Goal: Task Accomplishment & Management: Complete application form

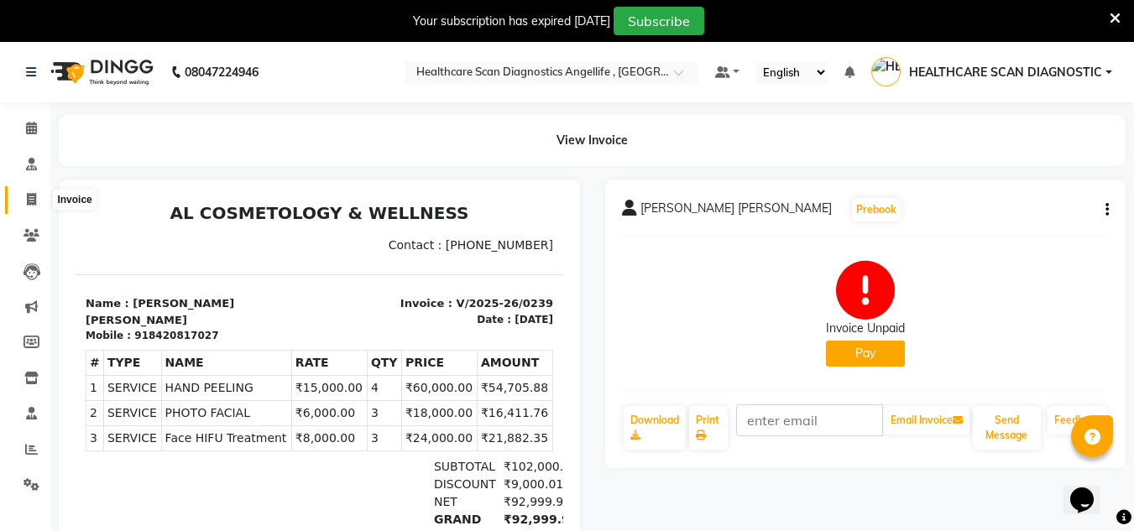
scroll to position [19, 0]
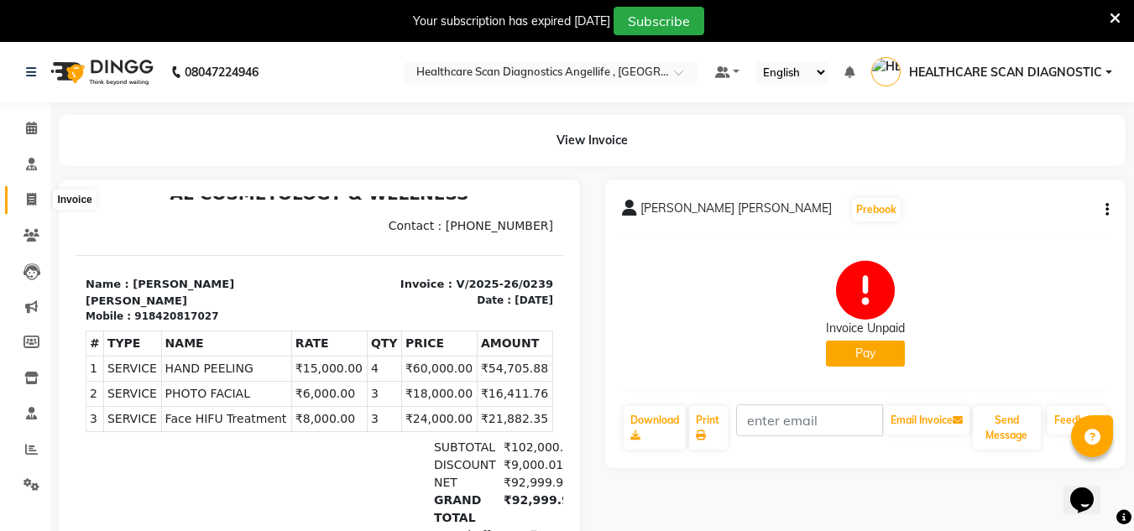
drag, startPoint x: 0, startPoint y: 0, endPoint x: 23, endPoint y: 196, distance: 197.6
click at [23, 196] on span at bounding box center [31, 199] width 29 height 19
select select "5671"
select select "service"
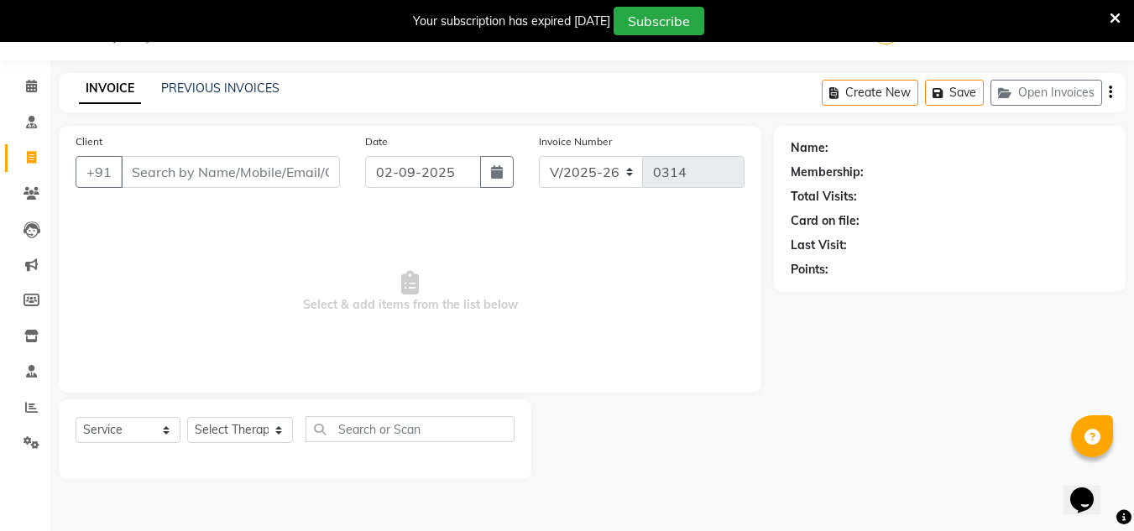
drag, startPoint x: 0, startPoint y: 571, endPoint x: 470, endPoint y: 259, distance: 563.6
click at [470, 259] on span "Select & add items from the list below" at bounding box center [410, 292] width 669 height 168
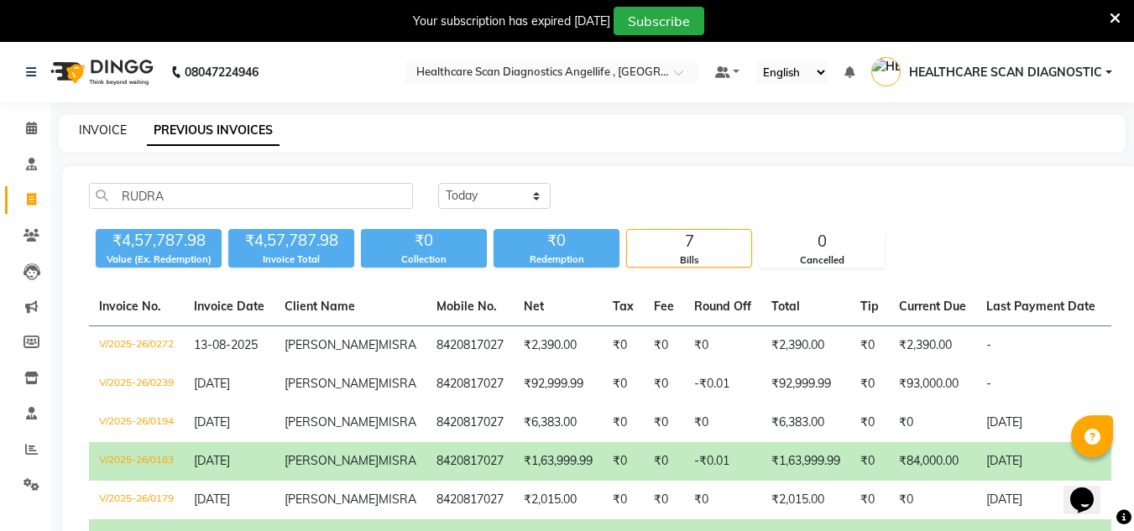
click at [99, 134] on link "INVOICE" at bounding box center [103, 129] width 48 height 15
select select "service"
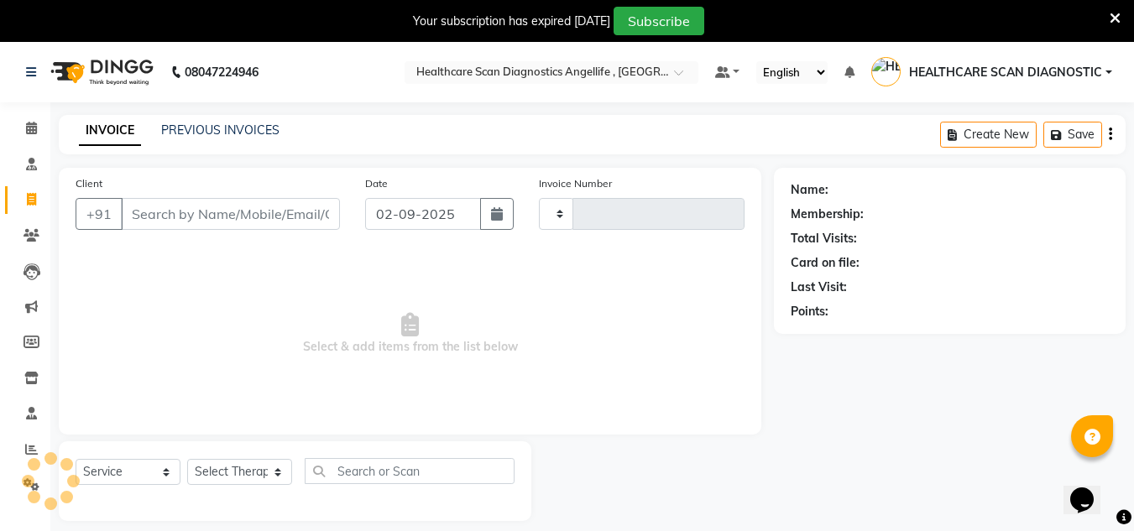
scroll to position [42, 0]
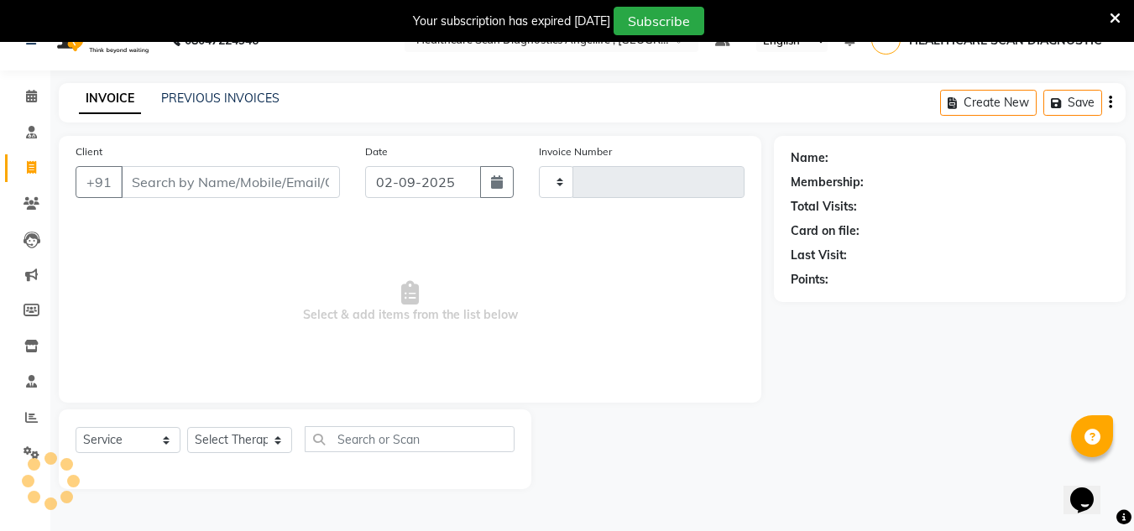
type input "0314"
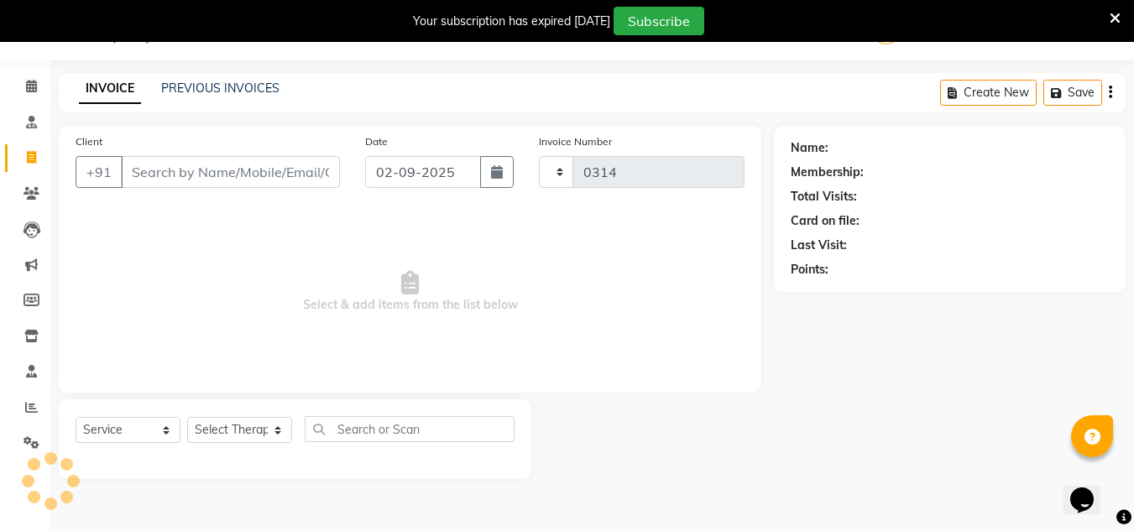
select select "5671"
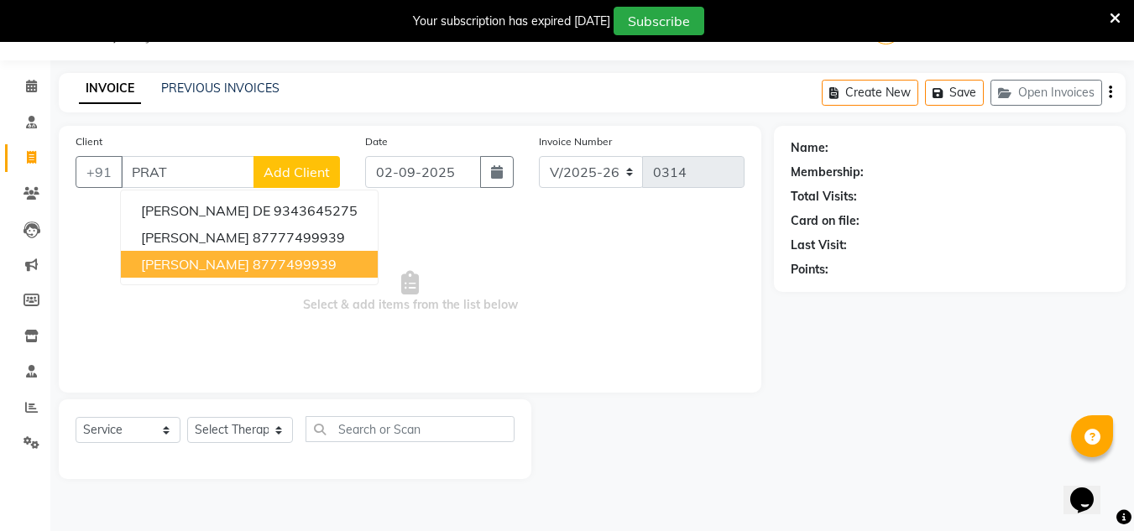
click at [200, 266] on span "[PERSON_NAME]" at bounding box center [195, 264] width 108 height 17
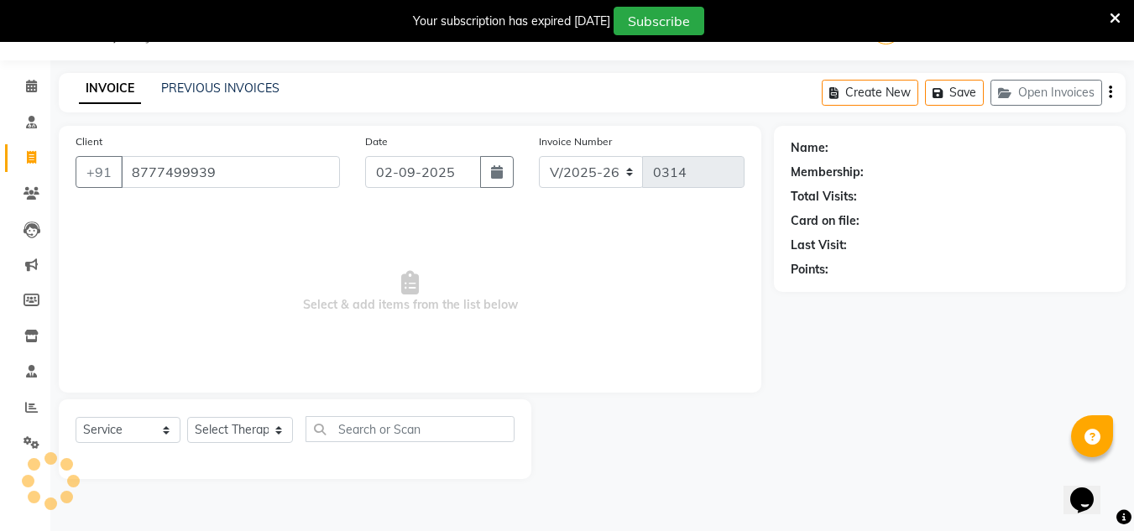
type input "8777499939"
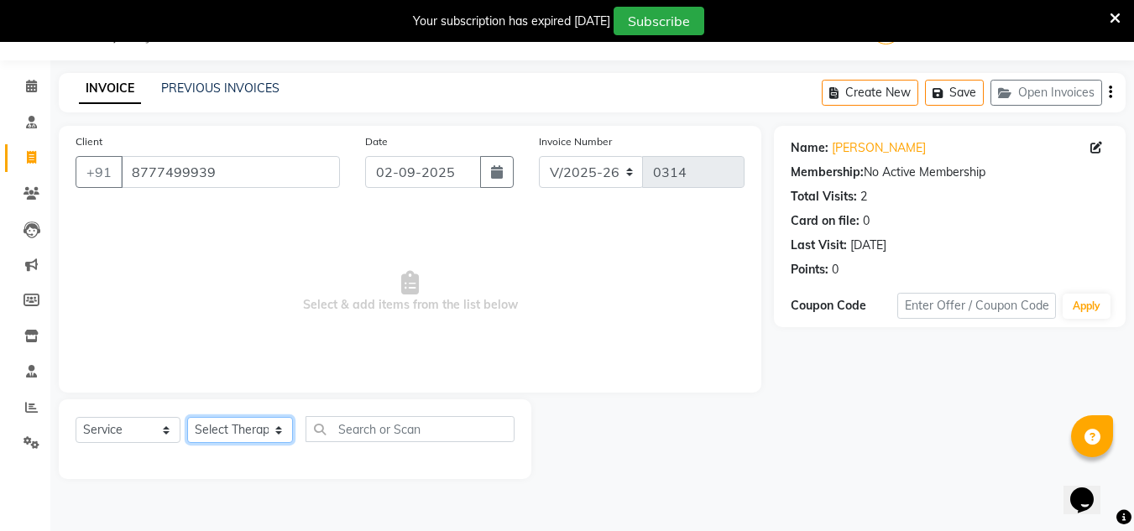
click at [237, 440] on select "Select Therapist DR AFTAB ALAM DR ARSHAD NADIM DR ROSHNI JAISWAL DR SANCHITA GH…" at bounding box center [240, 430] width 106 height 26
select select "50320"
click at [187, 417] on select "Select Therapist DR AFTAB ALAM DR ARSHAD NADIM DR ROSHNI JAISWAL DR SANCHITA GH…" at bounding box center [240, 430] width 106 height 26
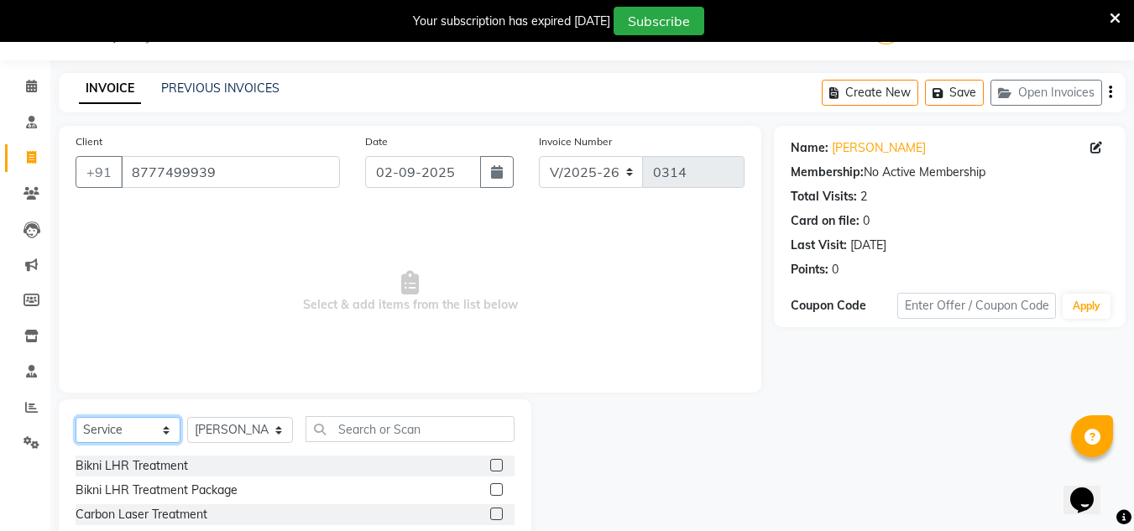
drag, startPoint x: 105, startPoint y: 429, endPoint x: 113, endPoint y: 417, distance: 14.4
click at [105, 429] on select "Select Service Product Membership Package Voucher Prepaid Gift Card" at bounding box center [128, 430] width 105 height 26
select select "product"
click at [76, 417] on select "Select Service Product Membership Package Voucher Prepaid Gift Card" at bounding box center [128, 430] width 105 height 26
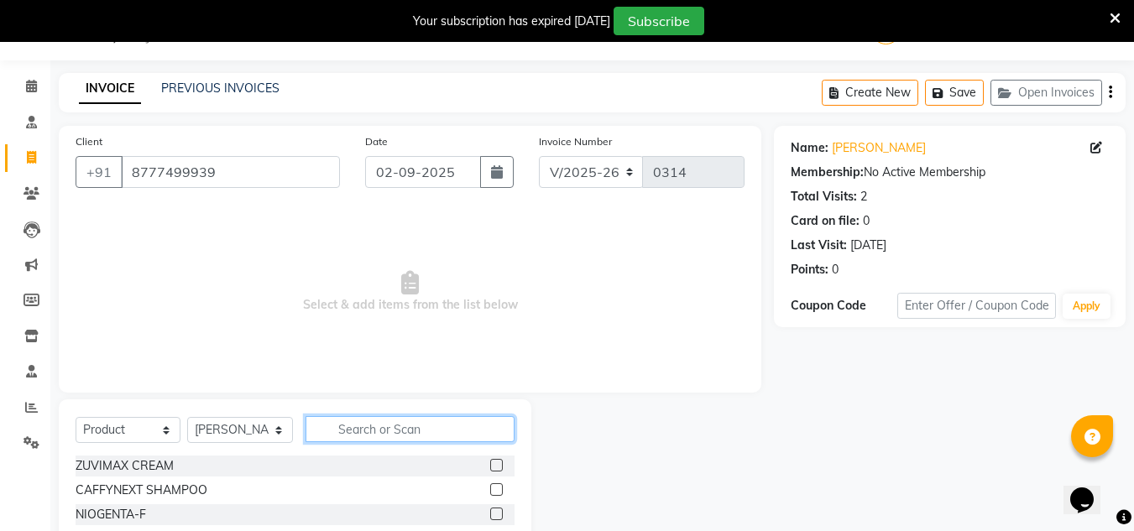
click at [349, 436] on input "text" at bounding box center [409, 429] width 209 height 26
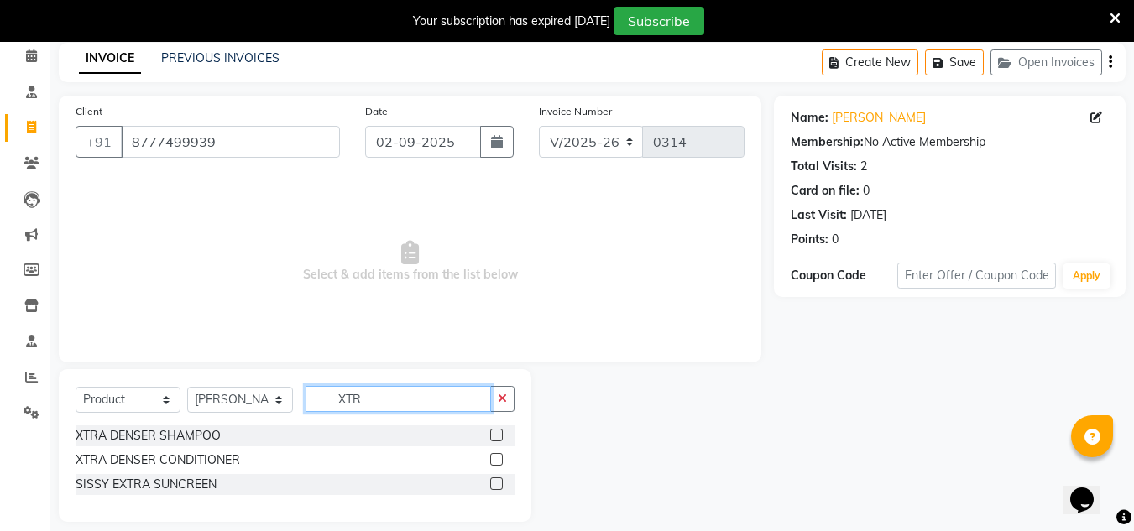
scroll to position [88, 0]
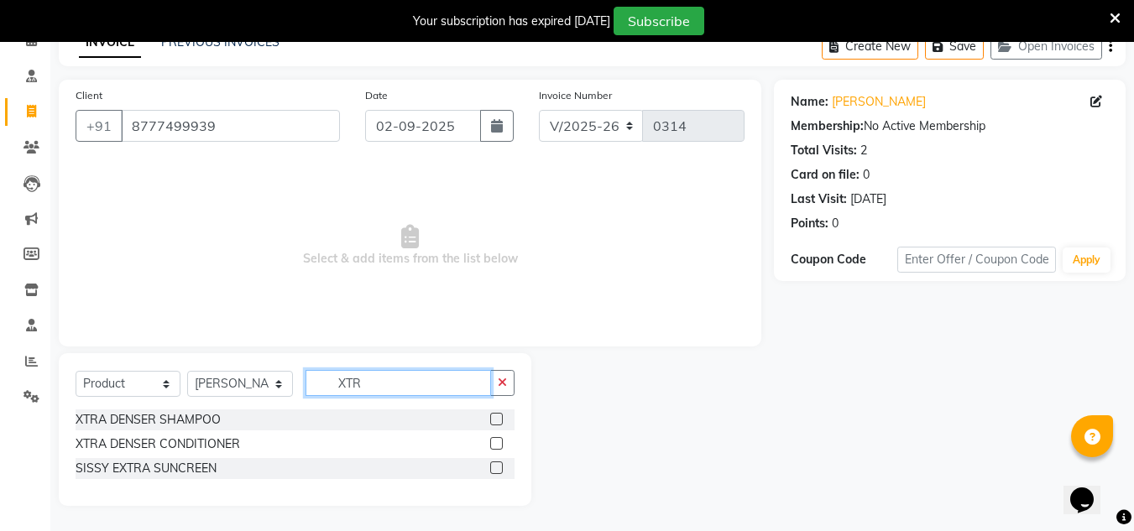
type input "XTR"
click at [493, 416] on label at bounding box center [496, 419] width 13 height 13
click at [493, 416] on input "checkbox" at bounding box center [495, 419] width 11 height 11
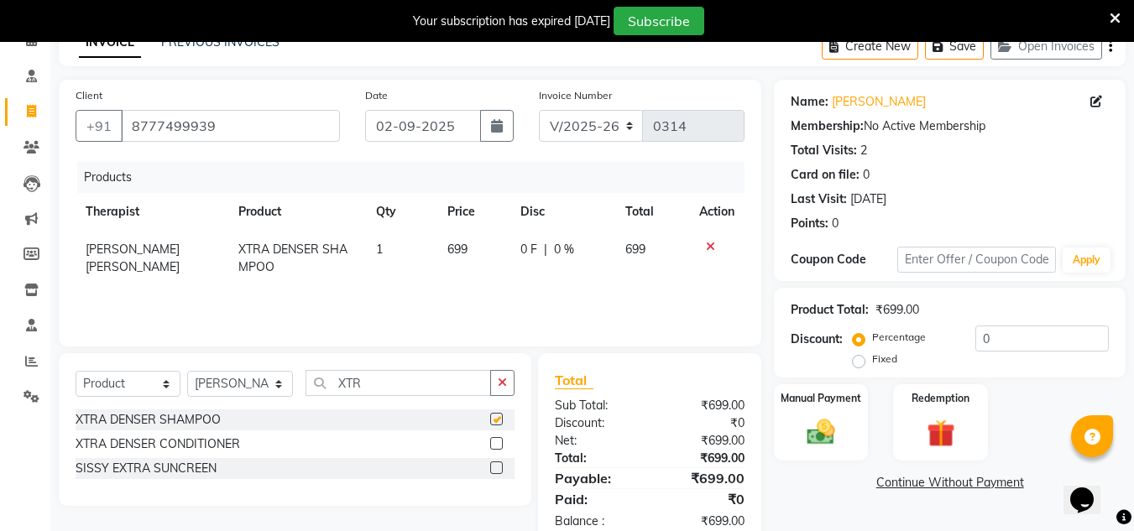
checkbox input "false"
click at [497, 445] on label at bounding box center [496, 443] width 13 height 13
click at [497, 445] on input "checkbox" at bounding box center [495, 444] width 11 height 11
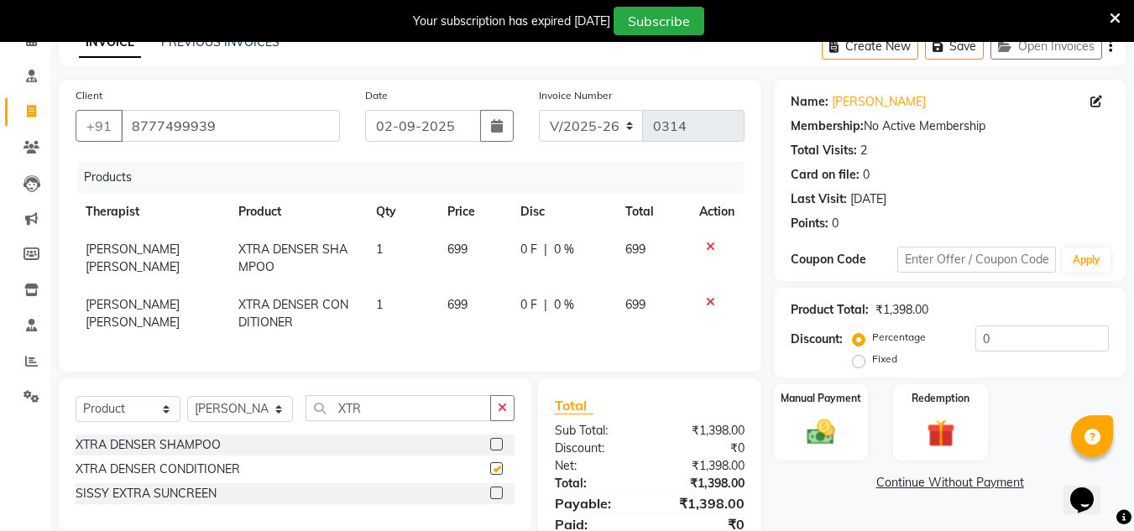
checkbox input "false"
click at [507, 414] on icon "button" at bounding box center [502, 408] width 9 height 12
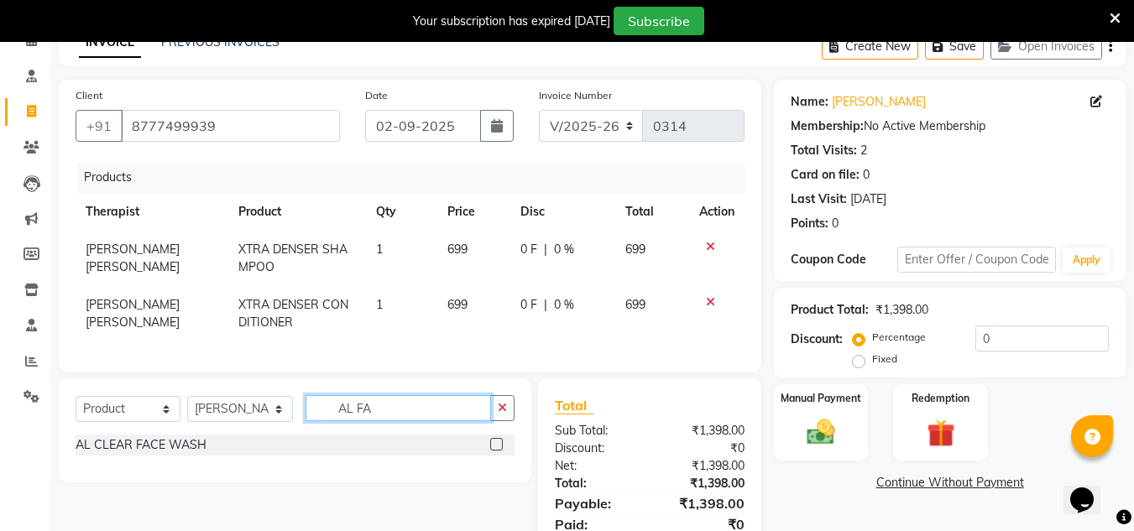
type input "AL FA"
click at [493, 451] on label at bounding box center [496, 444] width 13 height 13
click at [493, 451] on input "checkbox" at bounding box center [495, 445] width 11 height 11
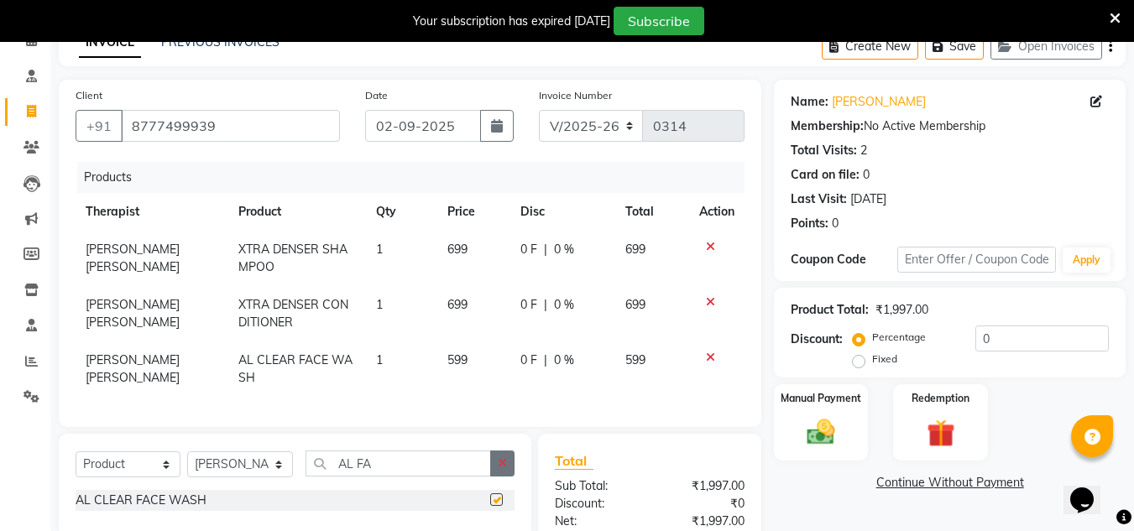
checkbox input "false"
click at [503, 466] on button "button" at bounding box center [502, 464] width 24 height 26
type input "VIT"
click at [487, 490] on div "Select Service Product Membership Package Voucher Prepaid Gift Card Select Ther…" at bounding box center [295, 470] width 439 height 39
click at [498, 506] on label at bounding box center [496, 499] width 13 height 13
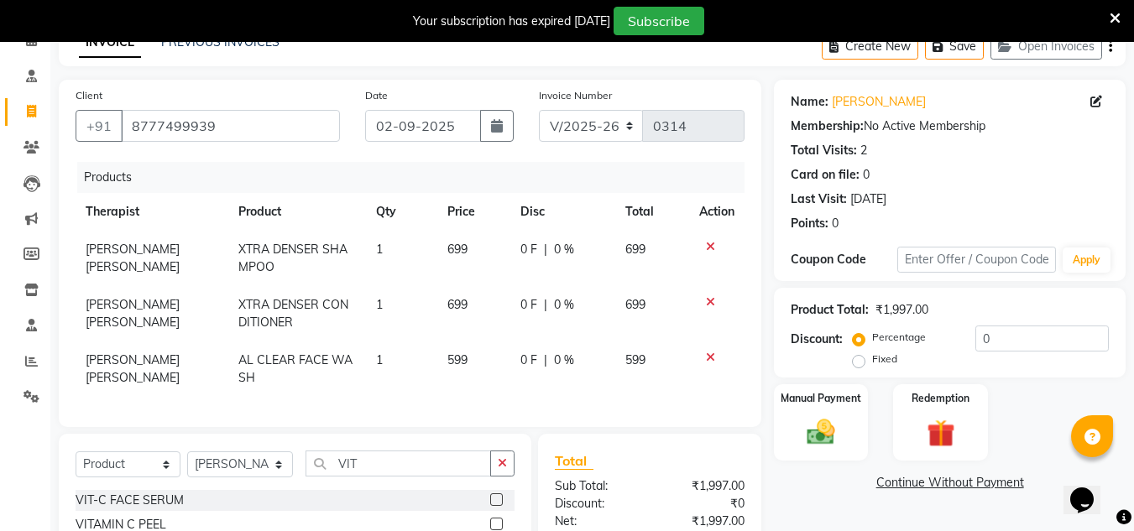
click at [498, 506] on input "checkbox" at bounding box center [495, 500] width 11 height 11
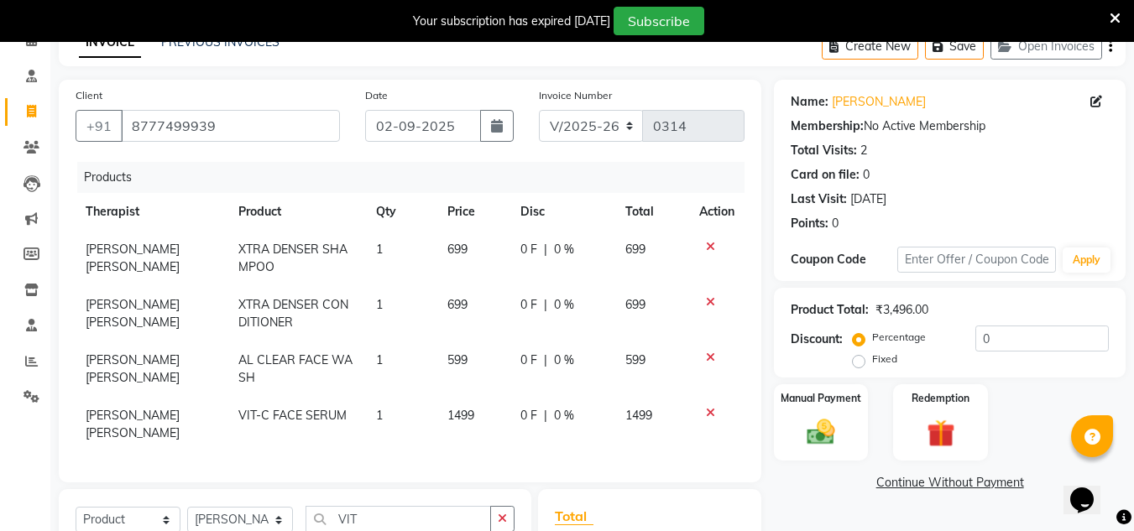
checkbox input "false"
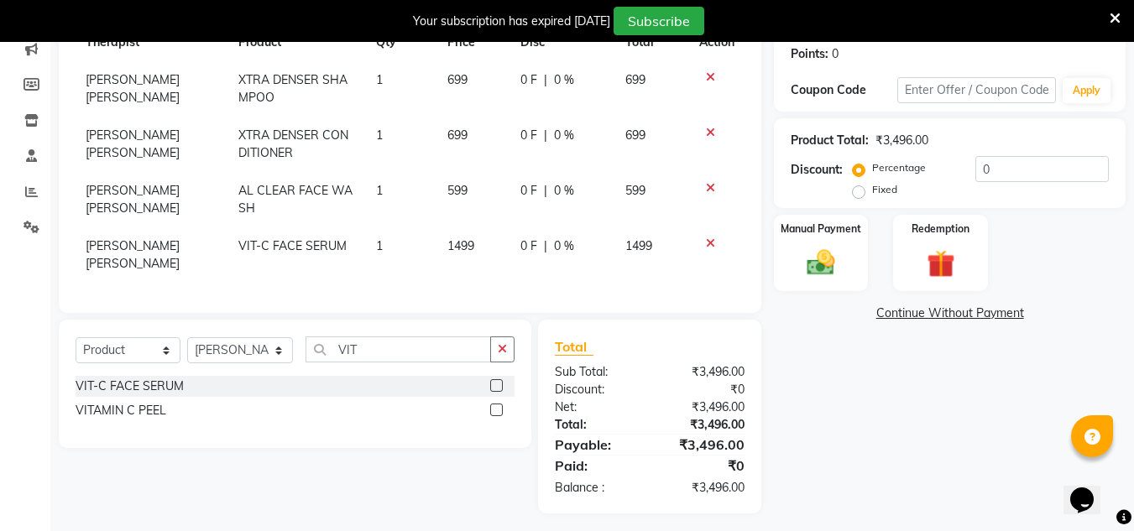
scroll to position [278, 0]
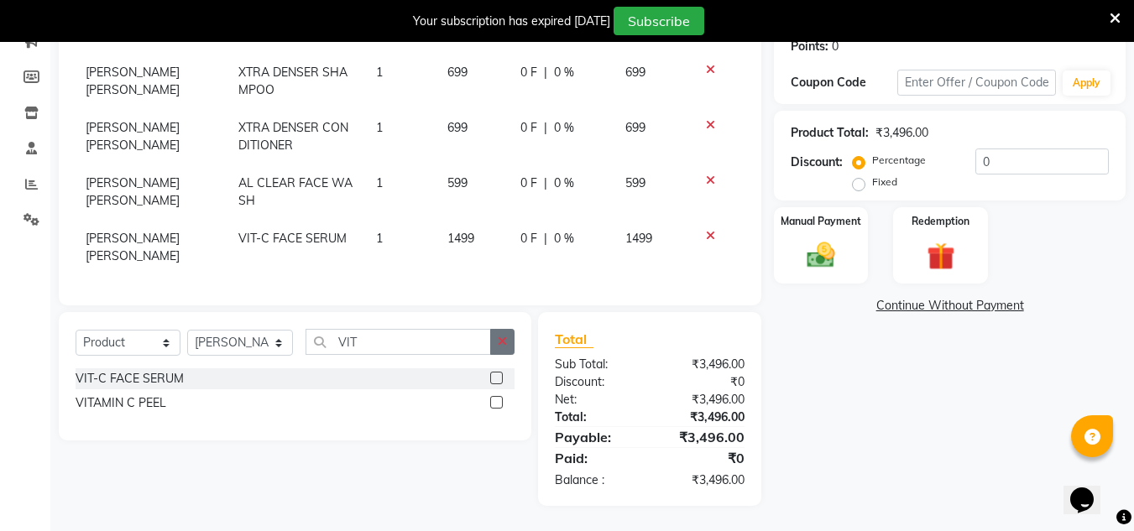
click at [499, 345] on icon "button" at bounding box center [502, 342] width 9 height 12
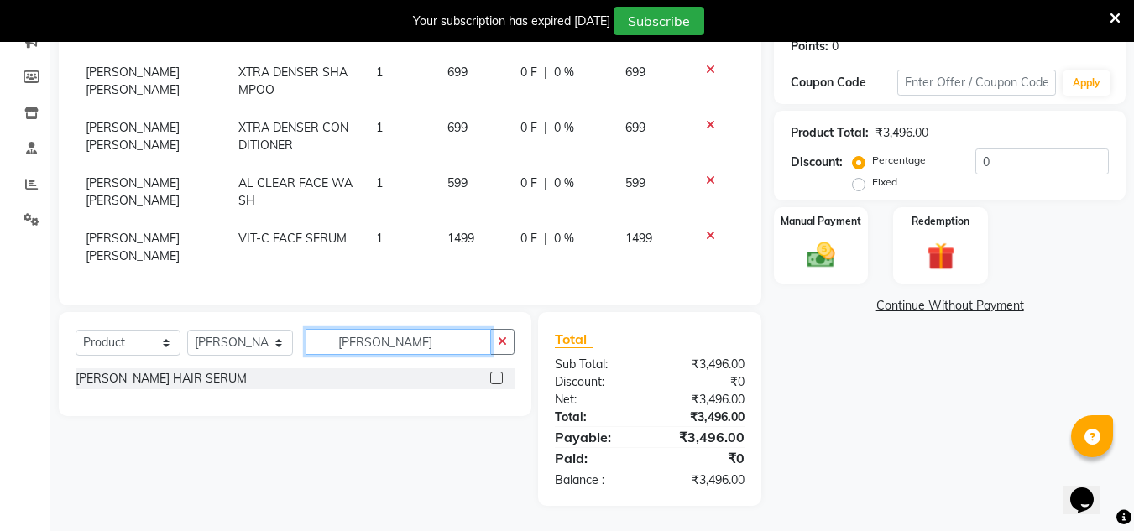
type input "ANAB"
click at [493, 378] on label at bounding box center [496, 378] width 13 height 13
click at [493, 378] on input "checkbox" at bounding box center [495, 378] width 11 height 11
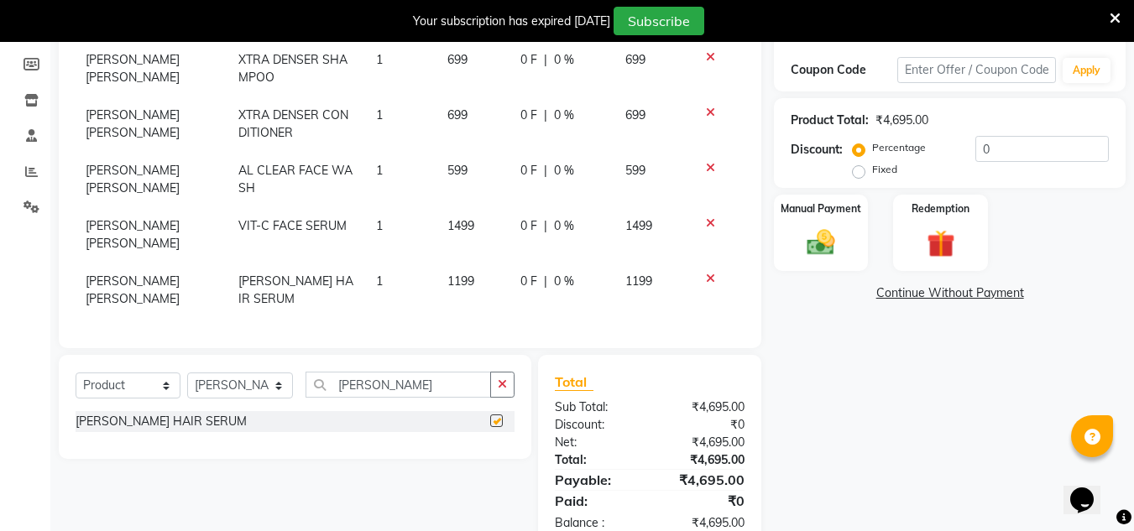
checkbox input "false"
click at [508, 398] on button "button" at bounding box center [502, 385] width 24 height 26
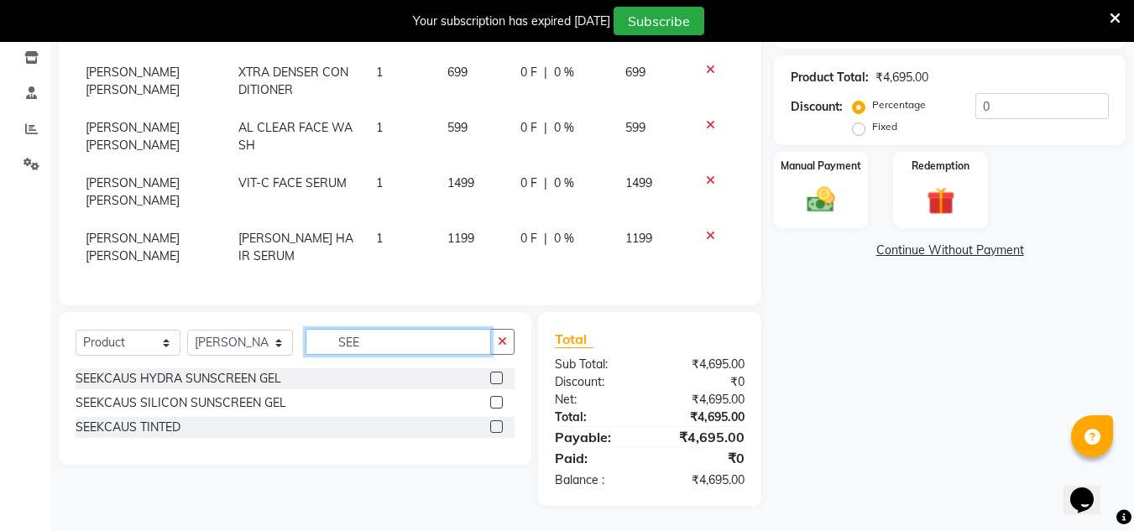
scroll to position [333, 0]
type input "SEE"
drag, startPoint x: 947, startPoint y: 371, endPoint x: 811, endPoint y: 394, distance: 138.8
click at [947, 371] on div "Name: Pratima Gupta Membership: No Active Membership Total Visits: 2 Card on fi…" at bounding box center [956, 176] width 364 height 659
click at [495, 379] on label at bounding box center [496, 378] width 13 height 13
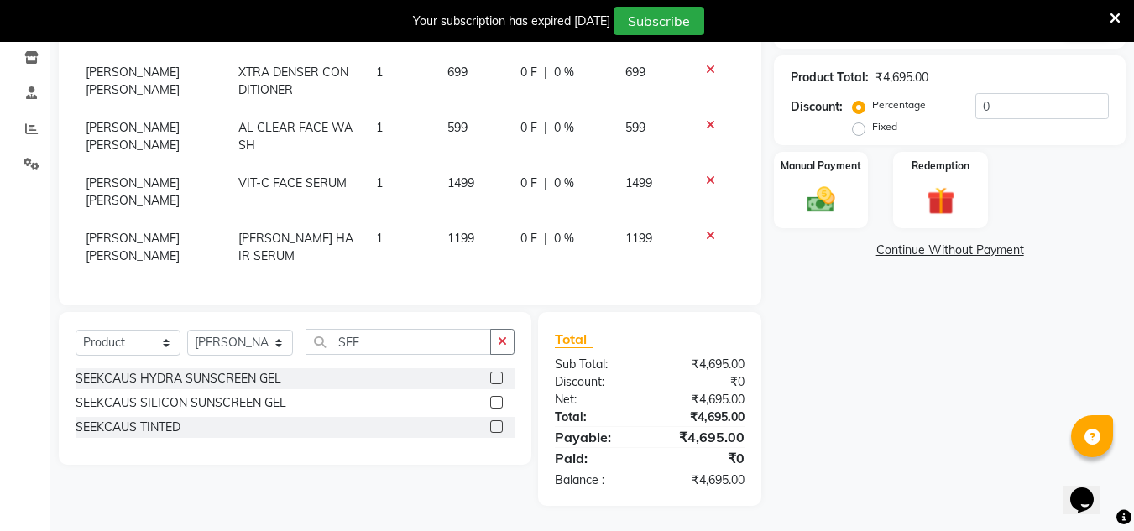
click at [495, 379] on input "checkbox" at bounding box center [495, 378] width 11 height 11
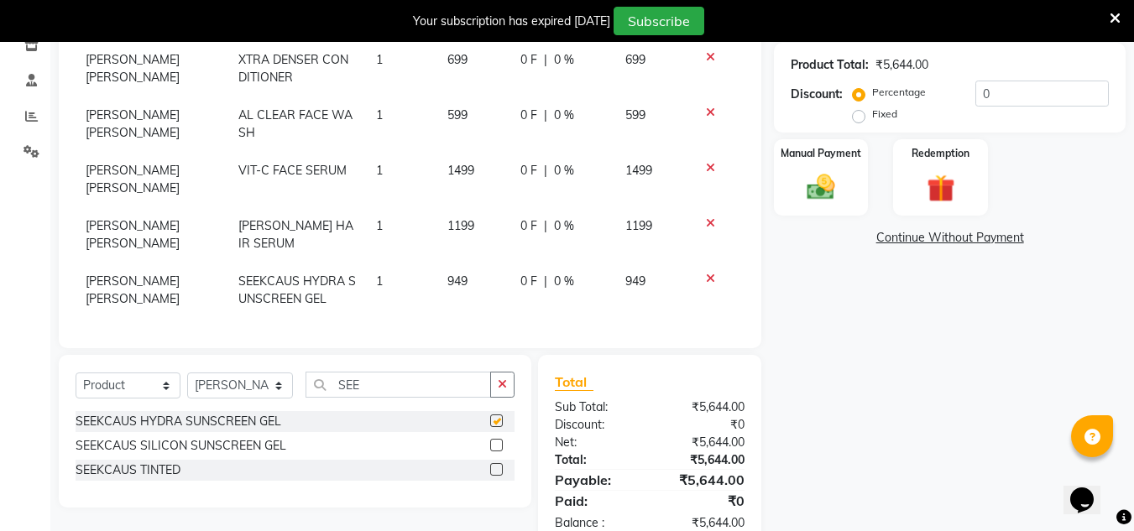
checkbox input "false"
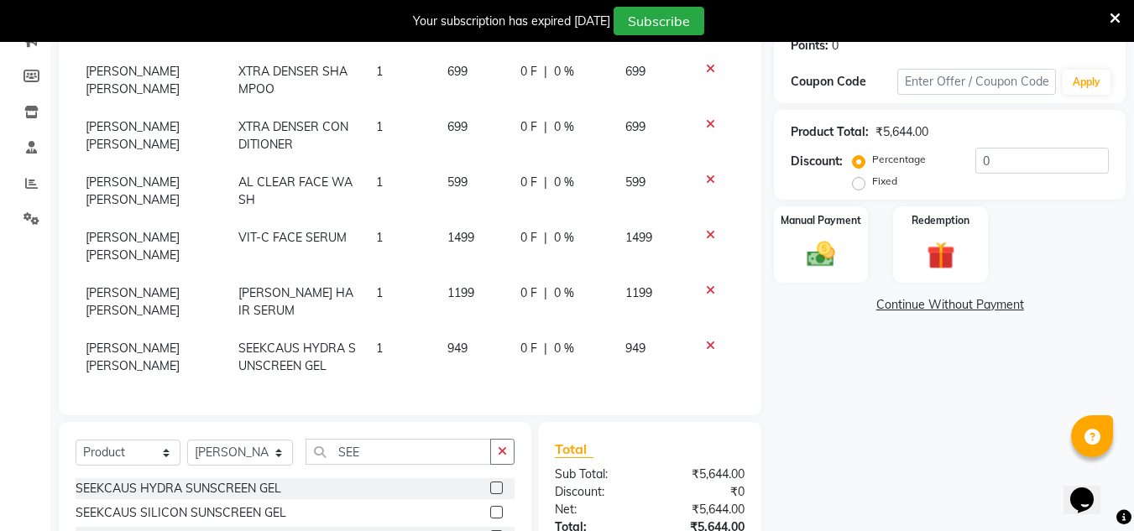
scroll to position [0, 0]
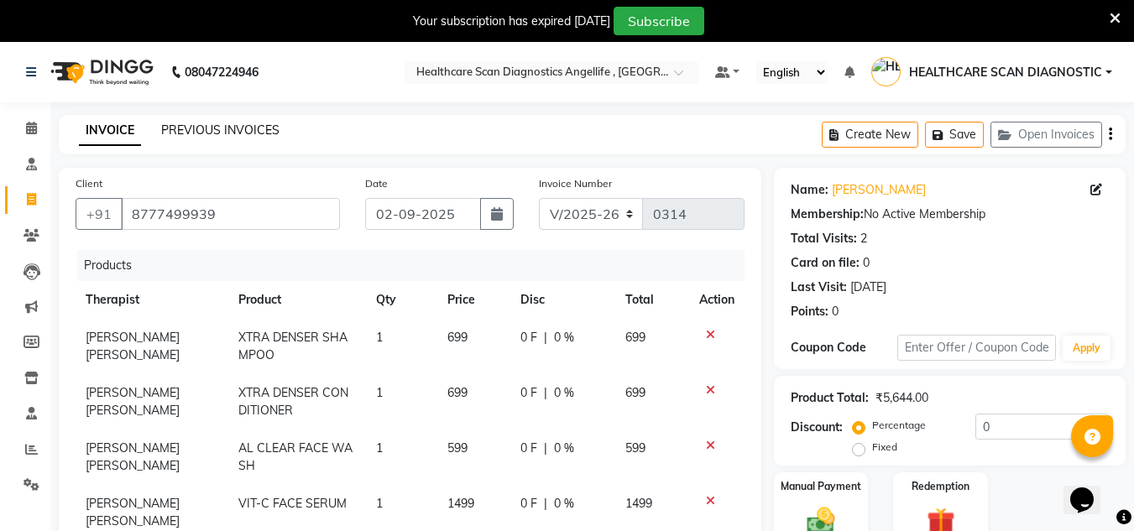
click at [200, 129] on link "PREVIOUS INVOICES" at bounding box center [220, 129] width 118 height 15
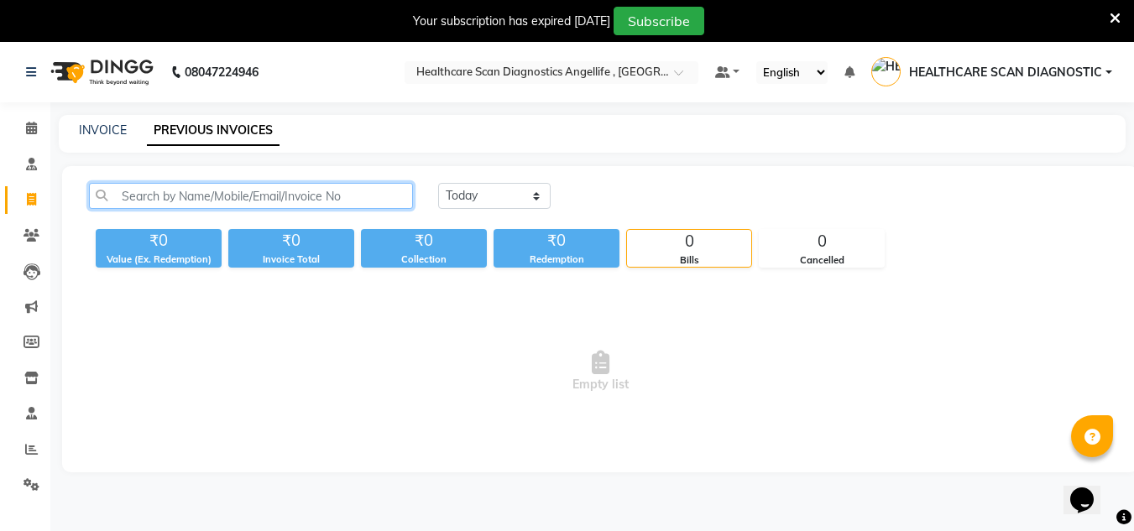
click at [237, 189] on input "text" at bounding box center [251, 196] width 324 height 26
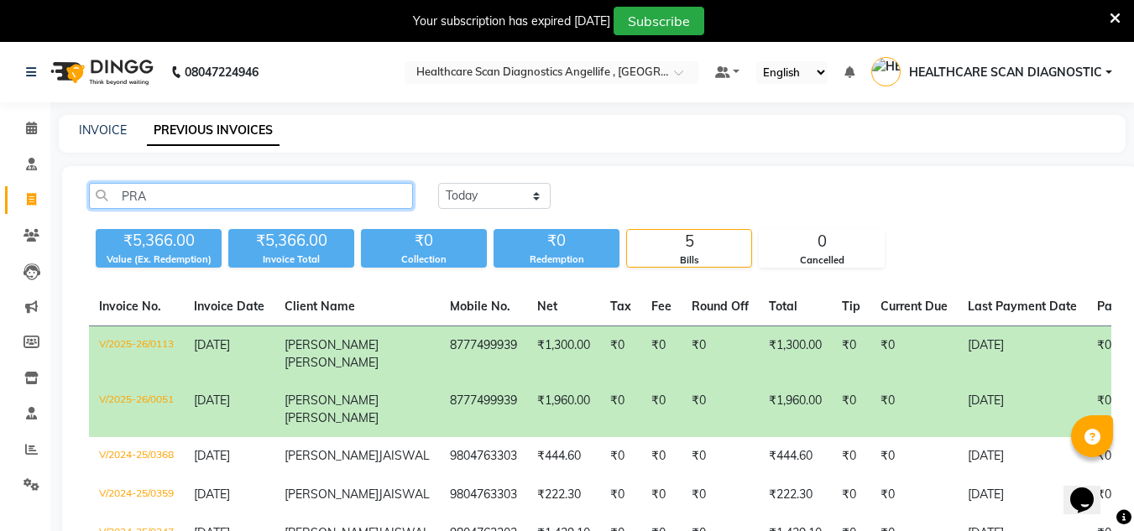
type input "PRA"
click at [527, 356] on td "₹1,300.00" at bounding box center [563, 354] width 73 height 56
click at [97, 128] on link "INVOICE" at bounding box center [103, 129] width 48 height 15
select select "5671"
select select "service"
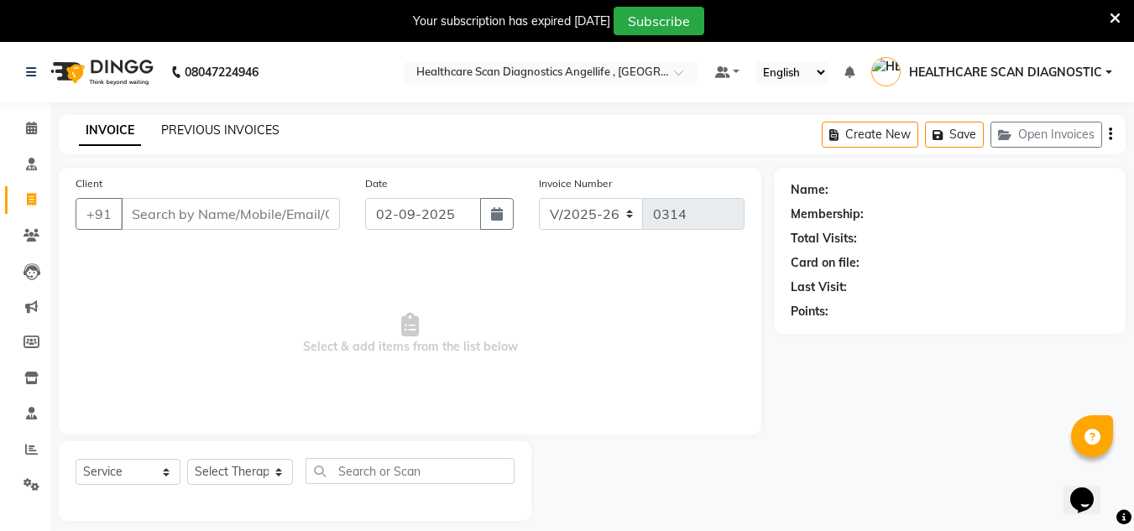
click at [216, 129] on link "PREVIOUS INVOICES" at bounding box center [220, 129] width 118 height 15
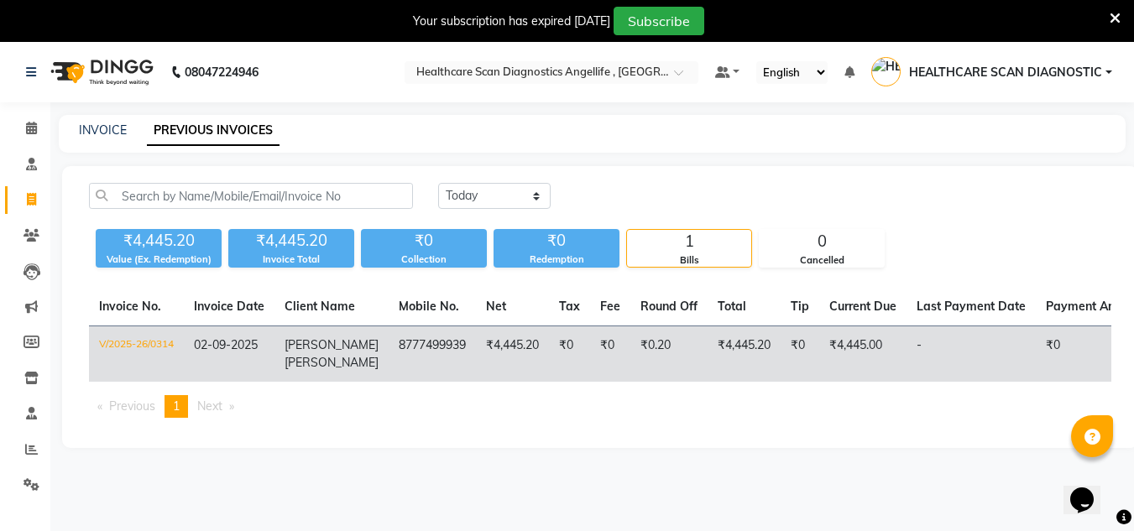
click at [674, 340] on td "₹0.20" at bounding box center [668, 354] width 77 height 56
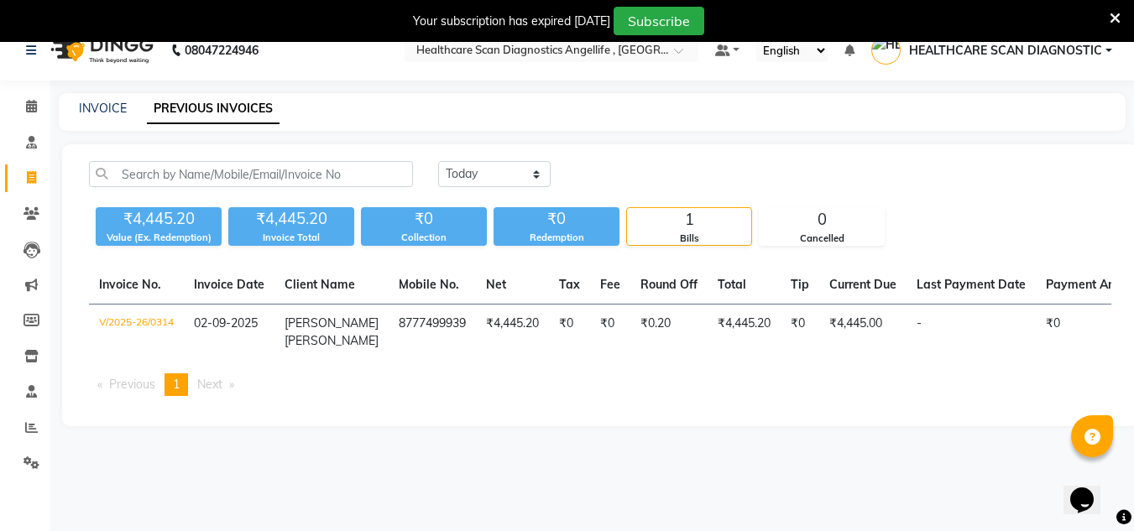
scroll to position [42, 0]
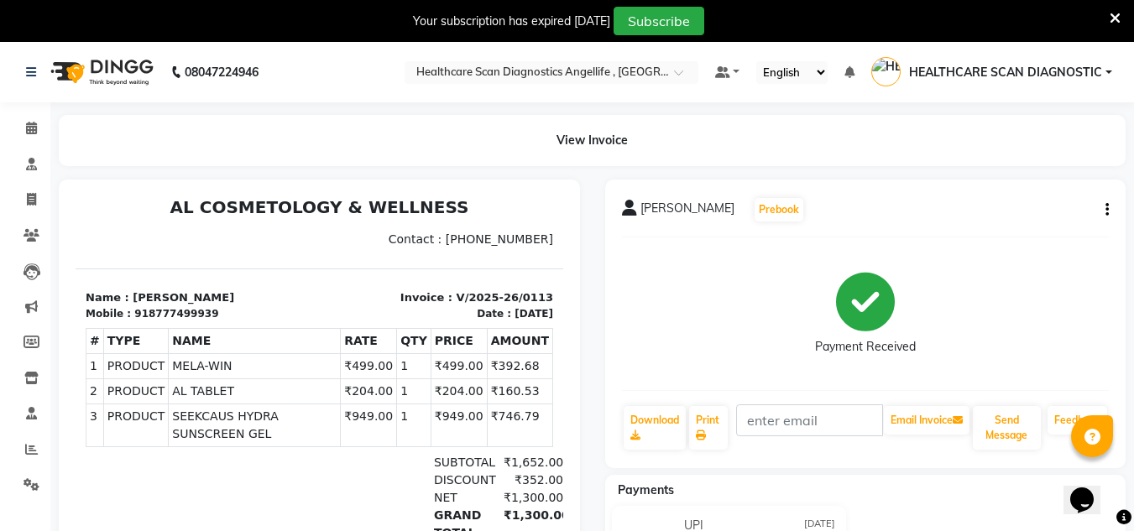
scroll to position [7, 0]
click at [39, 203] on span at bounding box center [31, 199] width 29 height 19
select select "5671"
select select "service"
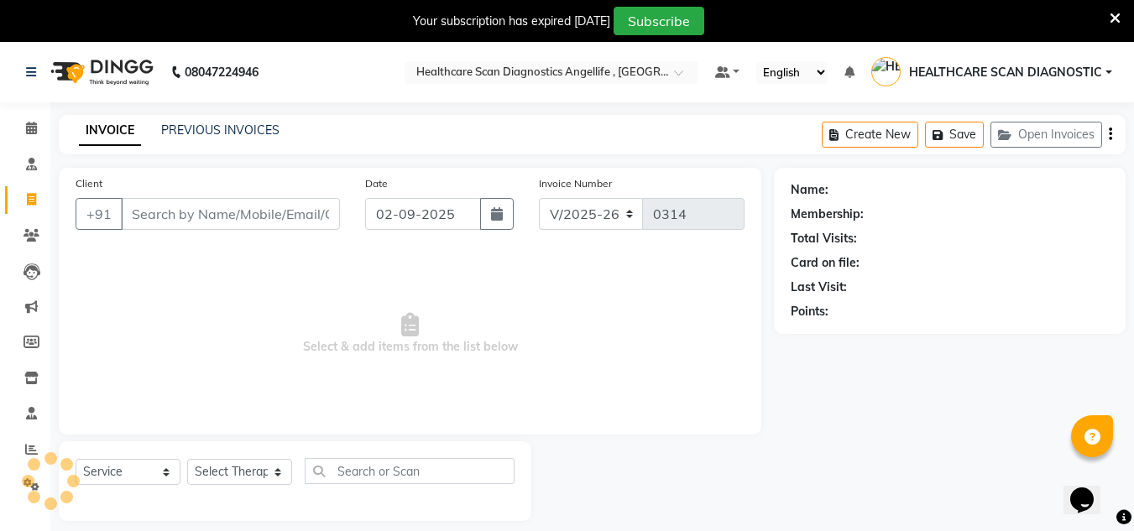
scroll to position [42, 0]
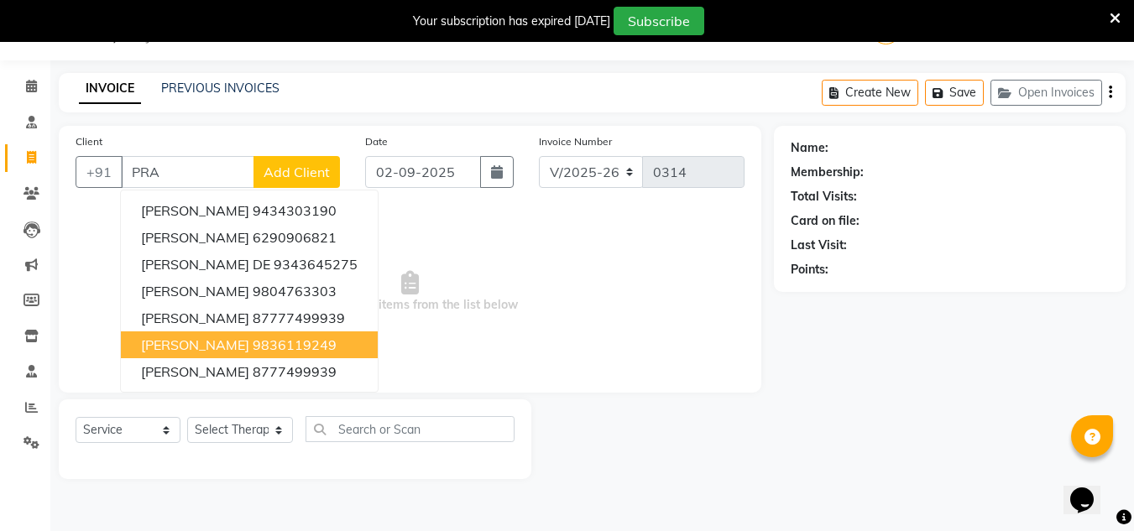
click at [248, 355] on button "SARAH PRADHAN 9836119249" at bounding box center [249, 344] width 257 height 27
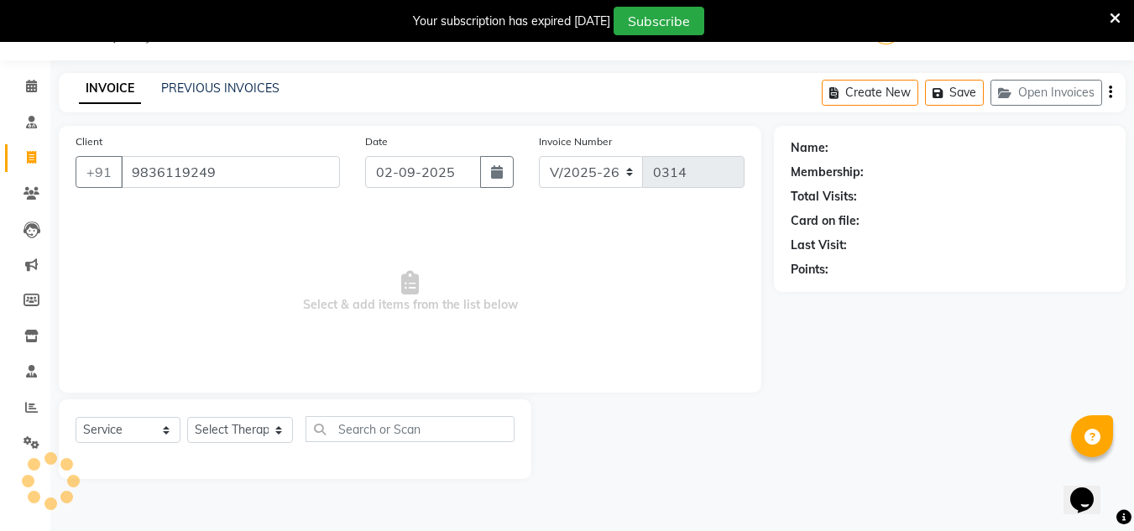
type input "9836119249"
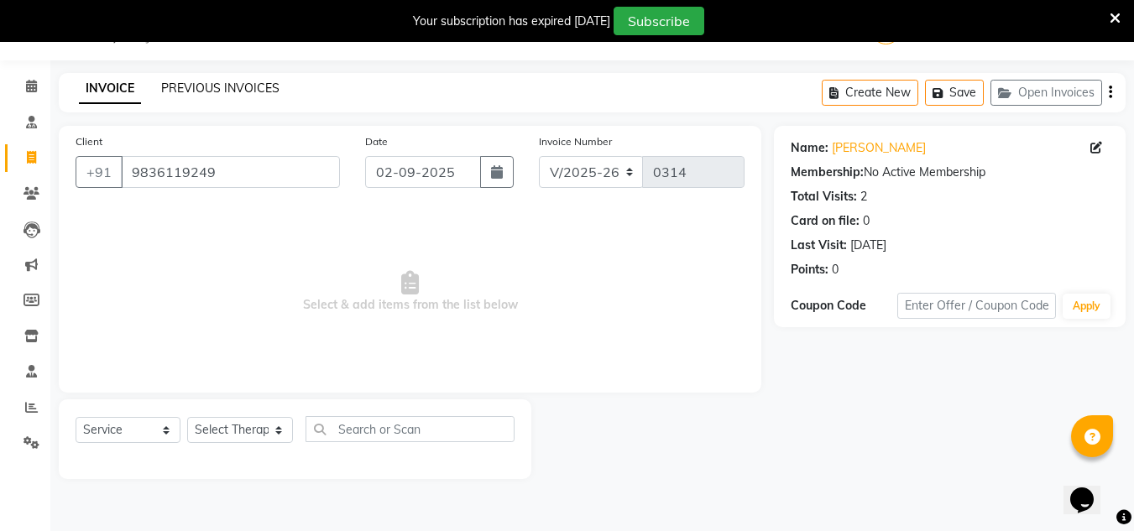
click at [227, 81] on link "PREVIOUS INVOICES" at bounding box center [220, 88] width 118 height 15
click at [195, 87] on link "PREVIOUS INVOICES" at bounding box center [220, 88] width 118 height 15
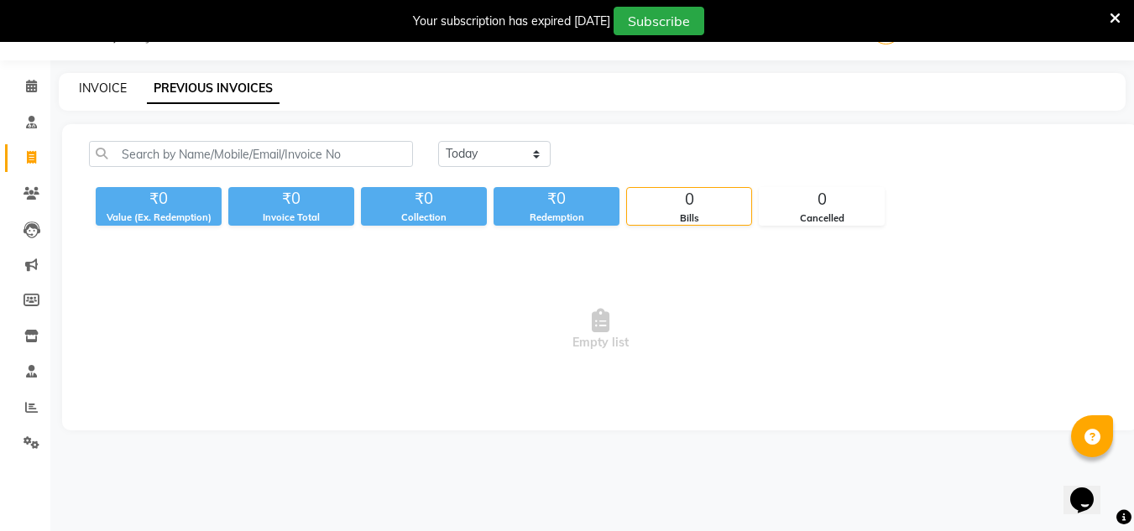
click at [102, 82] on link "INVOICE" at bounding box center [103, 88] width 48 height 15
select select "service"
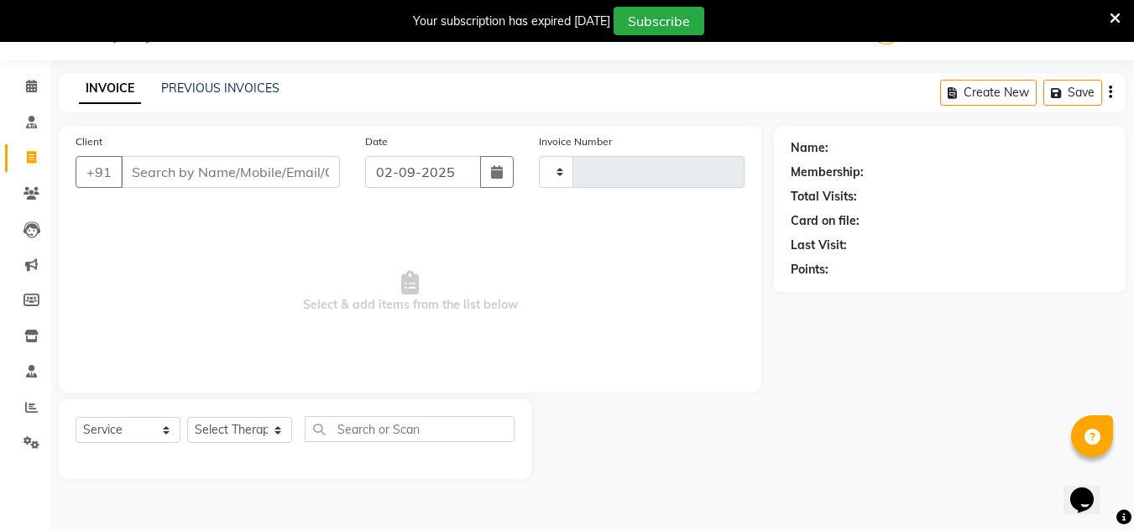
type input "0314"
select select "5671"
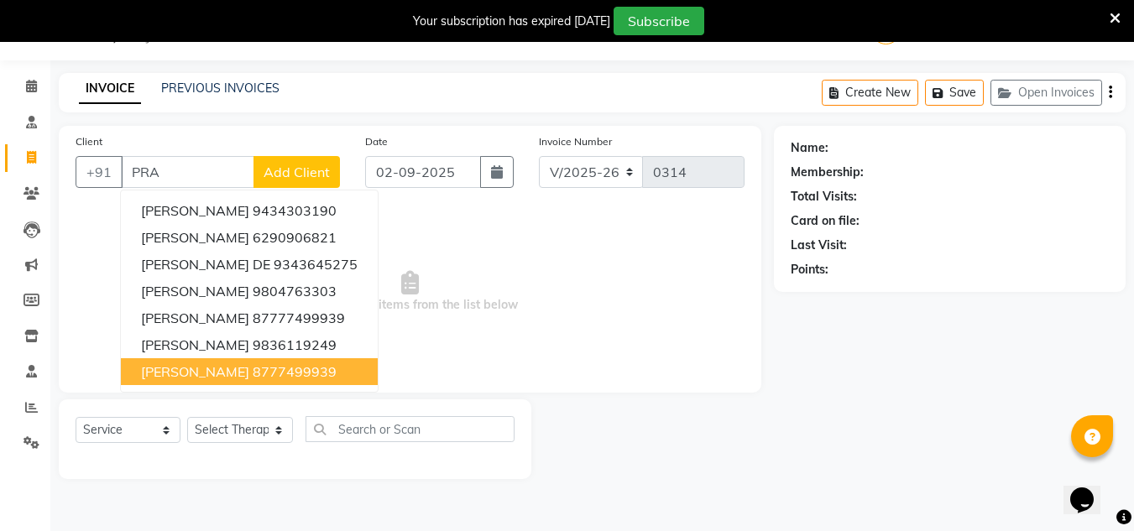
click at [253, 378] on ngb-highlight "8777499939" at bounding box center [295, 371] width 84 height 17
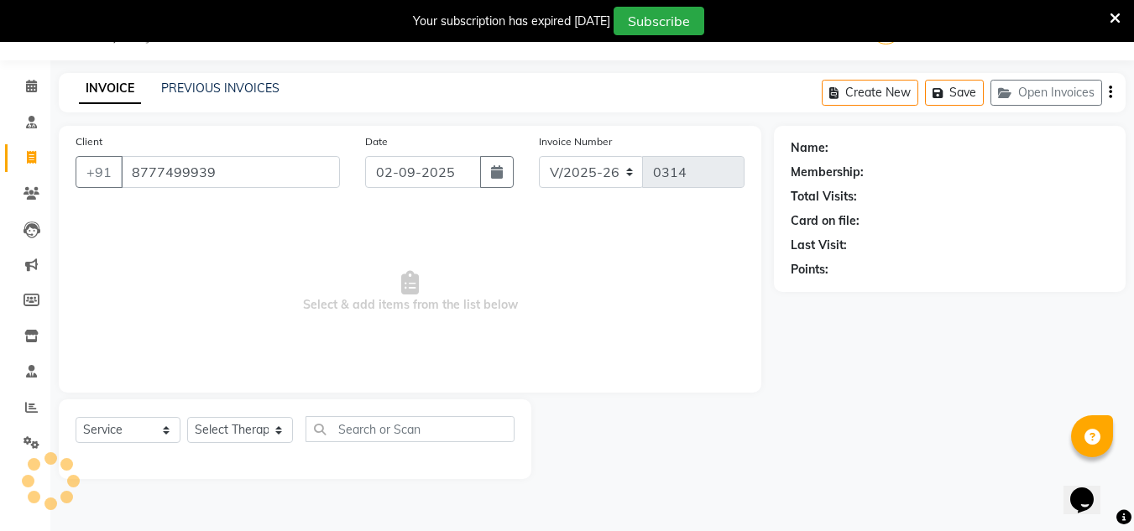
type input "8777499939"
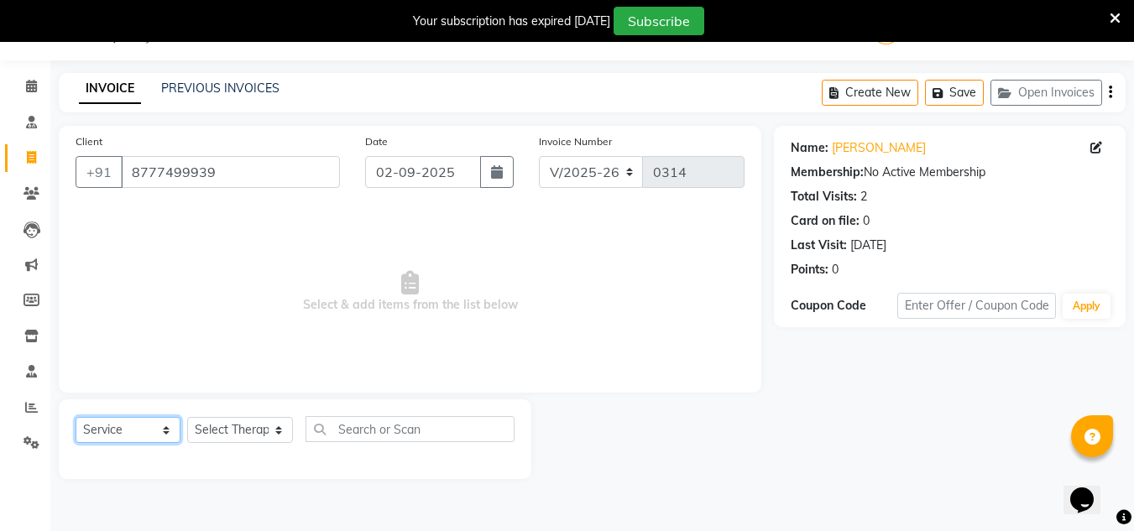
click at [143, 433] on select "Select Service Product Membership Package Voucher Prepaid Gift Card" at bounding box center [128, 430] width 105 height 26
select select "product"
click at [76, 417] on select "Select Service Product Membership Package Voucher Prepaid Gift Card" at bounding box center [128, 430] width 105 height 26
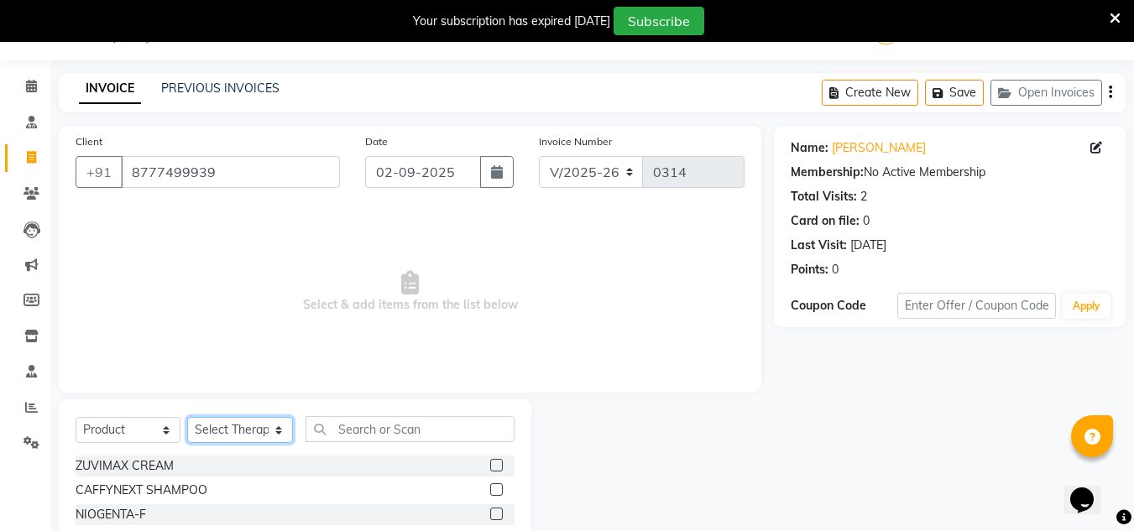
drag, startPoint x: 227, startPoint y: 431, endPoint x: 238, endPoint y: 420, distance: 15.4
click at [227, 431] on select "Select Therapist DR AFTAB ALAM DR ARSHAD NADIM DR ROSHNI JAISWAL DR SANCHITA GH…" at bounding box center [240, 430] width 106 height 26
select select "50320"
click at [187, 417] on select "Select Therapist DR AFTAB ALAM DR ARSHAD NADIM DR ROSHNI JAISWAL DR SANCHITA GH…" at bounding box center [240, 430] width 106 height 26
click at [388, 415] on div "Select Service Product Membership Package Voucher Prepaid Gift Card Select Ther…" at bounding box center [295, 523] width 472 height 248
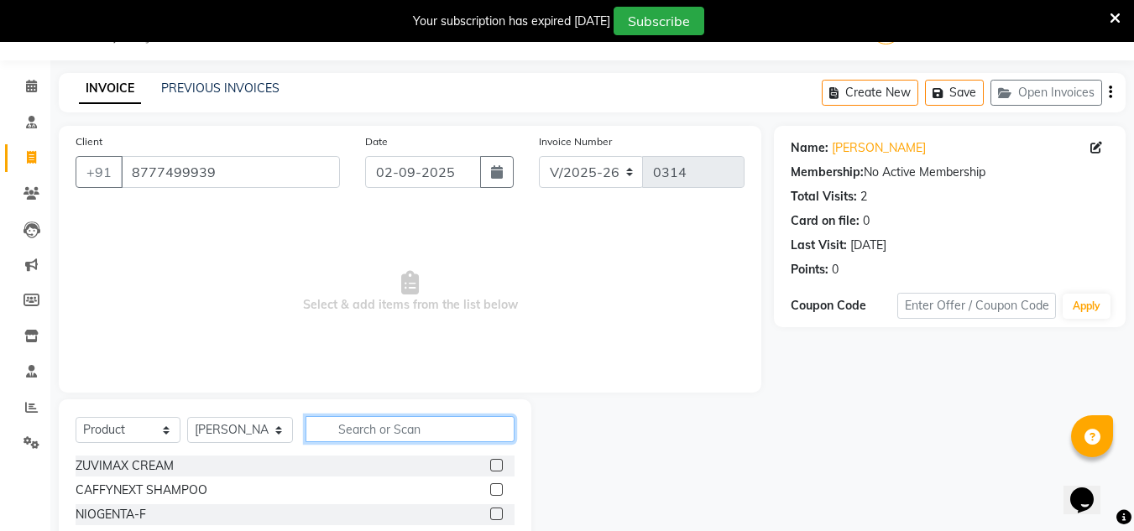
click at [383, 425] on input "text" at bounding box center [409, 429] width 209 height 26
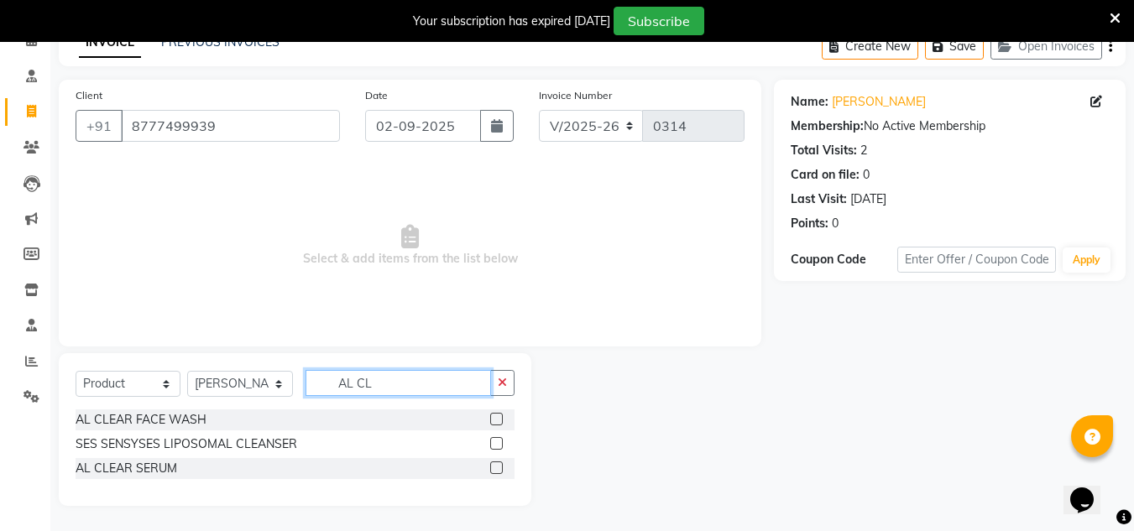
scroll to position [88, 0]
type input "AL CLE"
click at [497, 420] on label at bounding box center [496, 419] width 13 height 13
click at [497, 420] on input "checkbox" at bounding box center [495, 419] width 11 height 11
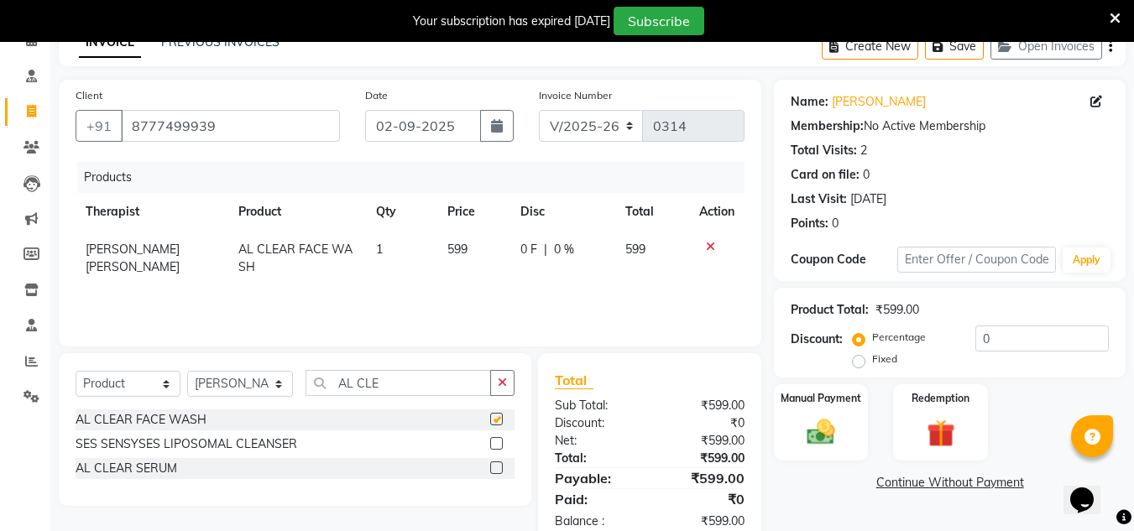
checkbox input "false"
click at [507, 381] on icon "button" at bounding box center [502, 383] width 9 height 12
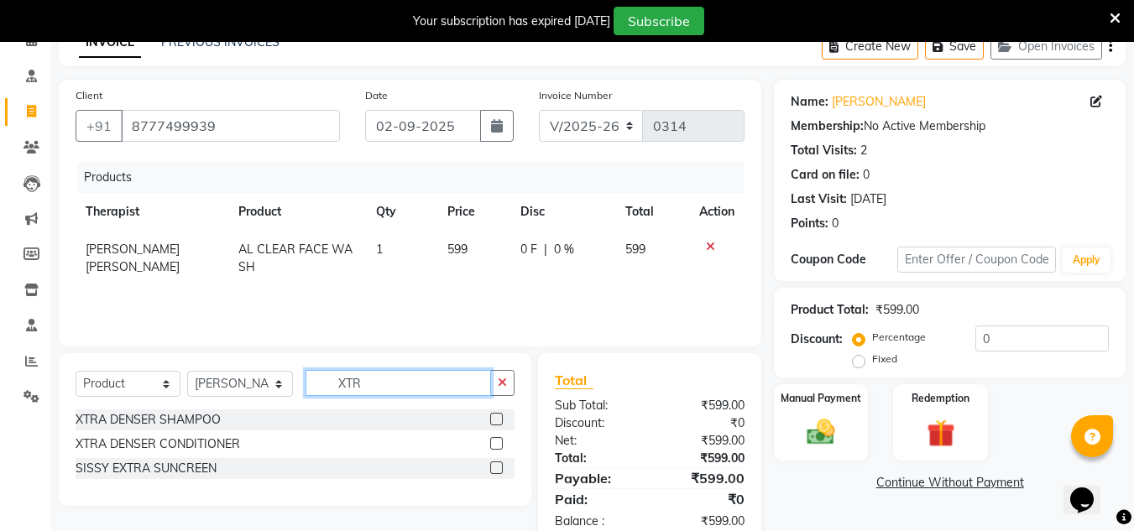
type input "XTR"
click at [496, 420] on label at bounding box center [496, 419] width 13 height 13
click at [496, 420] on input "checkbox" at bounding box center [495, 419] width 11 height 11
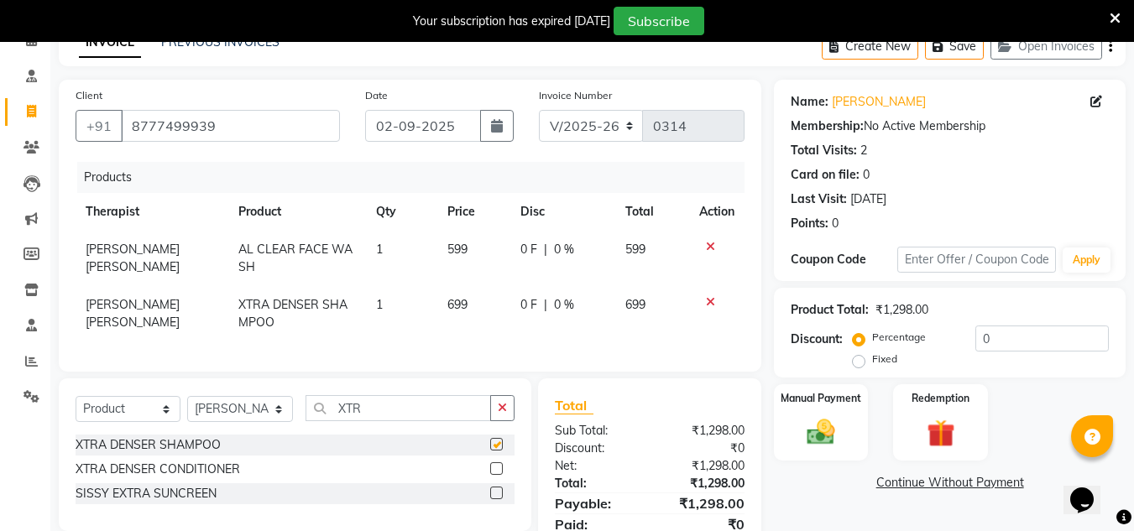
checkbox input "false"
click at [494, 475] on label at bounding box center [496, 468] width 13 height 13
click at [494, 475] on input "checkbox" at bounding box center [495, 469] width 11 height 11
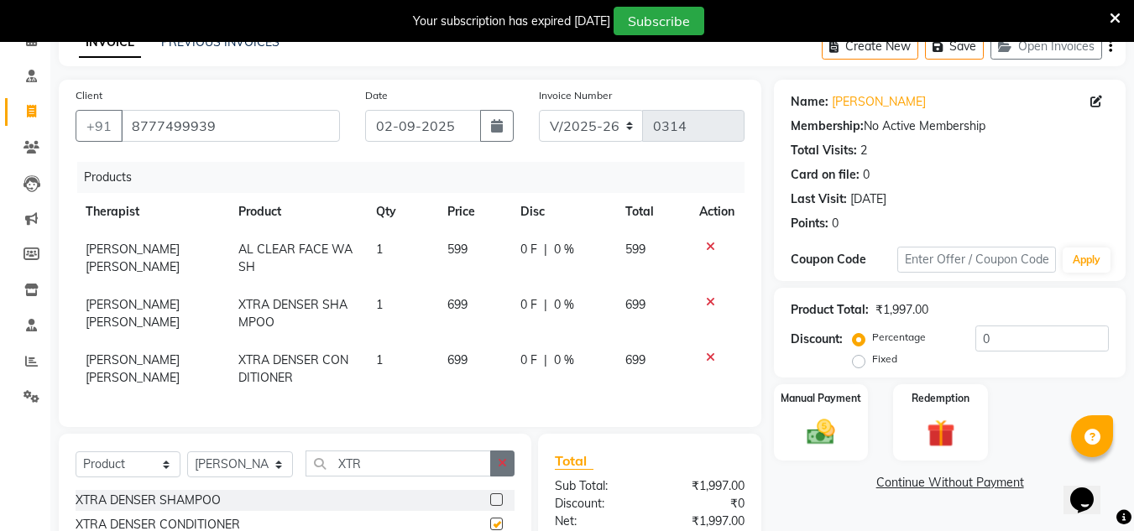
checkbox input "false"
click at [496, 466] on button "button" at bounding box center [502, 464] width 24 height 26
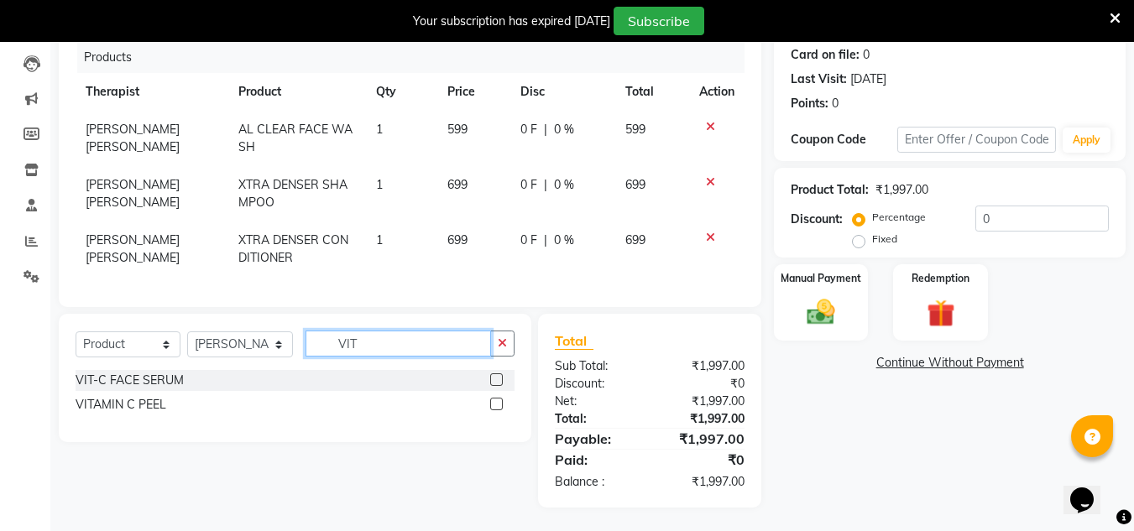
scroll to position [222, 0]
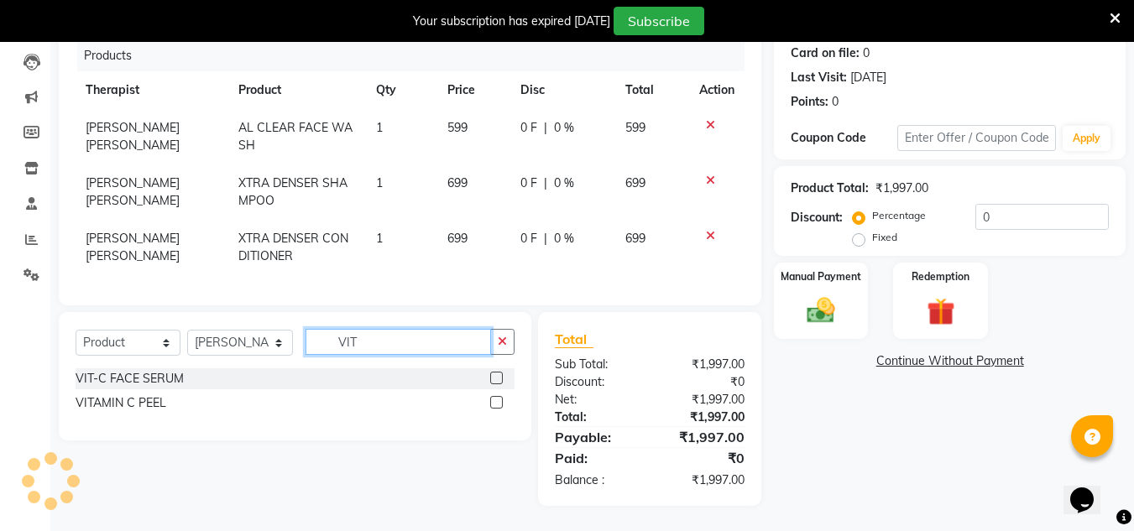
type input "VIT"
click at [498, 383] on label at bounding box center [496, 378] width 13 height 13
click at [498, 383] on input "checkbox" at bounding box center [495, 378] width 11 height 11
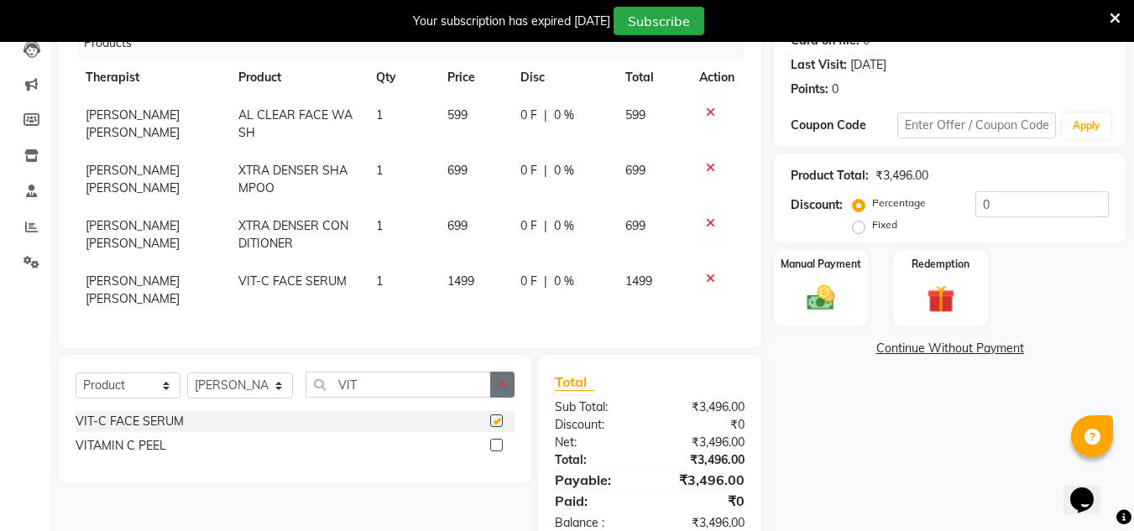
checkbox input "false"
click at [493, 394] on button "button" at bounding box center [502, 385] width 24 height 26
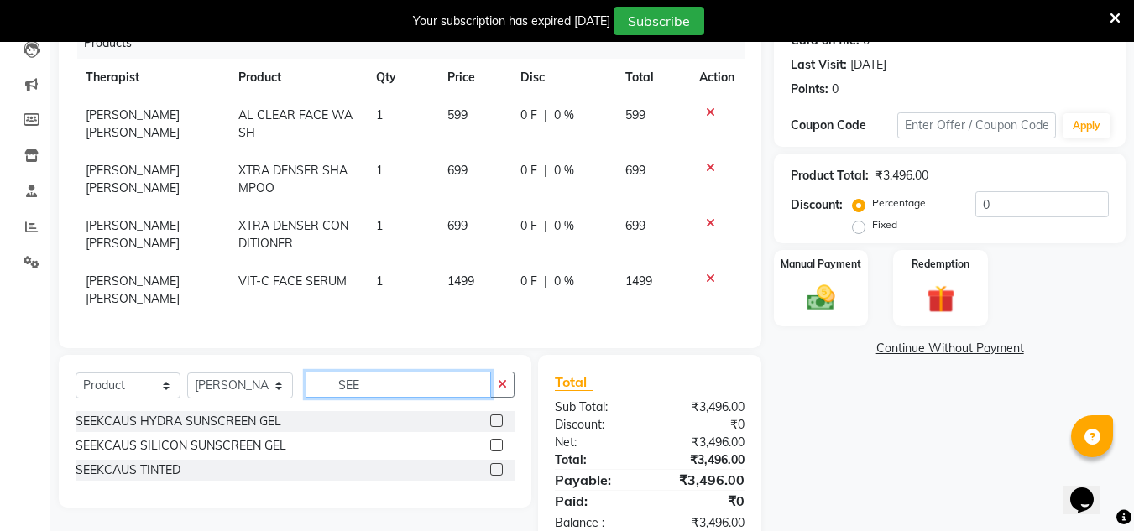
type input "SEE"
click at [487, 430] on div "SEEKCAUS HYDRA SUNSCREEN GEL" at bounding box center [295, 421] width 439 height 21
click at [498, 427] on label at bounding box center [496, 420] width 13 height 13
click at [498, 427] on input "checkbox" at bounding box center [495, 421] width 11 height 11
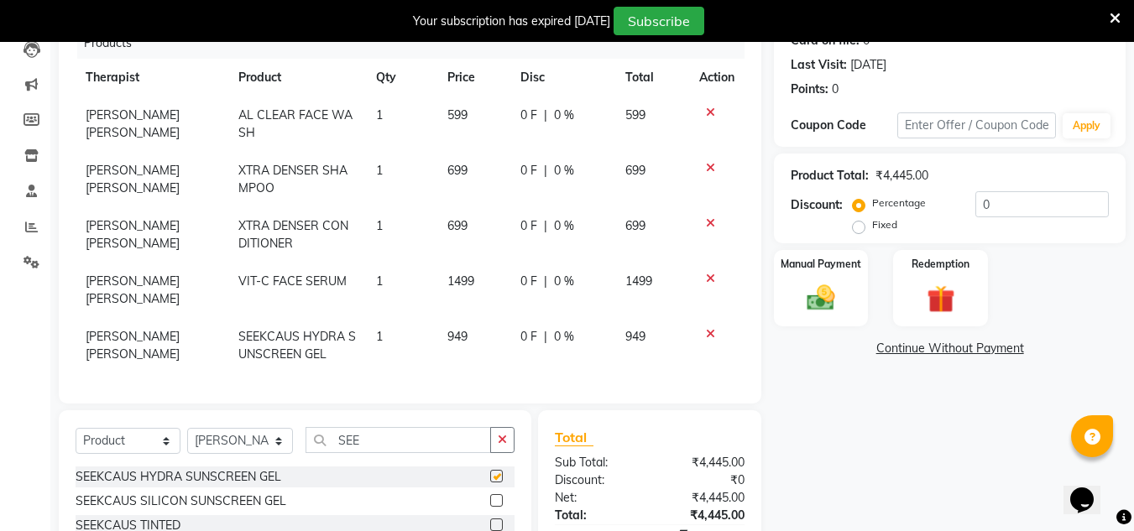
checkbox input "false"
click at [502, 446] on icon "button" at bounding box center [502, 440] width 9 height 12
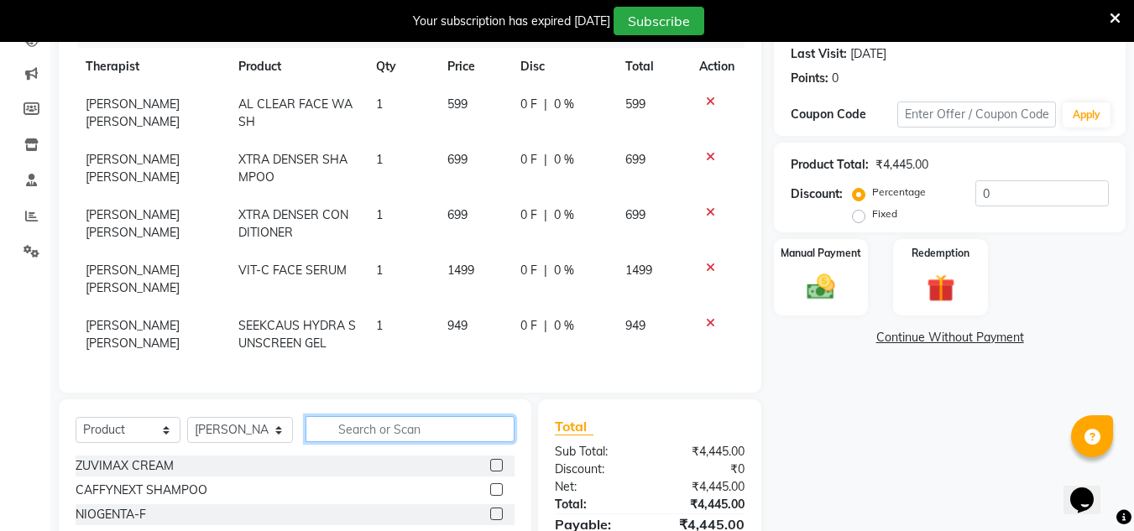
scroll to position [387, 0]
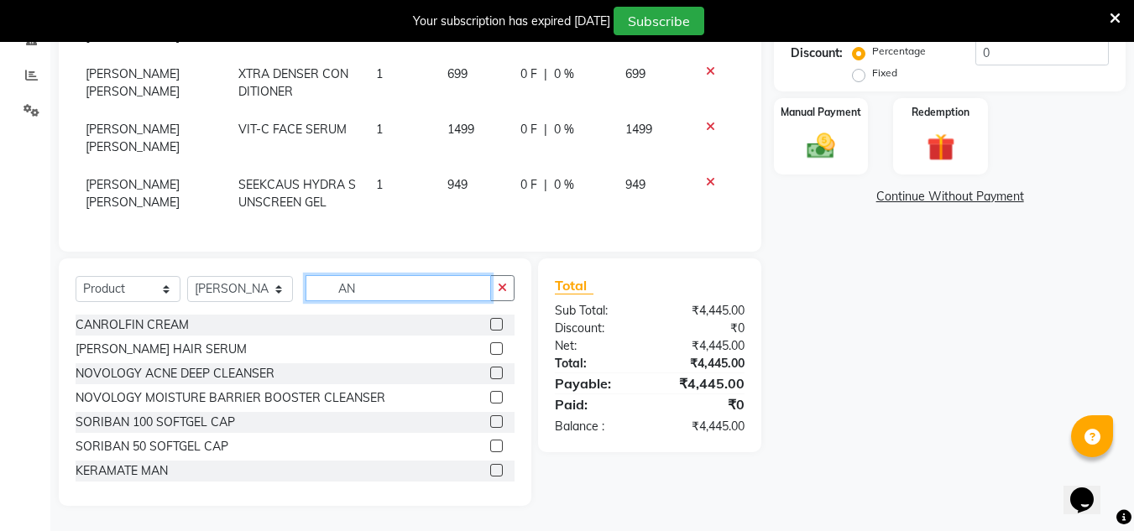
type input "AN"
click at [490, 349] on label at bounding box center [496, 348] width 13 height 13
click at [490, 349] on input "checkbox" at bounding box center [495, 349] width 11 height 11
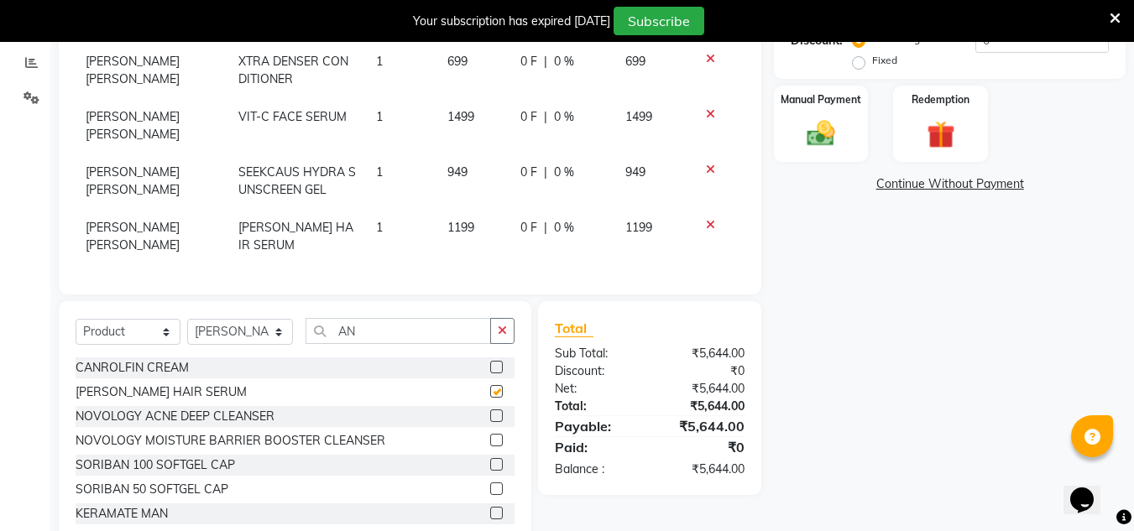
checkbox input "false"
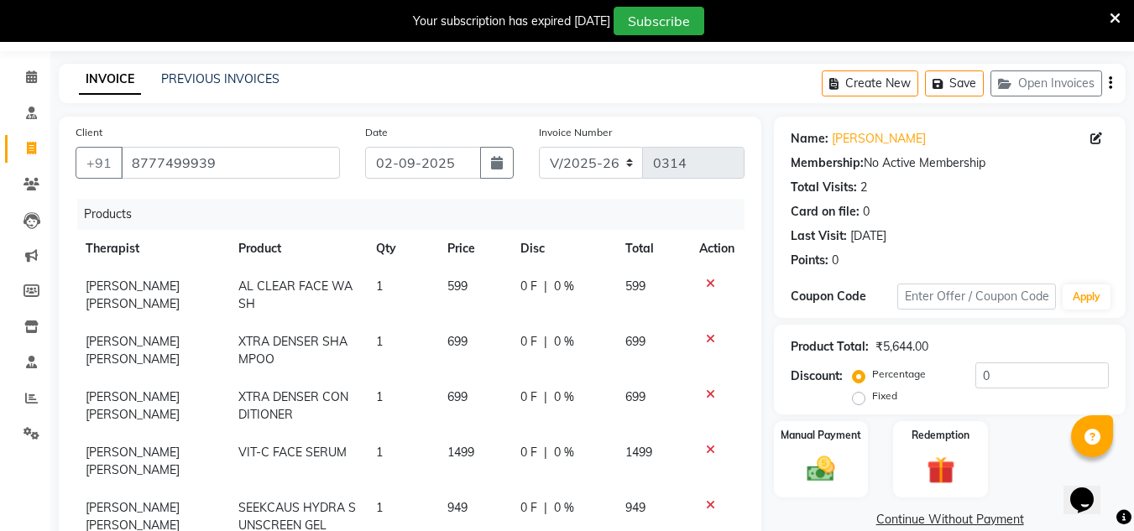
scroll to position [8, 0]
click at [554, 336] on span "0 %" at bounding box center [564, 342] width 20 height 18
select select "50320"
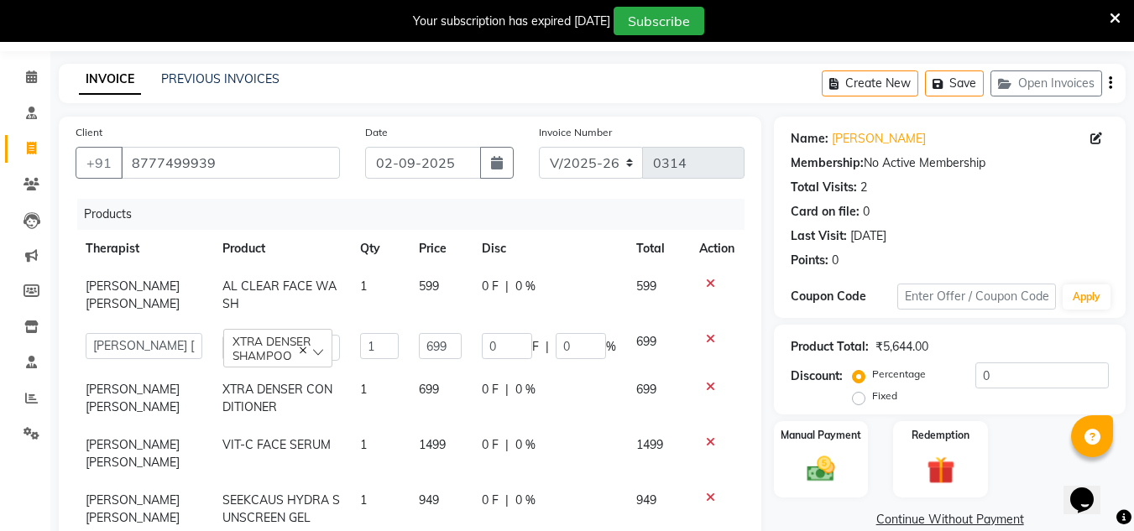
scroll to position [0, 0]
drag, startPoint x: 585, startPoint y: 348, endPoint x: 522, endPoint y: 357, distance: 63.6
click at [522, 357] on div "0 F | 0 %" at bounding box center [549, 346] width 134 height 26
type input "10"
click at [531, 388] on div "0 F | 0 %" at bounding box center [549, 390] width 134 height 18
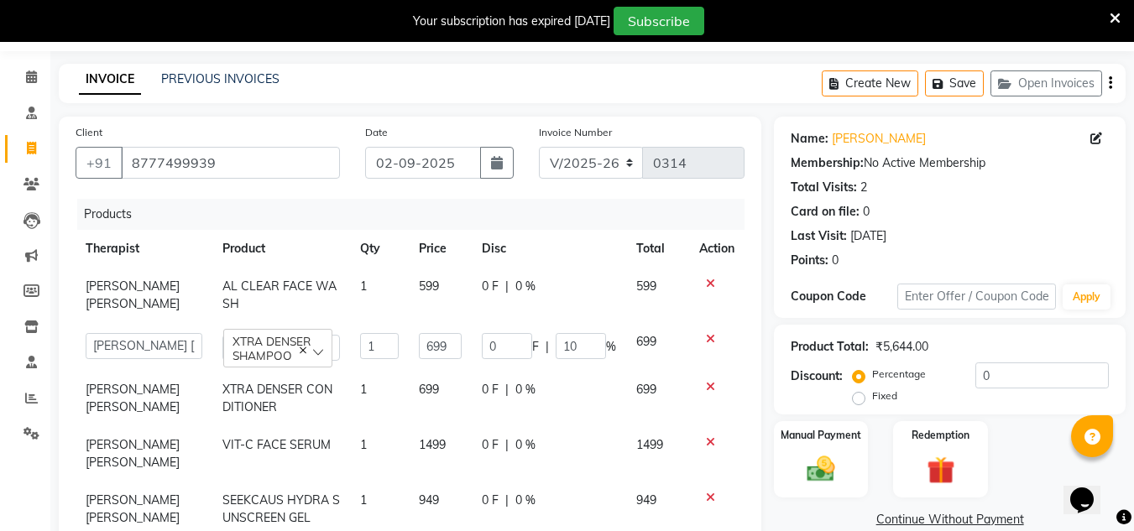
select select "50320"
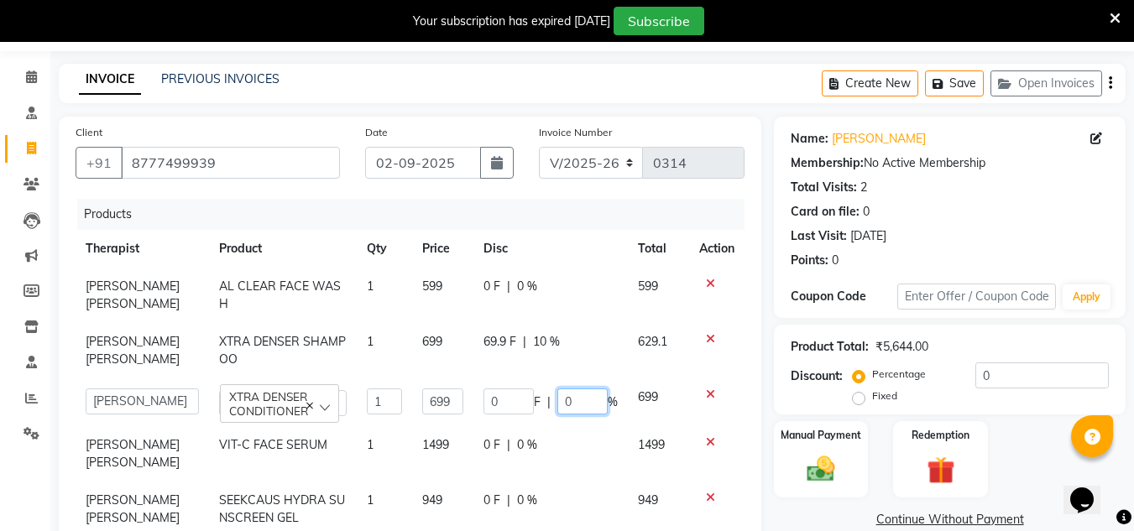
drag, startPoint x: 576, startPoint y: 401, endPoint x: 543, endPoint y: 407, distance: 33.2
click at [543, 407] on div "0 F | 0 %" at bounding box center [550, 401] width 134 height 26
type input "10"
click at [756, 493] on div "Client +91 8777499939 Date 02-09-2025 Invoice Number V/2025 V/2025-26 0314 Prod…" at bounding box center [410, 370] width 702 height 506
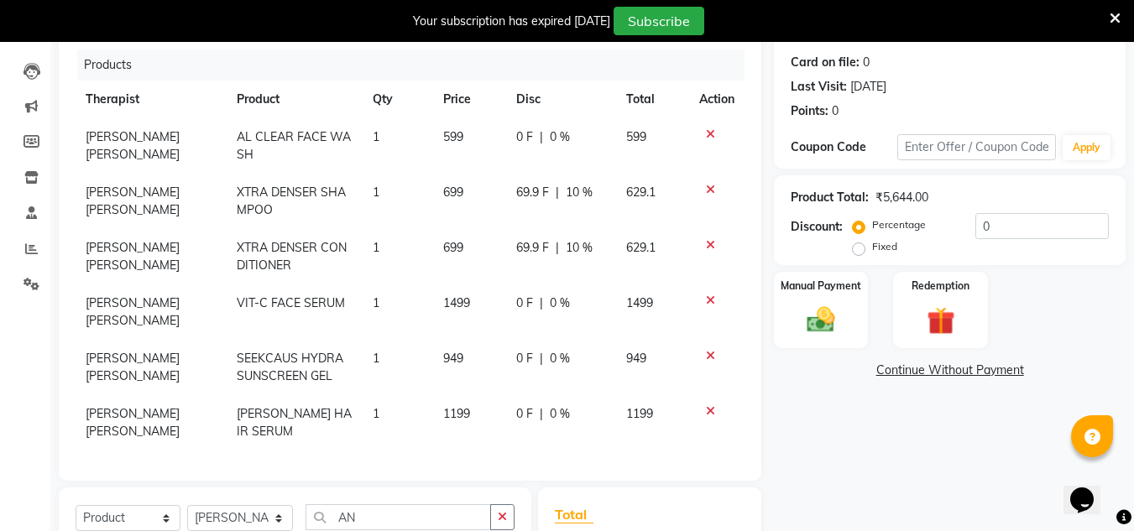
scroll to position [219, 0]
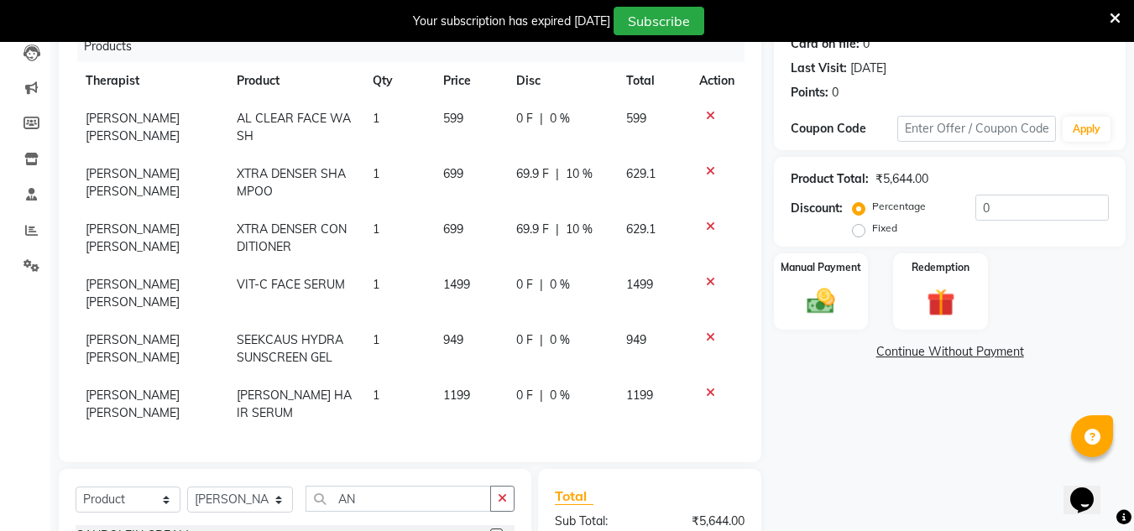
click at [550, 336] on span "0 %" at bounding box center [560, 340] width 20 height 18
select select "50320"
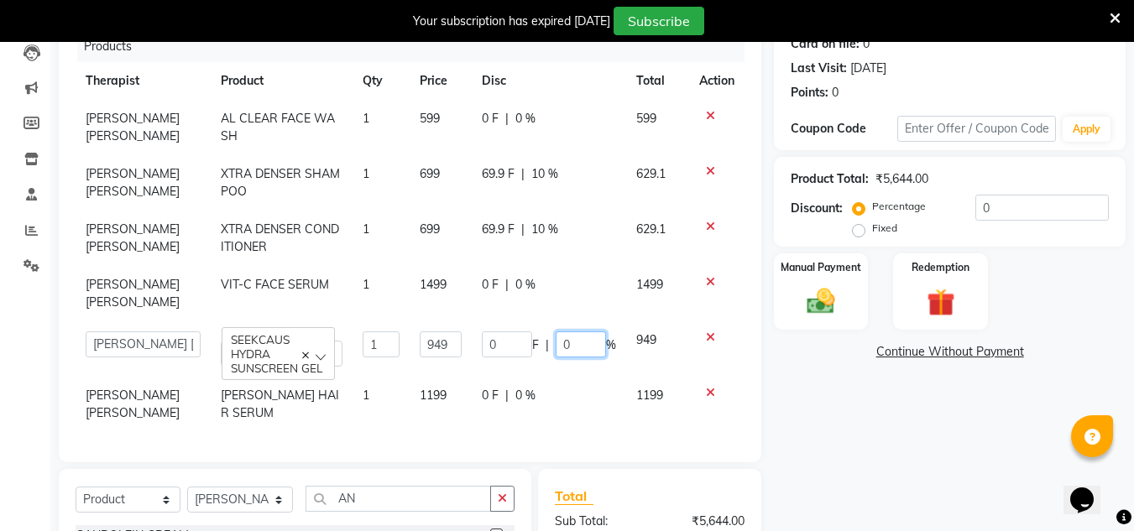
drag, startPoint x: 570, startPoint y: 338, endPoint x: 536, endPoint y: 341, distance: 33.7
click at [536, 341] on div "0 F | 0 %" at bounding box center [549, 344] width 134 height 26
type input "1"
type input "20"
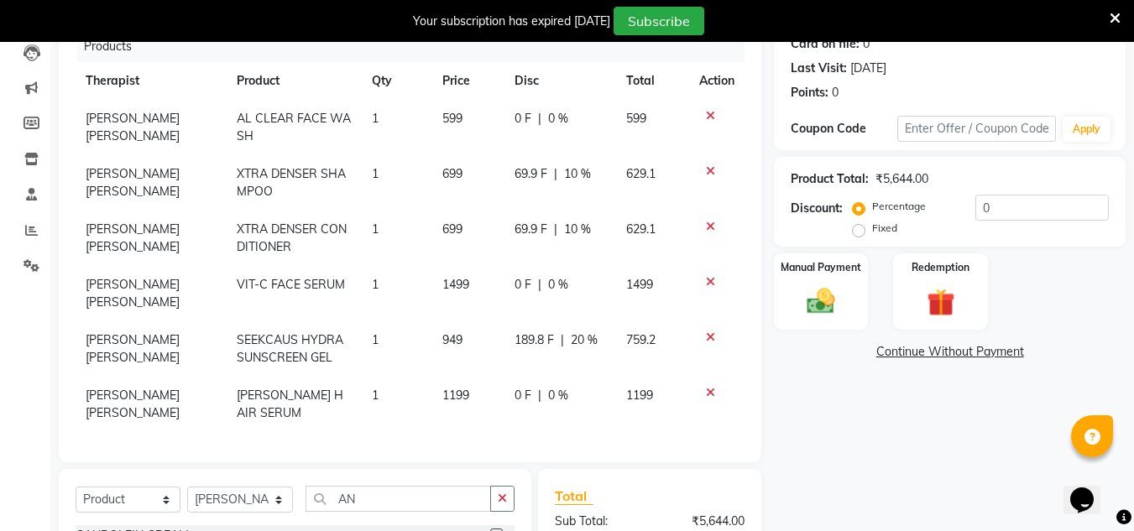
click at [514, 388] on div "0 F | 0 %" at bounding box center [559, 396] width 91 height 18
select select "50320"
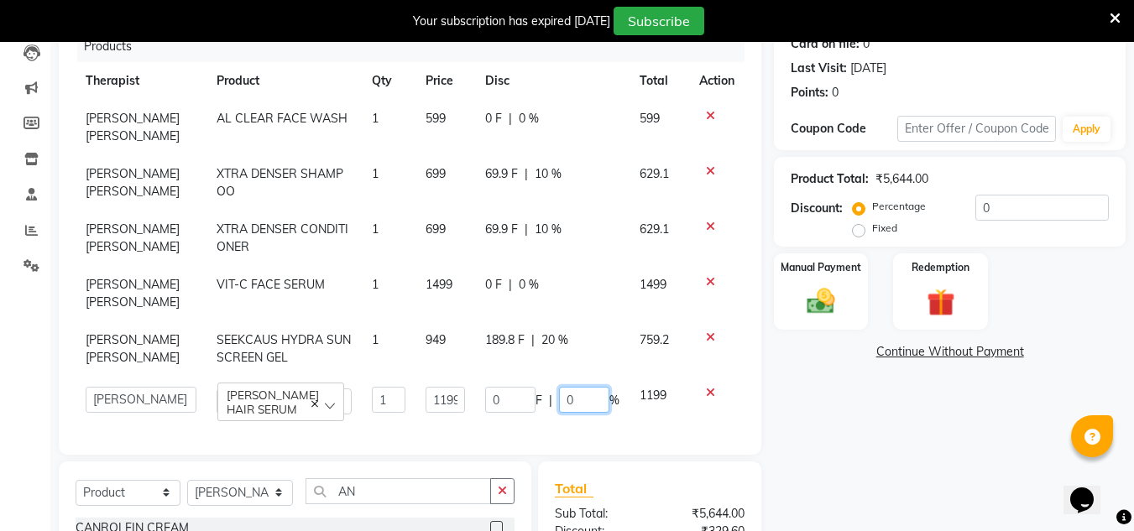
drag, startPoint x: 576, startPoint y: 404, endPoint x: 546, endPoint y: 413, distance: 31.3
click at [546, 413] on td "0 F | 0 %" at bounding box center [552, 401] width 154 height 48
type input "20"
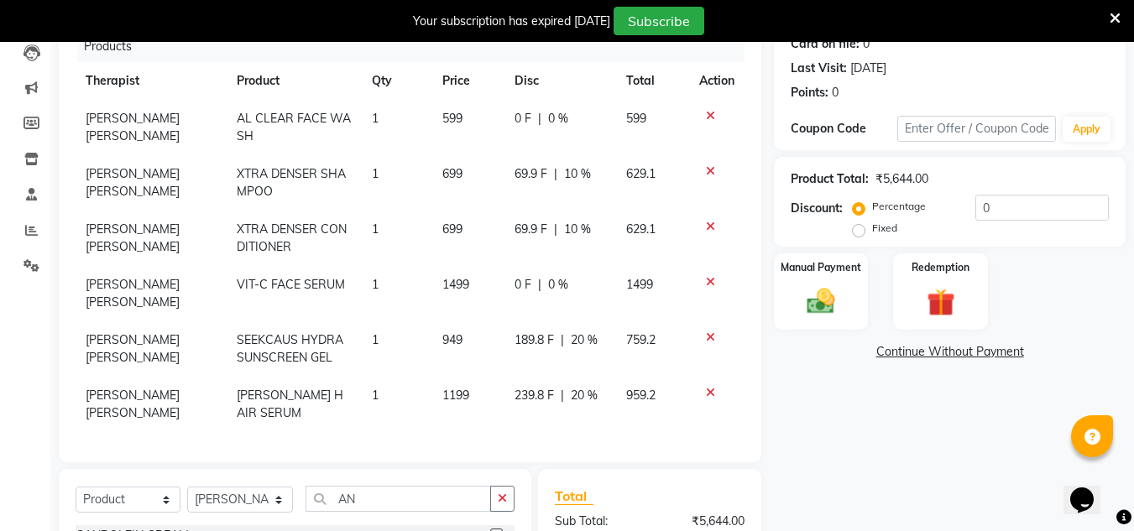
click at [817, 430] on div "Name: Pratima Gupta Membership: No Active Membership Total Visits: 2 Card on fi…" at bounding box center [956, 333] width 364 height 768
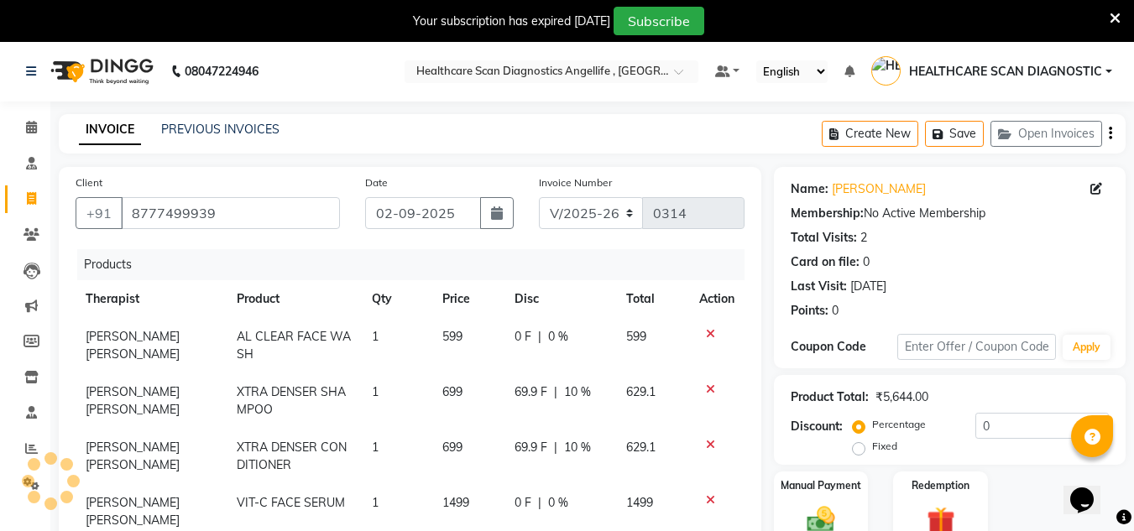
scroll to position [0, 0]
click at [548, 339] on span "0 %" at bounding box center [558, 338] width 20 height 18
select select "50320"
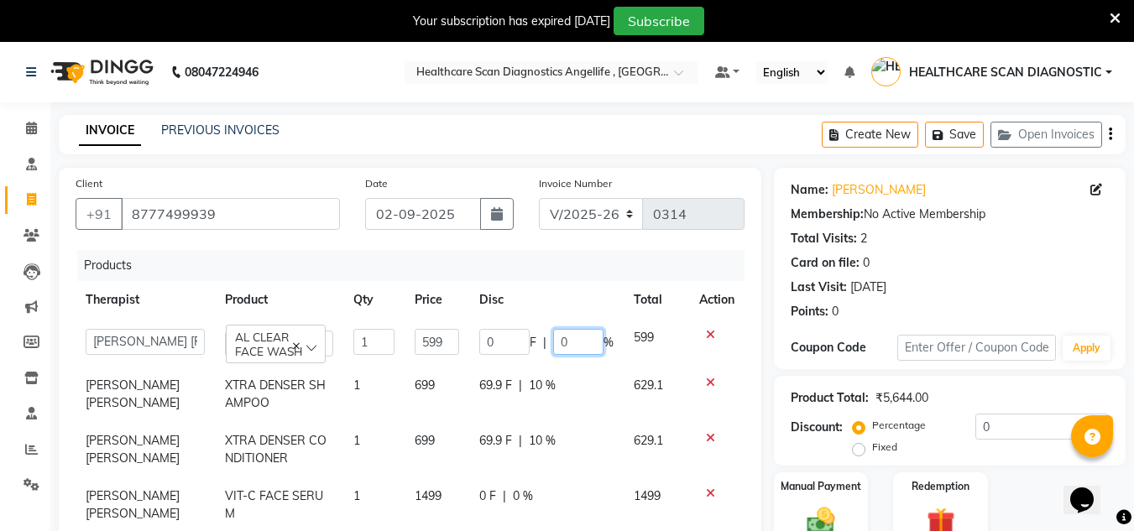
drag, startPoint x: 581, startPoint y: 344, endPoint x: 539, endPoint y: 351, distance: 41.7
click at [539, 351] on div "0 F | 0 %" at bounding box center [546, 342] width 134 height 26
type input "30"
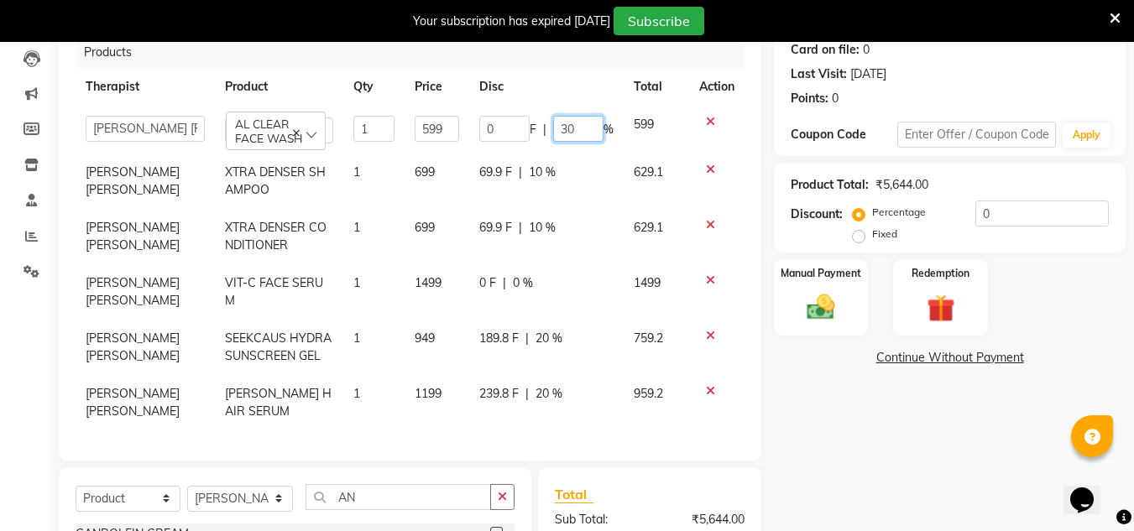
scroll to position [252, 0]
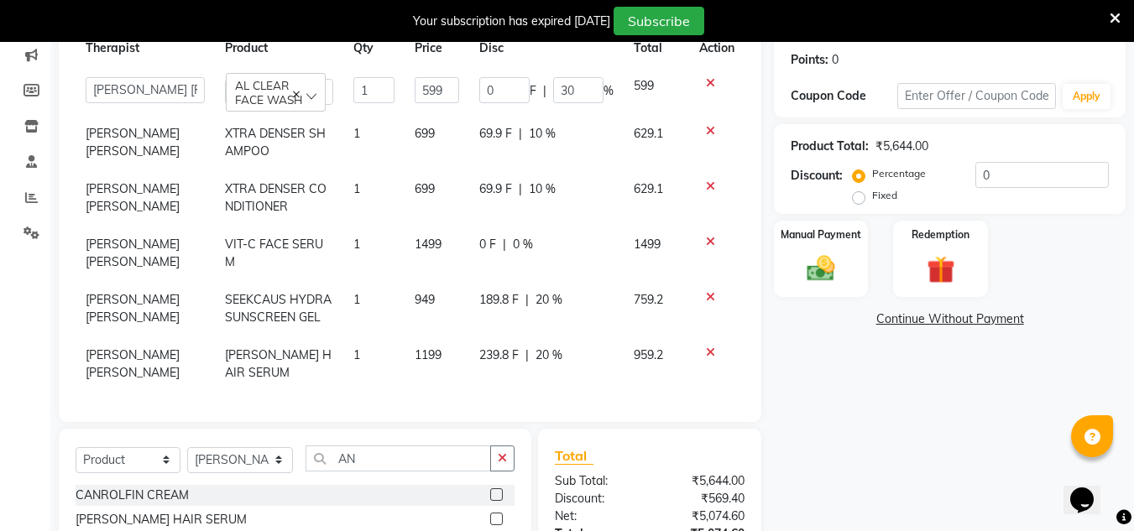
click at [500, 252] on td "0 F | 0 %" at bounding box center [546, 253] width 154 height 55
select select "50320"
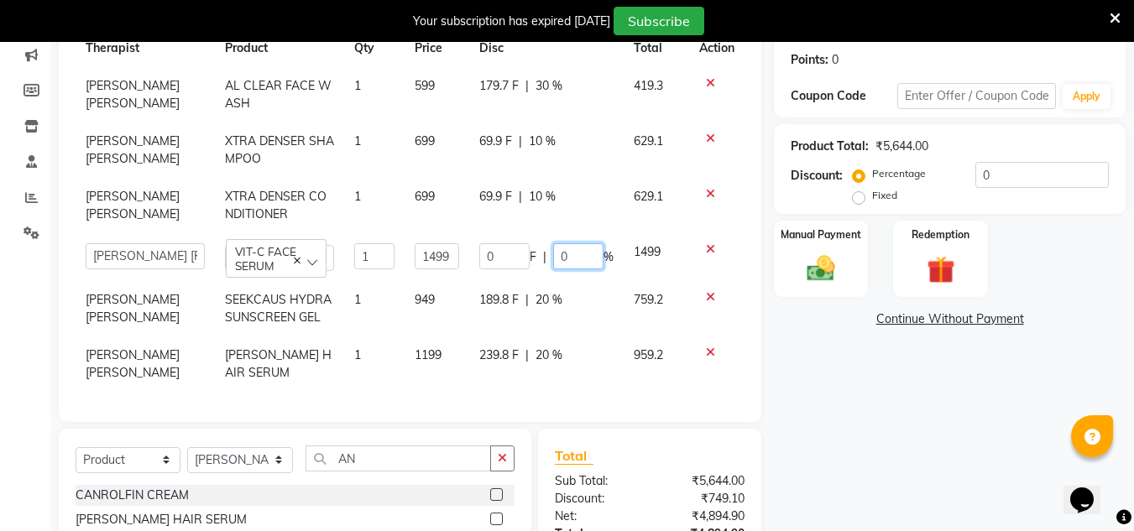
drag, startPoint x: 565, startPoint y: 255, endPoint x: 553, endPoint y: 258, distance: 12.0
click at [553, 258] on input "0" at bounding box center [578, 256] width 50 height 26
type input "30"
click at [803, 353] on div "Name: Pratima Gupta Membership: No Active Membership Total Visits: 2 Card on fi…" at bounding box center [956, 296] width 364 height 760
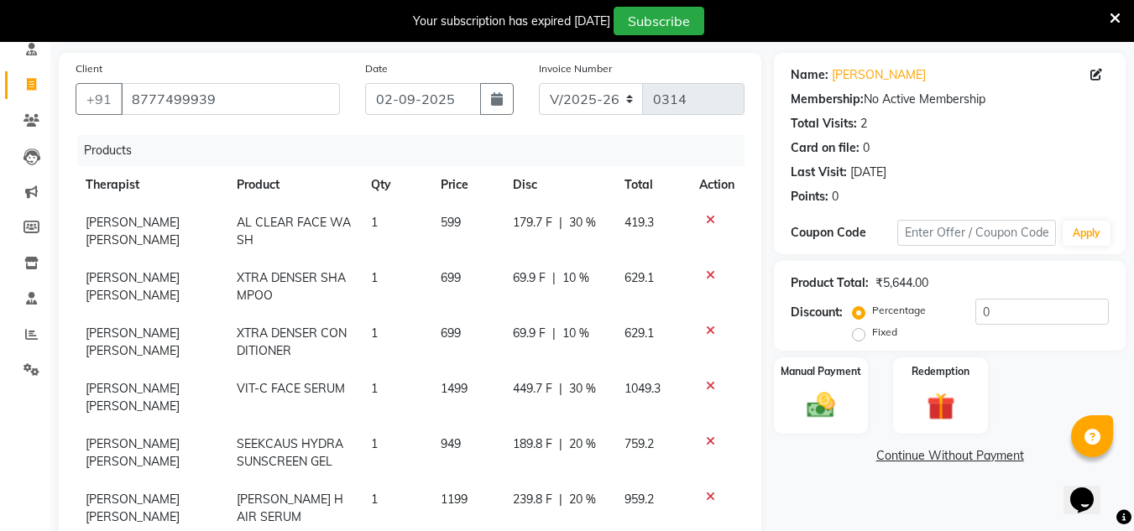
scroll to position [336, 0]
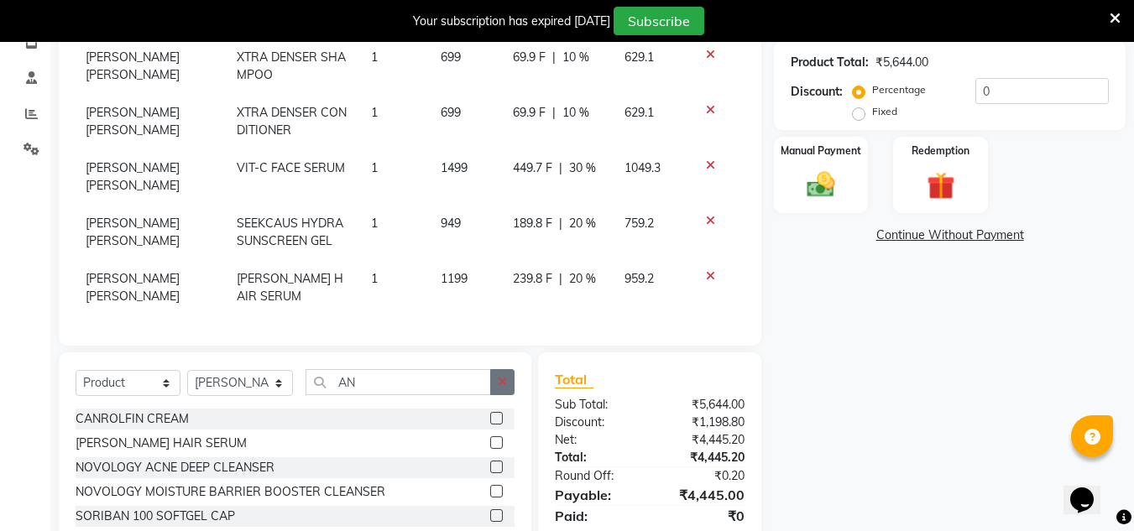
click at [509, 386] on button "button" at bounding box center [502, 382] width 24 height 26
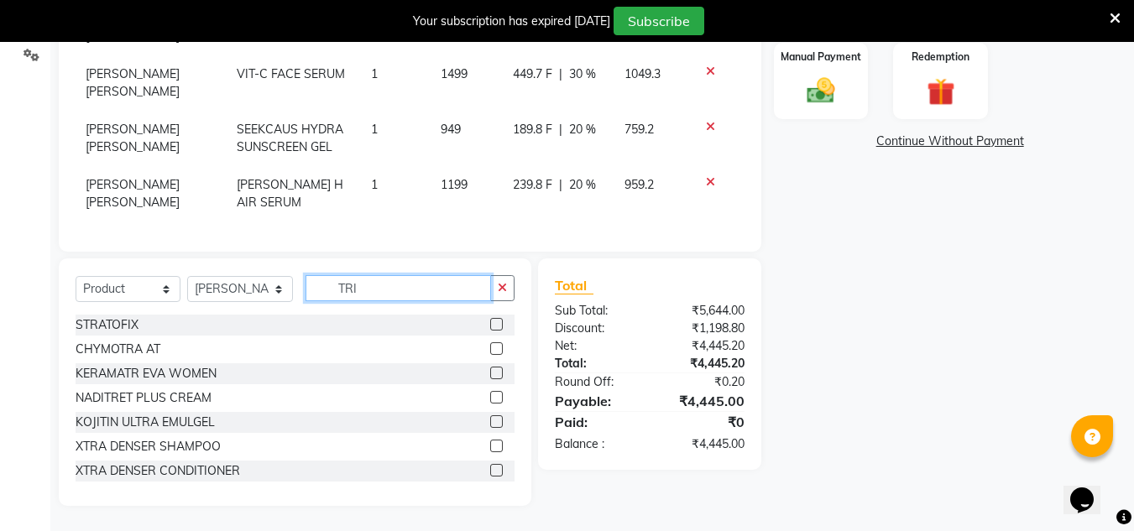
scroll to position [399, 0]
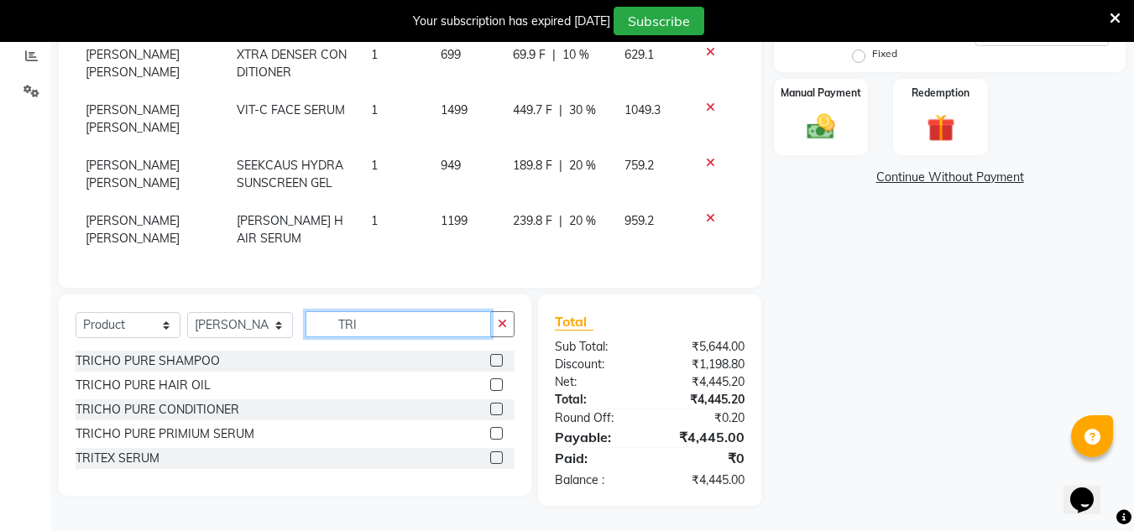
type input "TRI"
click at [494, 359] on label at bounding box center [496, 360] width 13 height 13
click at [494, 359] on input "checkbox" at bounding box center [495, 361] width 11 height 11
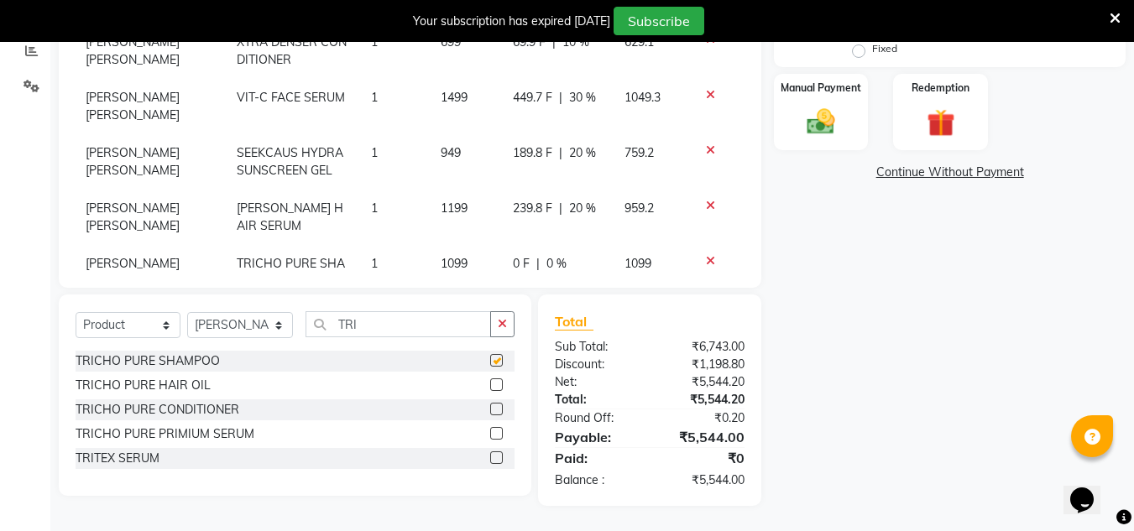
checkbox input "false"
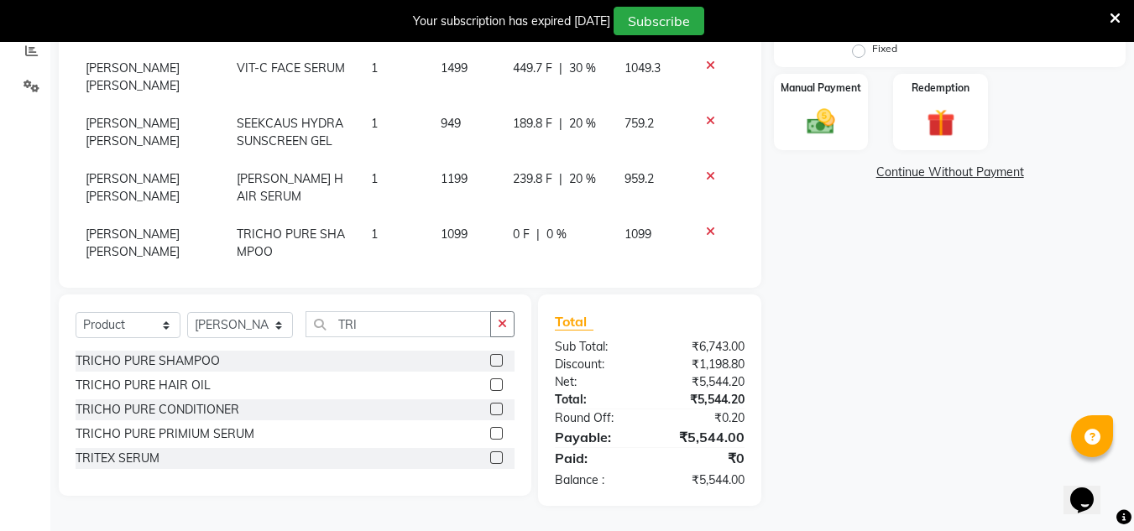
scroll to position [63, 0]
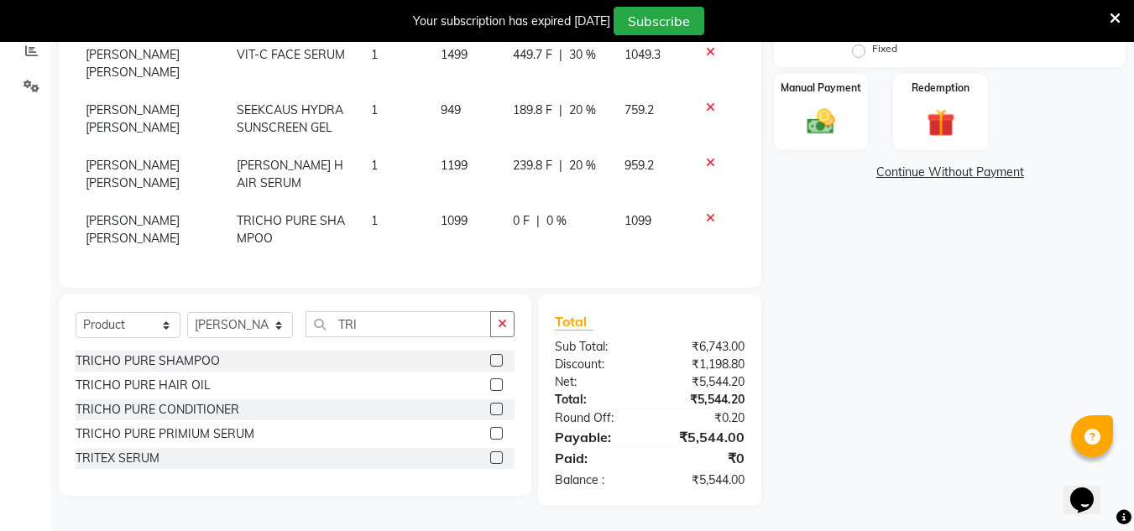
click at [706, 212] on icon at bounding box center [710, 218] width 9 height 12
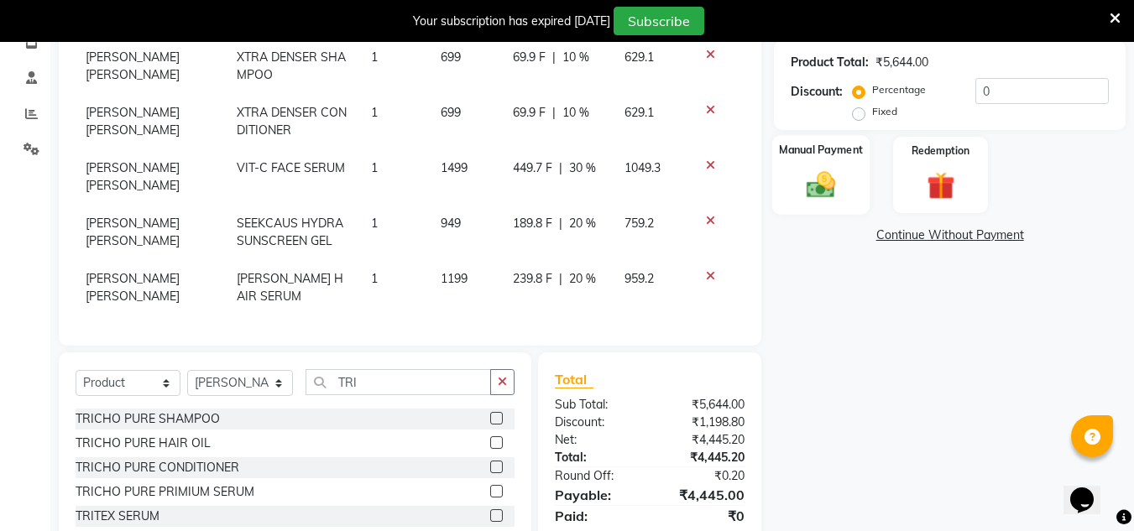
scroll to position [394, 0]
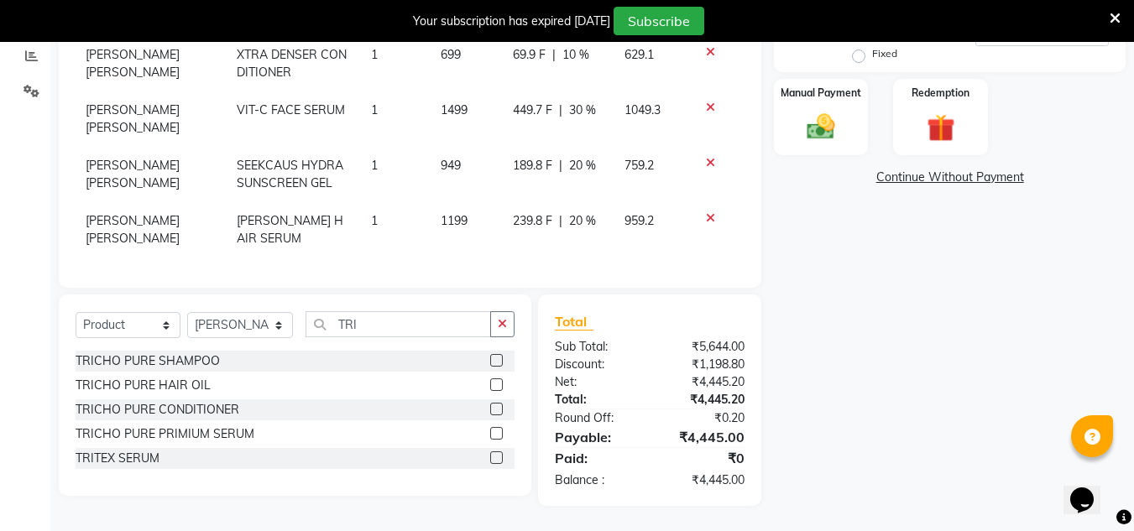
drag, startPoint x: 899, startPoint y: 337, endPoint x: 1077, endPoint y: 266, distance: 192.4
click at [1077, 266] on div "Name: Pratima Gupta Membership: No Active Membership Total Visits: 2 Card on fi…" at bounding box center [956, 140] width 364 height 732
drag, startPoint x: 930, startPoint y: 270, endPoint x: 1004, endPoint y: 263, distance: 74.1
click at [1004, 263] on div "Name: Pratima Gupta Membership: No Active Membership Total Visits: 2 Card on fi…" at bounding box center [956, 140] width 364 height 732
click at [940, 180] on link "Continue Without Payment" at bounding box center [949, 178] width 345 height 18
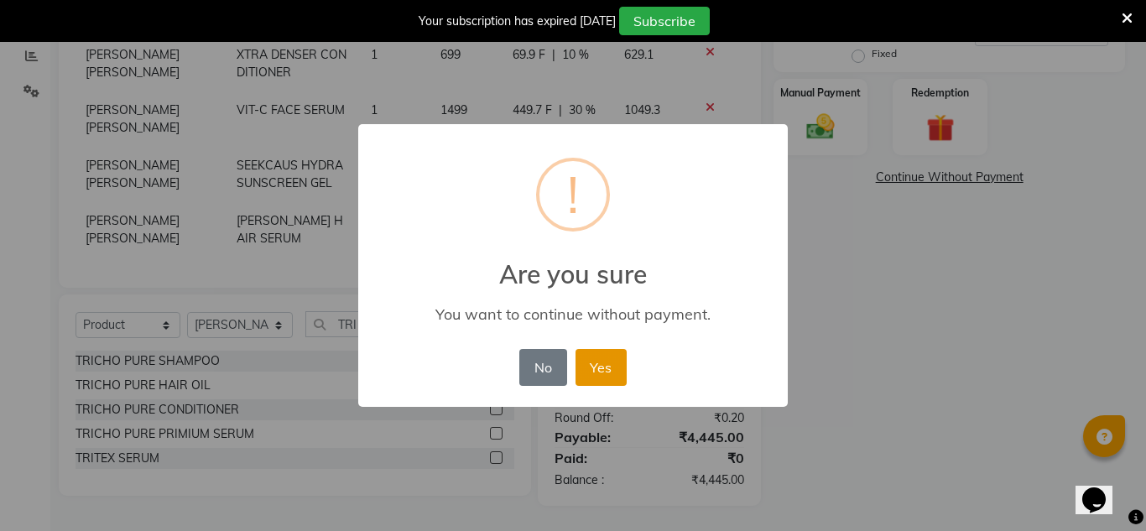
click at [623, 371] on button "Yes" at bounding box center [601, 367] width 51 height 37
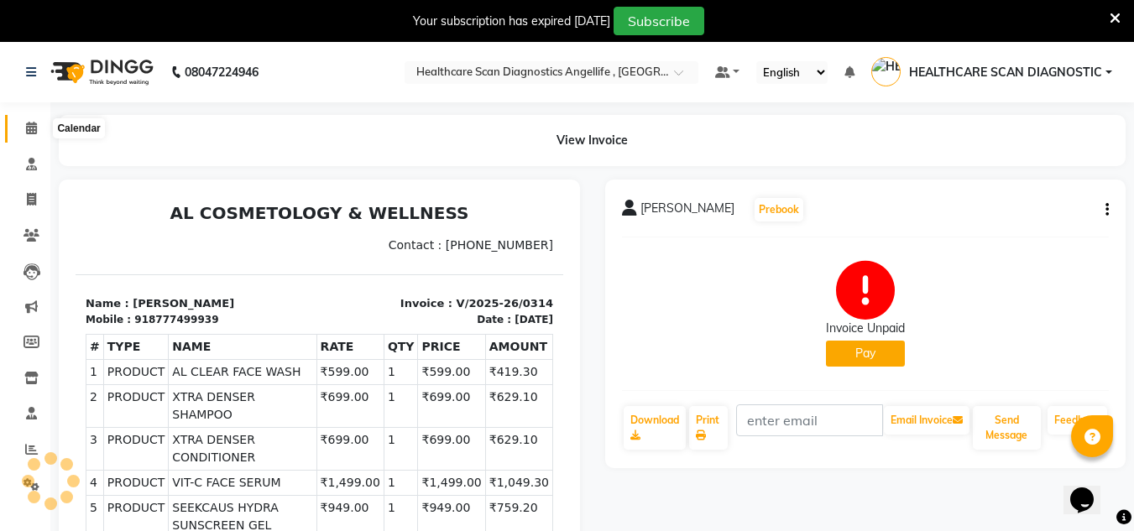
click at [34, 128] on icon at bounding box center [31, 128] width 11 height 13
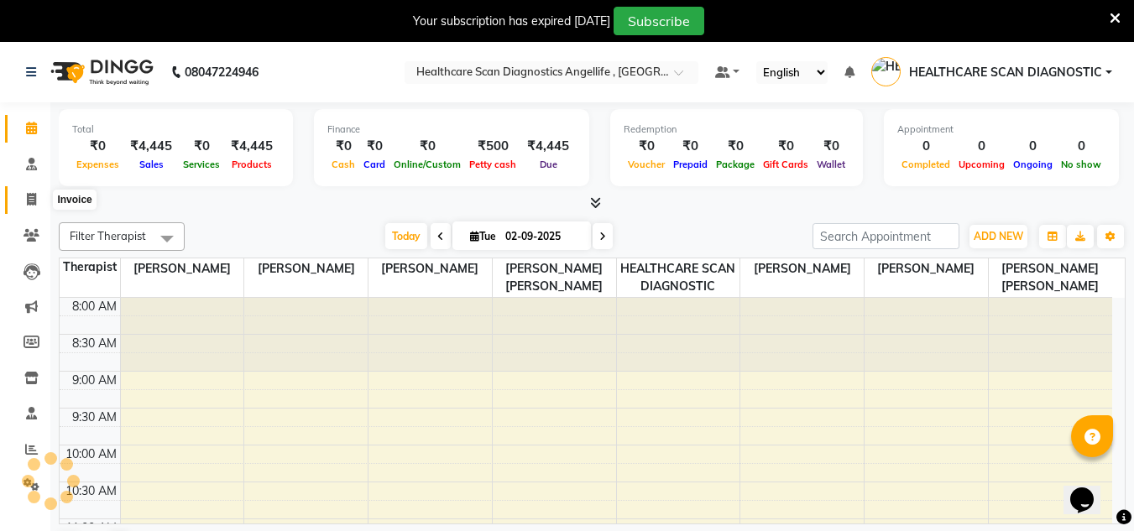
click at [32, 202] on icon at bounding box center [31, 199] width 9 height 13
select select "service"
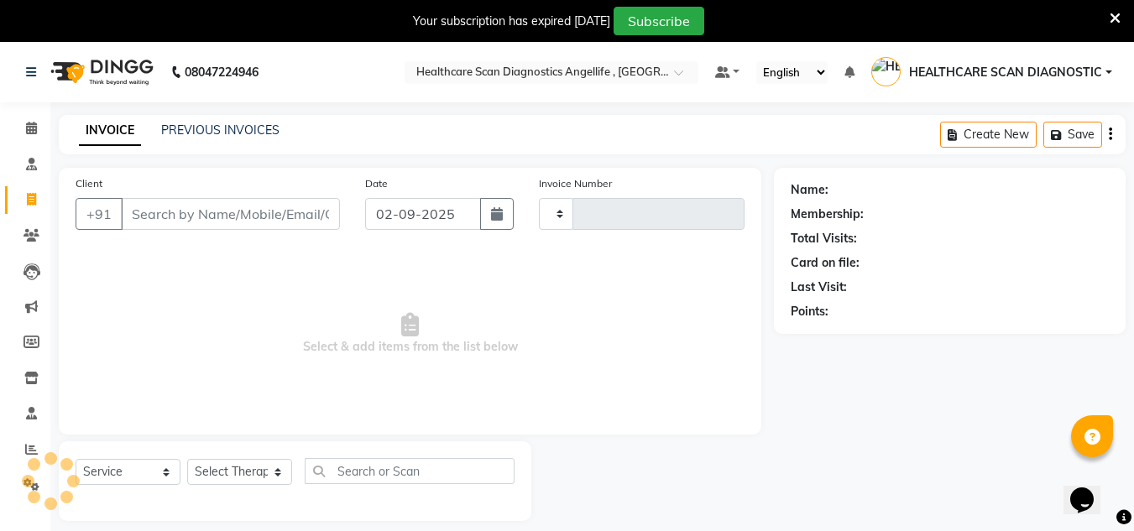
type input "0315"
select select "5671"
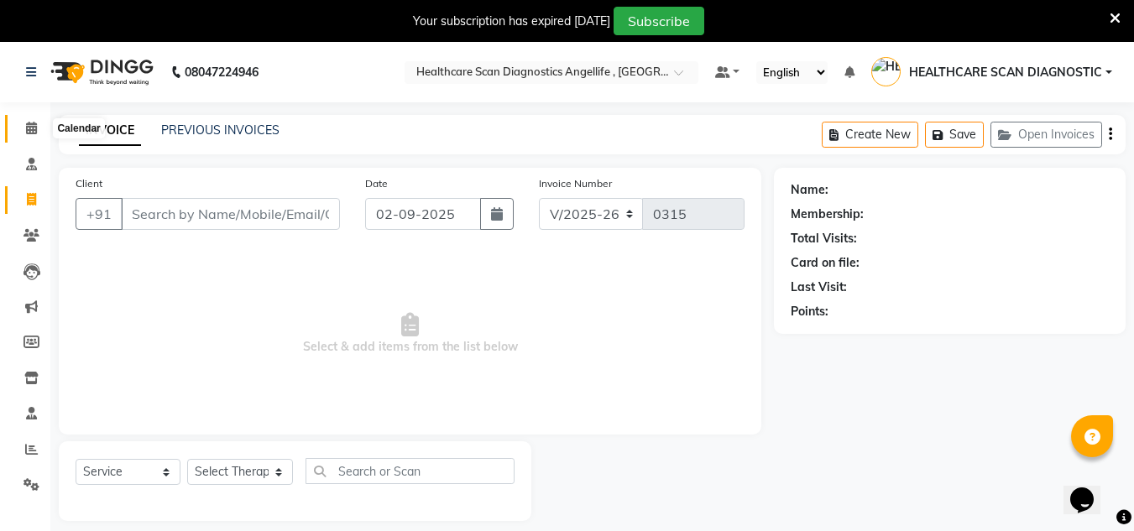
click at [33, 134] on span at bounding box center [31, 128] width 29 height 19
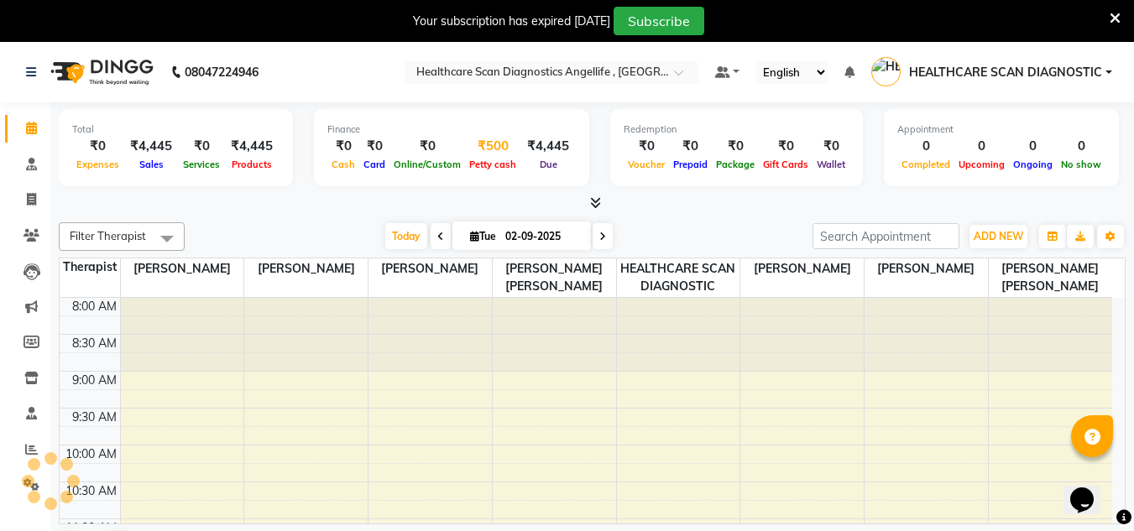
click at [470, 164] on span "Petty cash" at bounding box center [492, 165] width 55 height 12
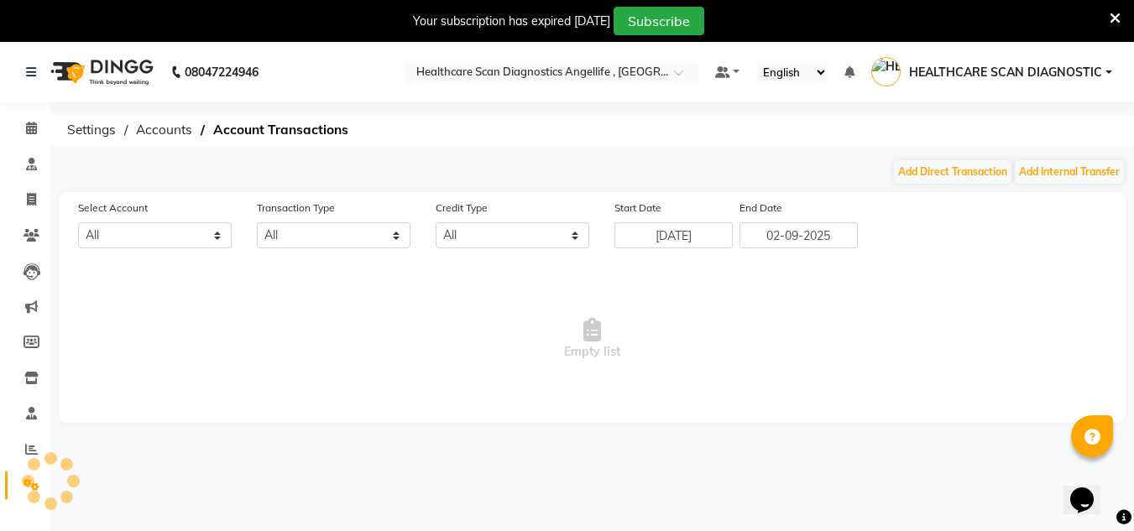
select select "4606"
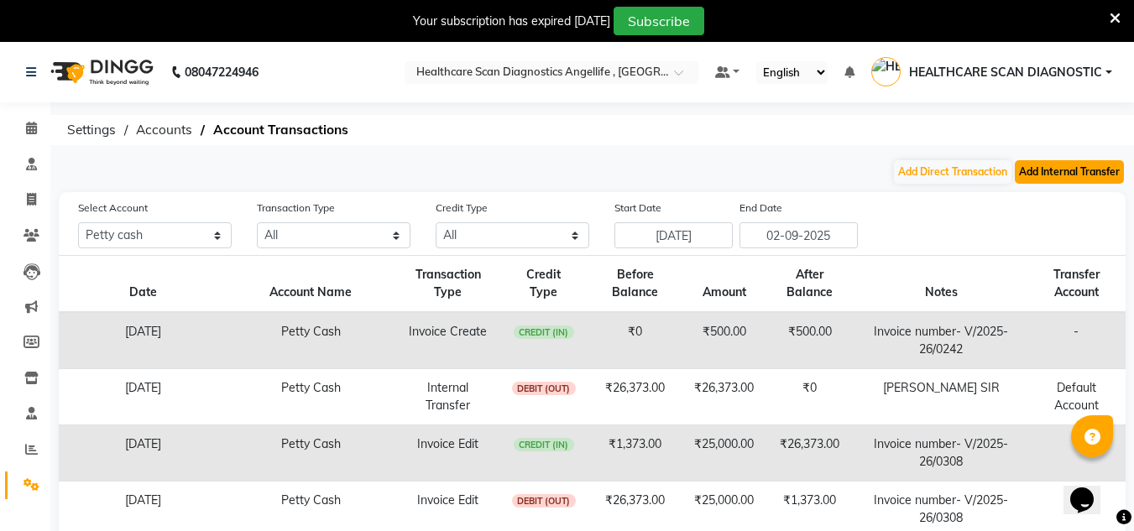
click at [1061, 166] on button "Add Internal Transfer" at bounding box center [1068, 171] width 109 height 23
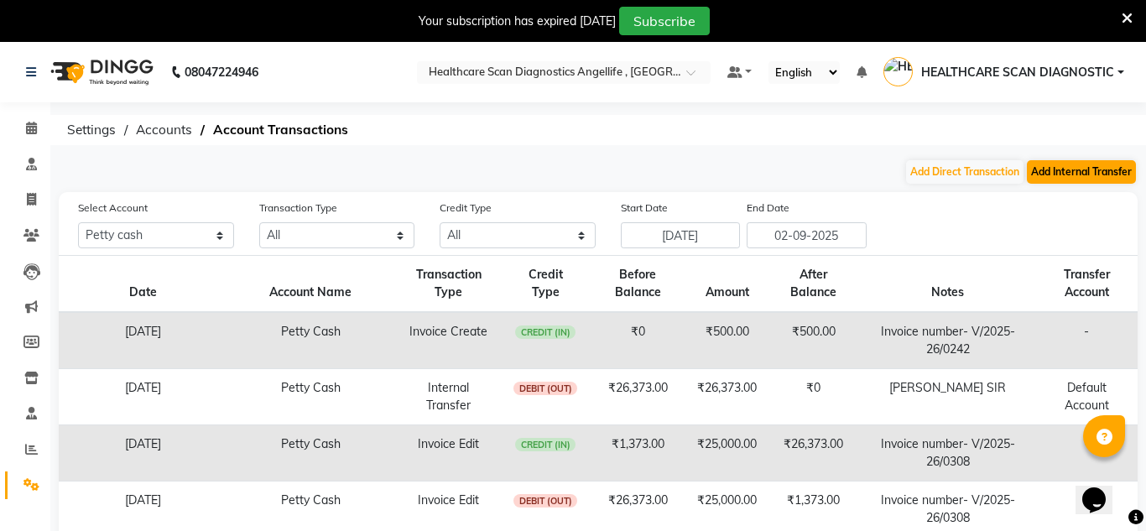
select select "internal transfer"
select select "4606"
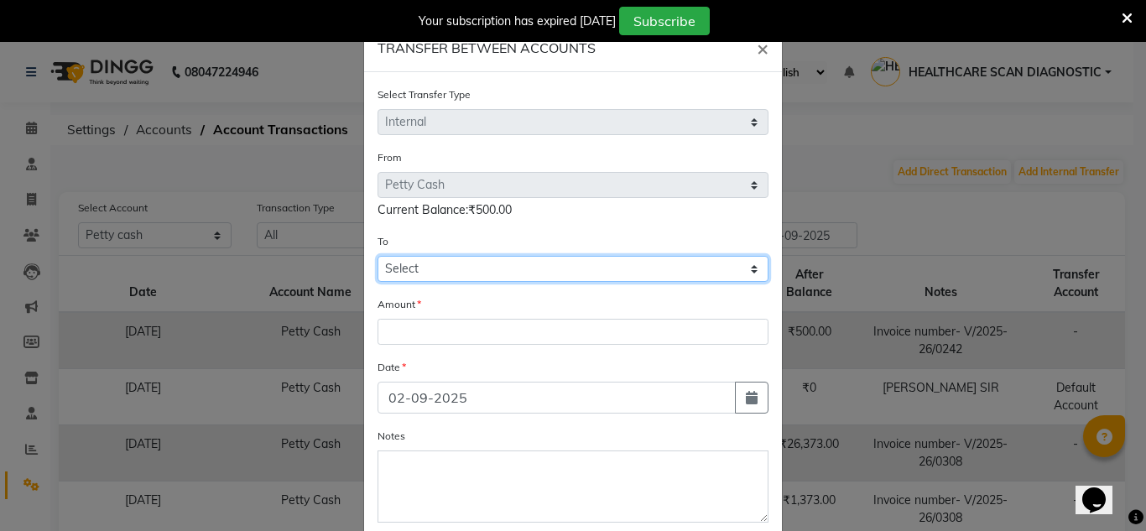
drag, startPoint x: 586, startPoint y: 270, endPoint x: 555, endPoint y: 279, distance: 32.2
click at [586, 270] on select "Select Petty Cash Default Account" at bounding box center [573, 269] width 391 height 26
select select "4607"
click at [378, 256] on select "Select Petty Cash Default Account" at bounding box center [573, 269] width 391 height 26
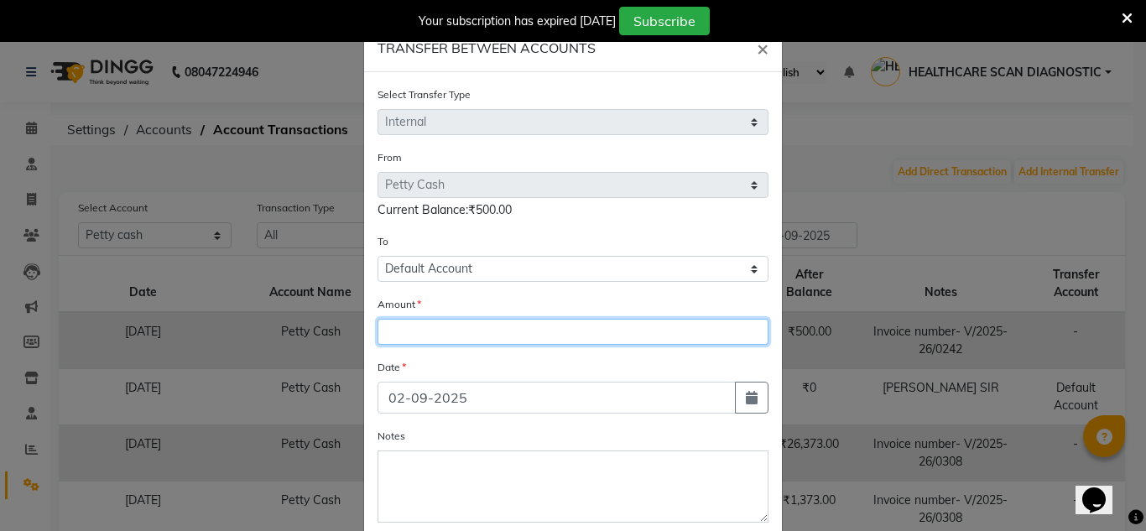
click at [526, 327] on input "number" at bounding box center [573, 332] width 391 height 26
type input "500"
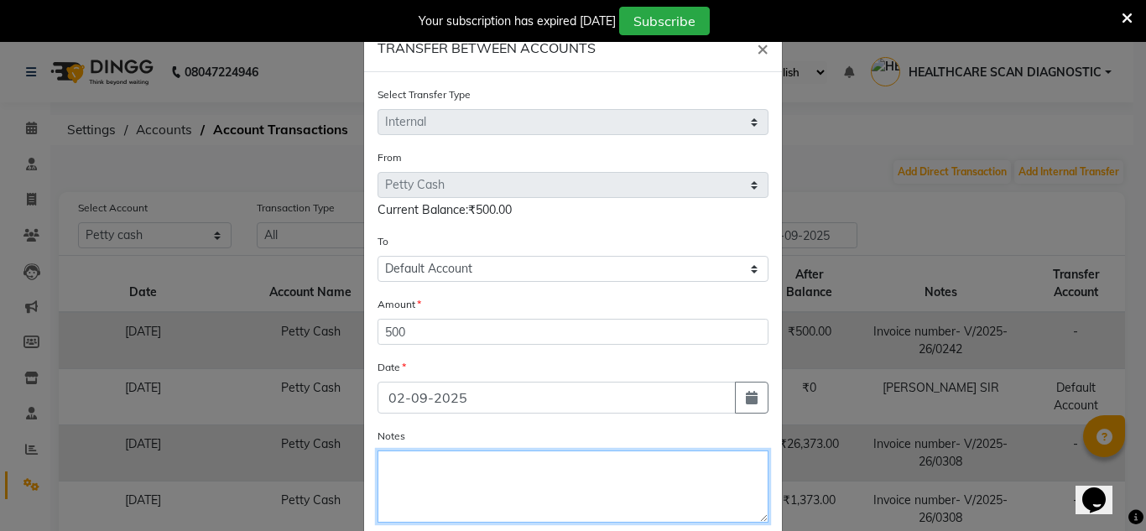
click at [500, 500] on textarea "Notes" at bounding box center [573, 487] width 391 height 72
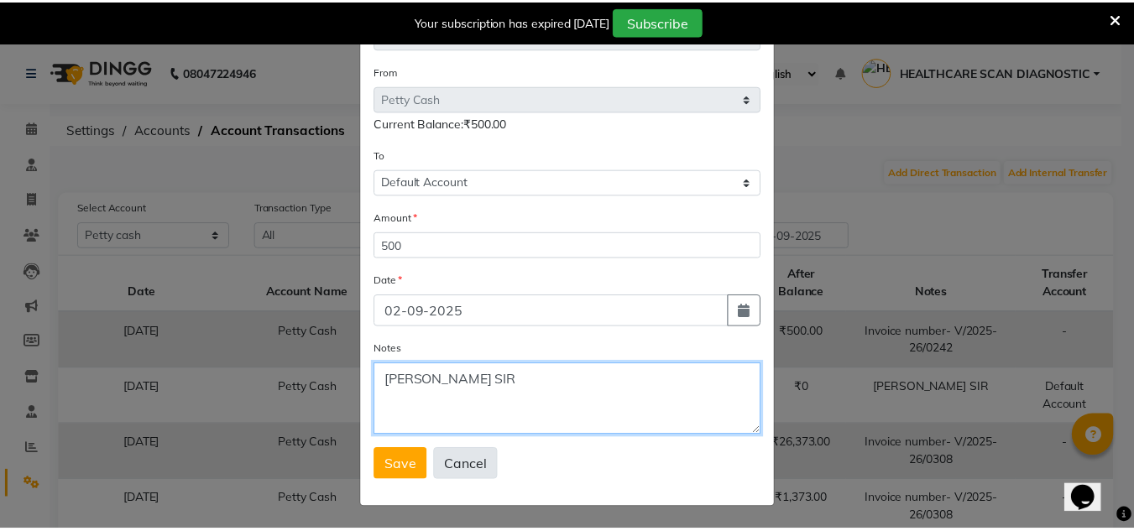
scroll to position [88, 0]
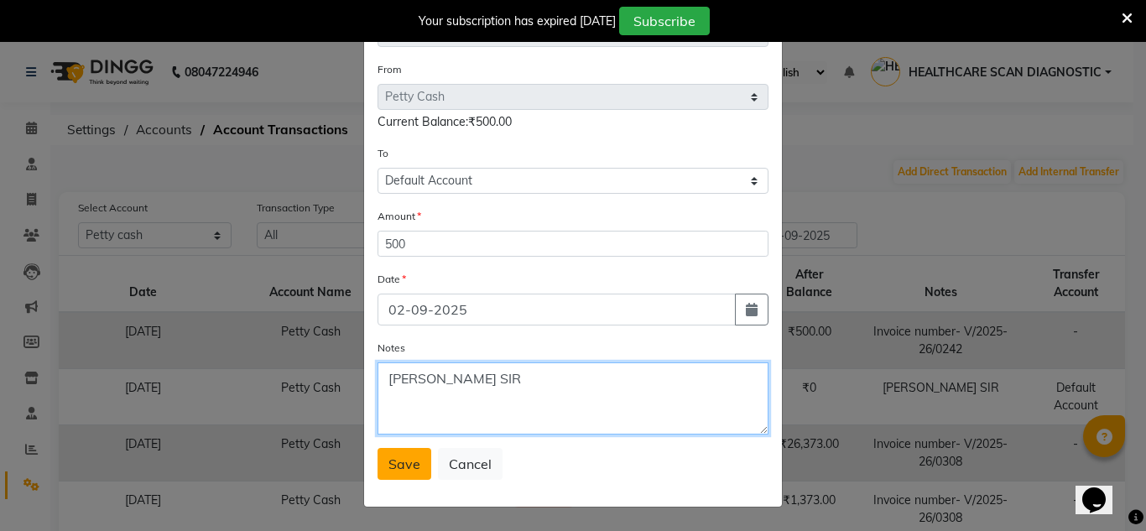
type textarea "DHRUB SIR"
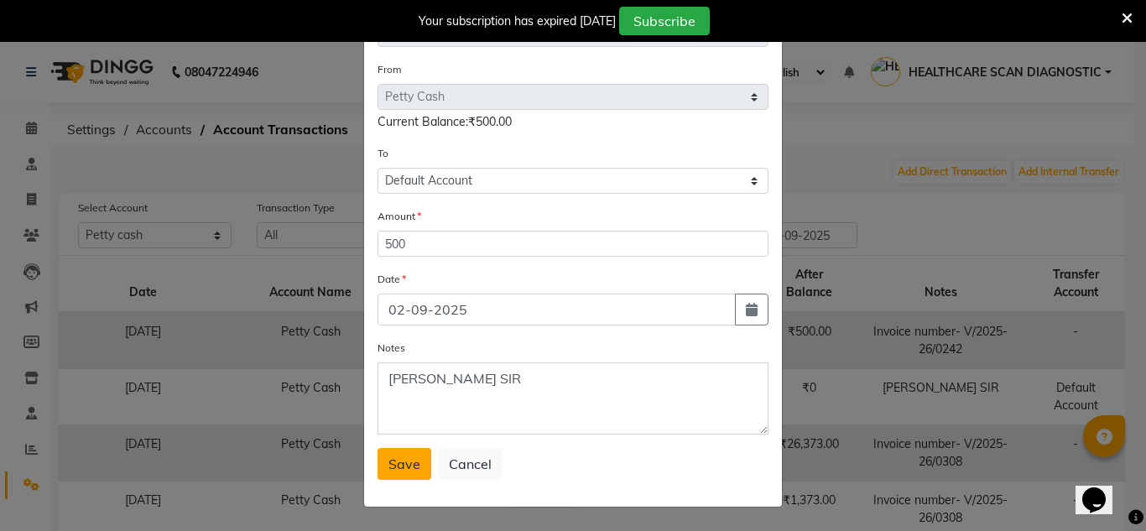
click at [404, 457] on span "Save" at bounding box center [404, 464] width 32 height 17
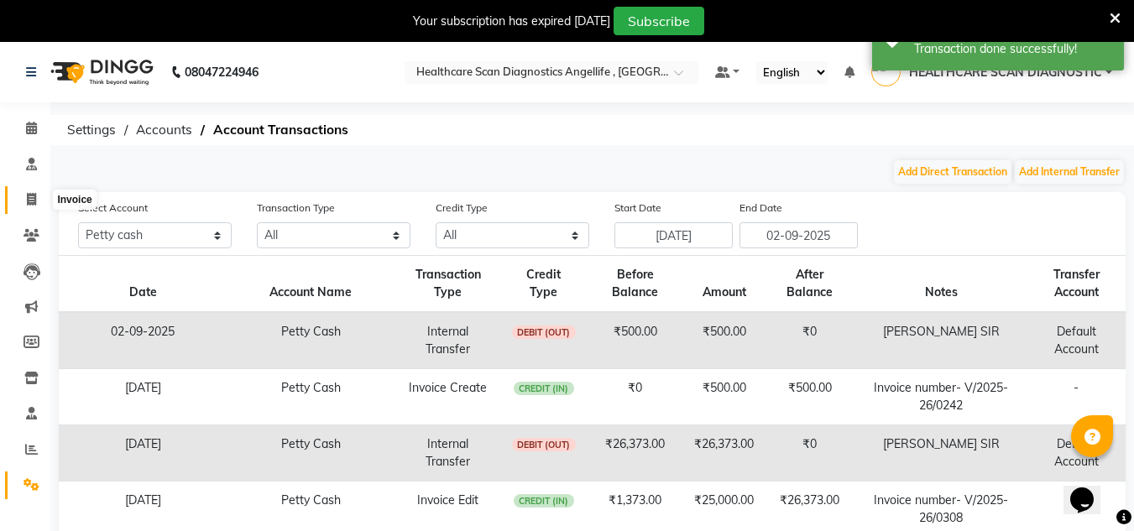
click at [31, 207] on span at bounding box center [31, 199] width 29 height 19
select select "5671"
select select "service"
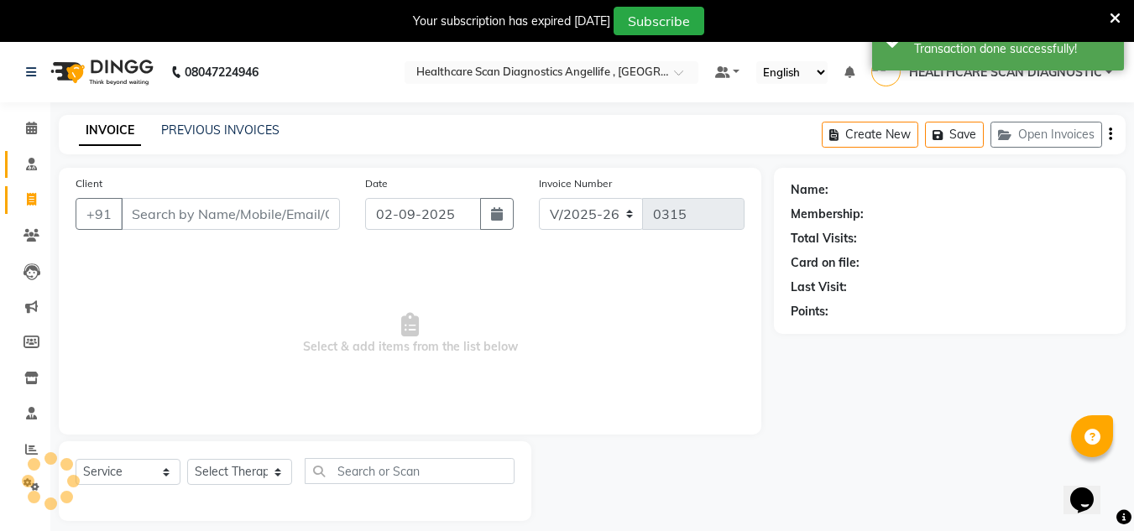
scroll to position [42, 0]
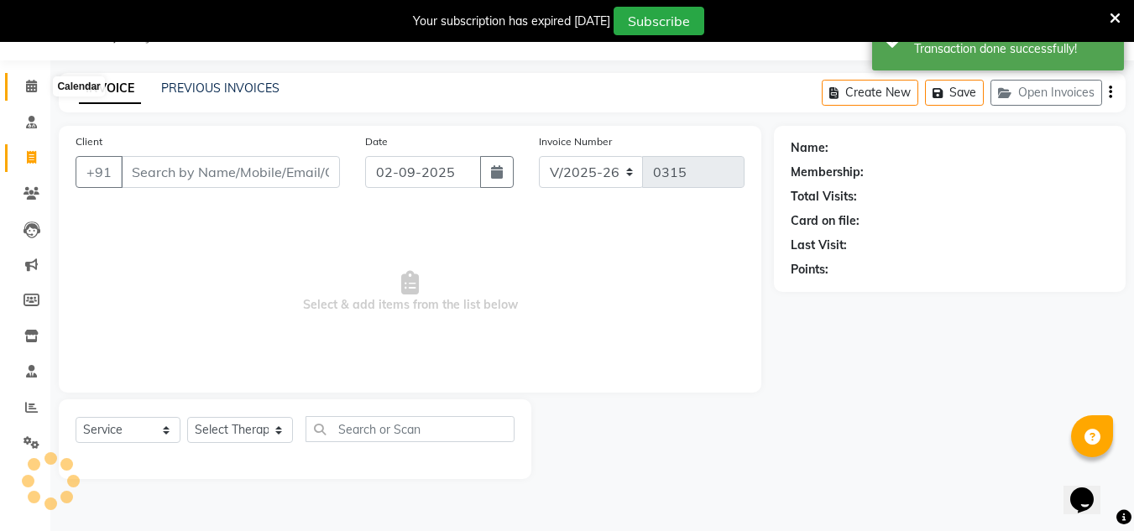
click at [29, 91] on icon at bounding box center [31, 86] width 11 height 13
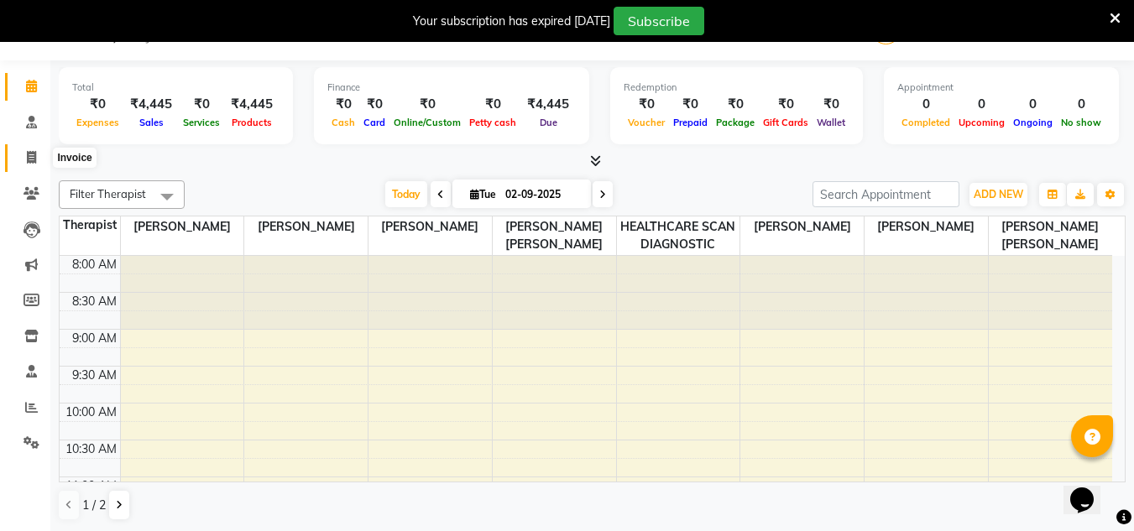
drag, startPoint x: 28, startPoint y: 149, endPoint x: 41, endPoint y: 145, distance: 13.8
click at [28, 149] on span at bounding box center [31, 158] width 29 height 19
select select "service"
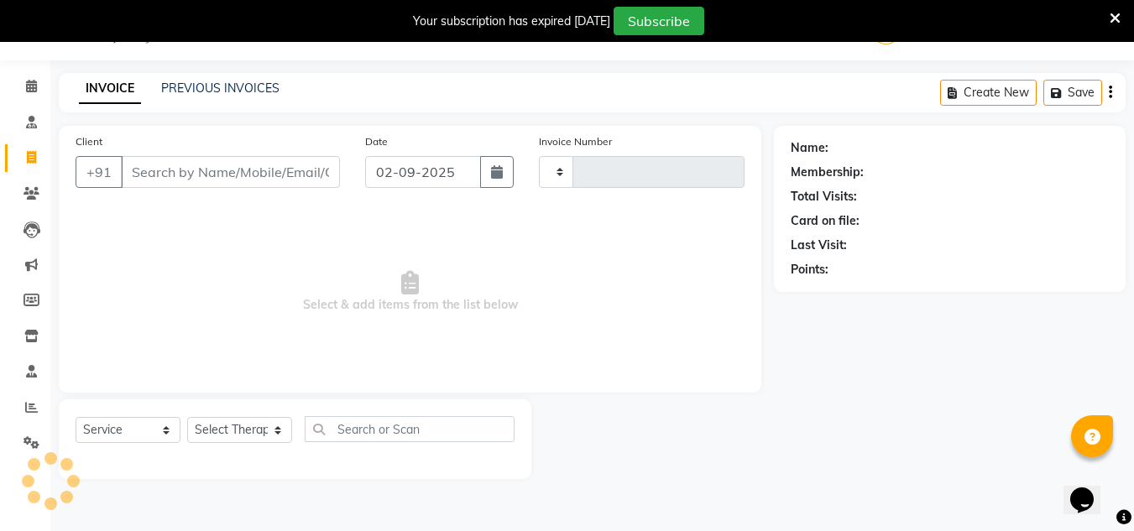
type input "0315"
select select "5671"
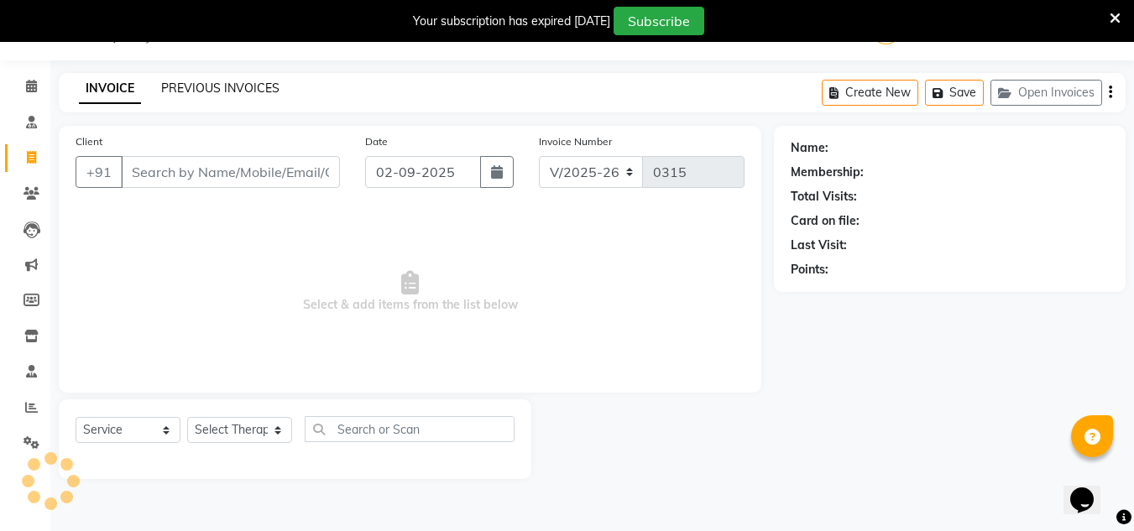
click at [211, 85] on link "PREVIOUS INVOICES" at bounding box center [220, 88] width 118 height 15
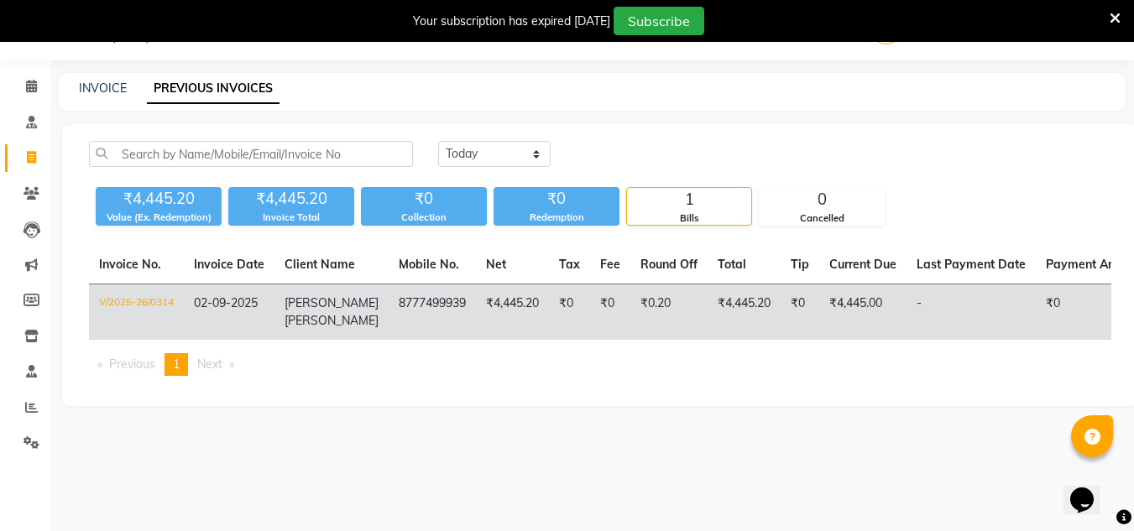
click at [519, 326] on td "₹4,445.20" at bounding box center [512, 312] width 73 height 56
click at [388, 321] on td "8777499939" at bounding box center [431, 312] width 87 height 56
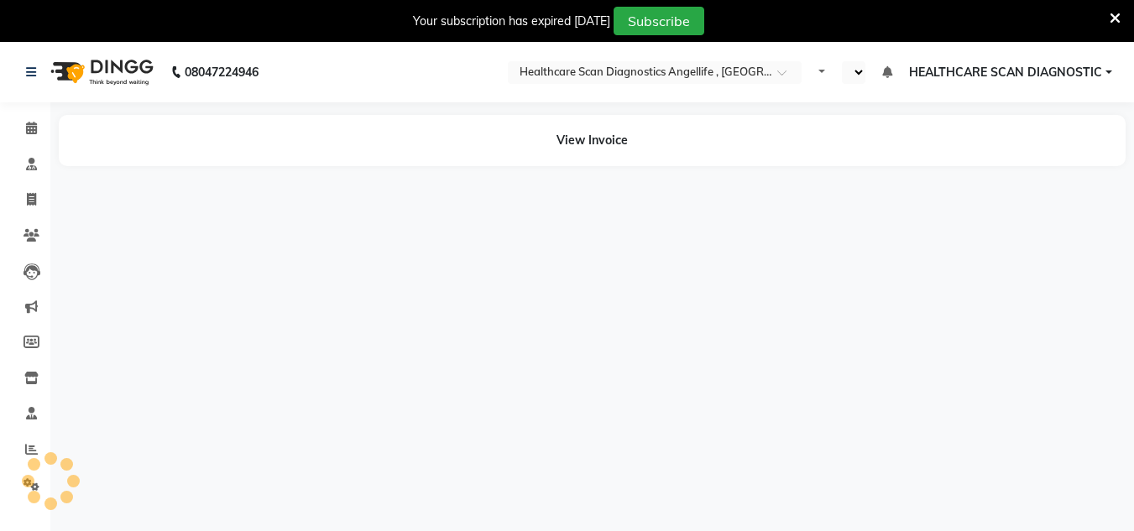
select select "en"
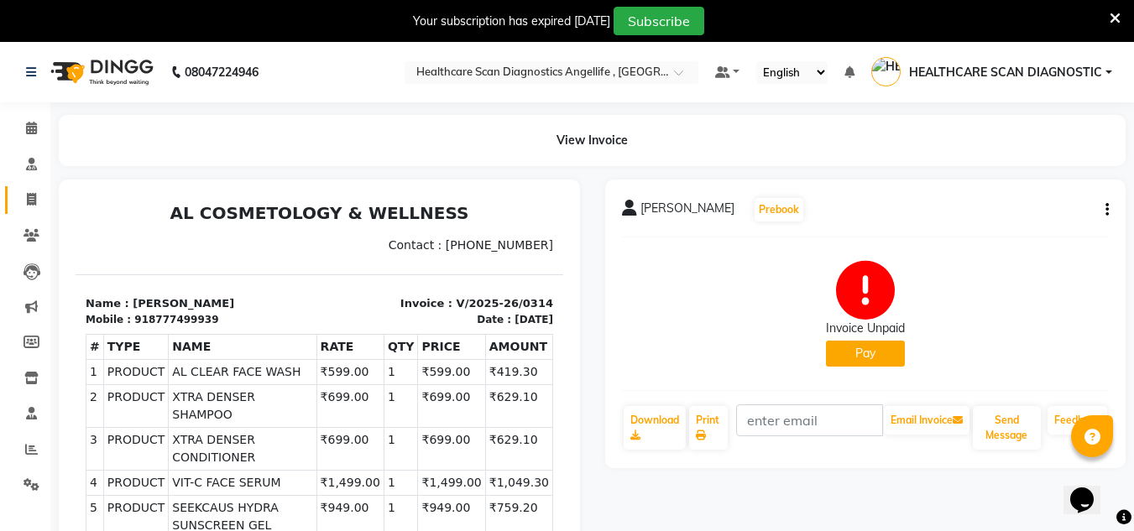
click at [34, 187] on link "Invoice" at bounding box center [25, 200] width 40 height 28
select select "service"
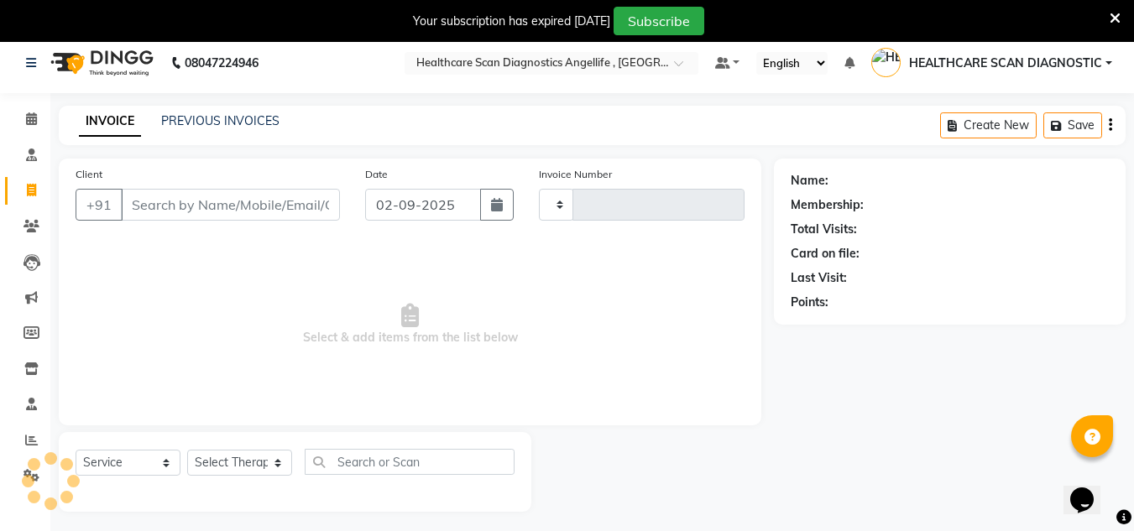
type input "0315"
select select "5671"
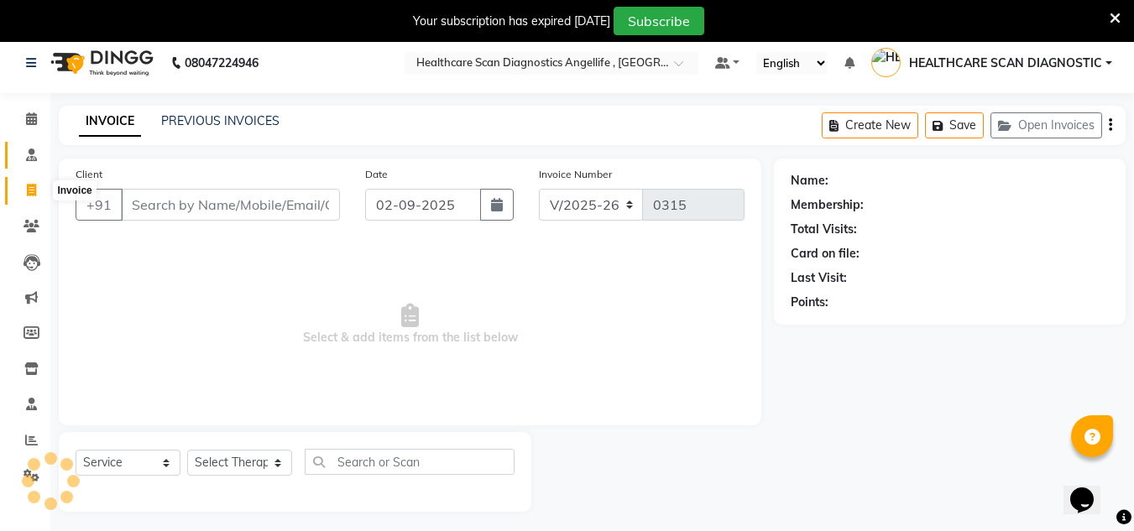
scroll to position [42, 0]
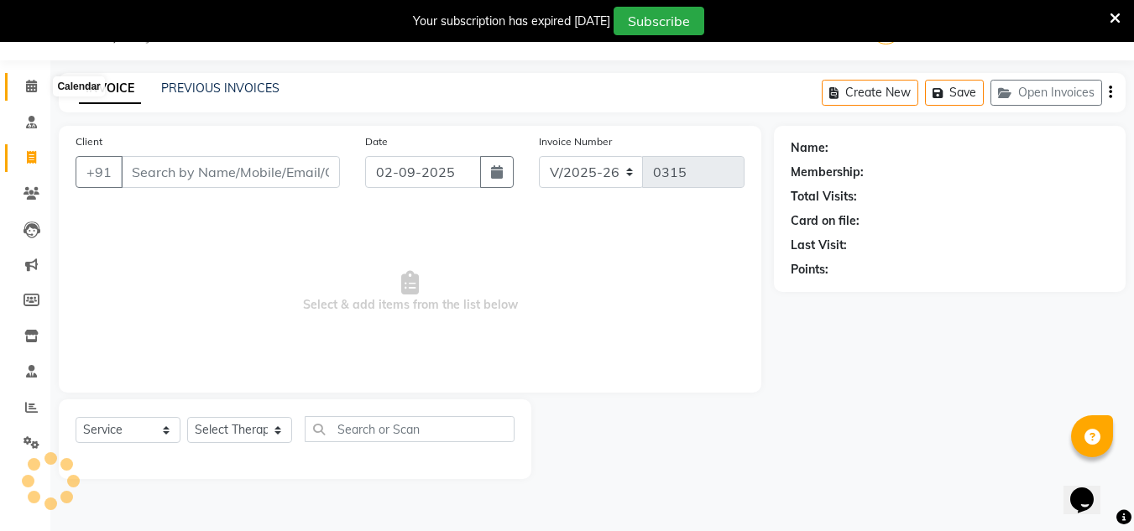
click at [39, 89] on span at bounding box center [31, 86] width 29 height 19
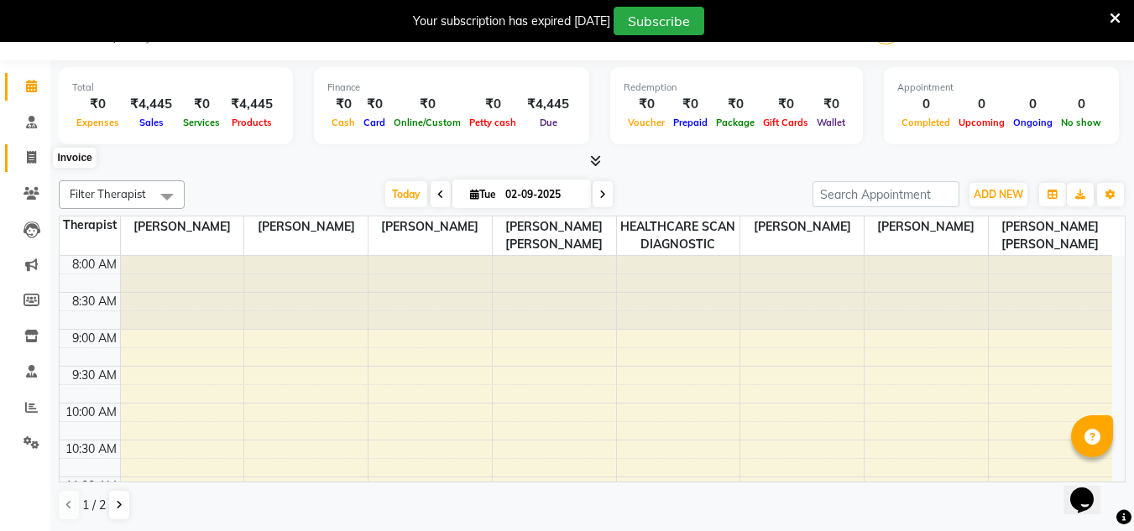
click at [24, 159] on span at bounding box center [31, 158] width 29 height 19
select select "5671"
select select "service"
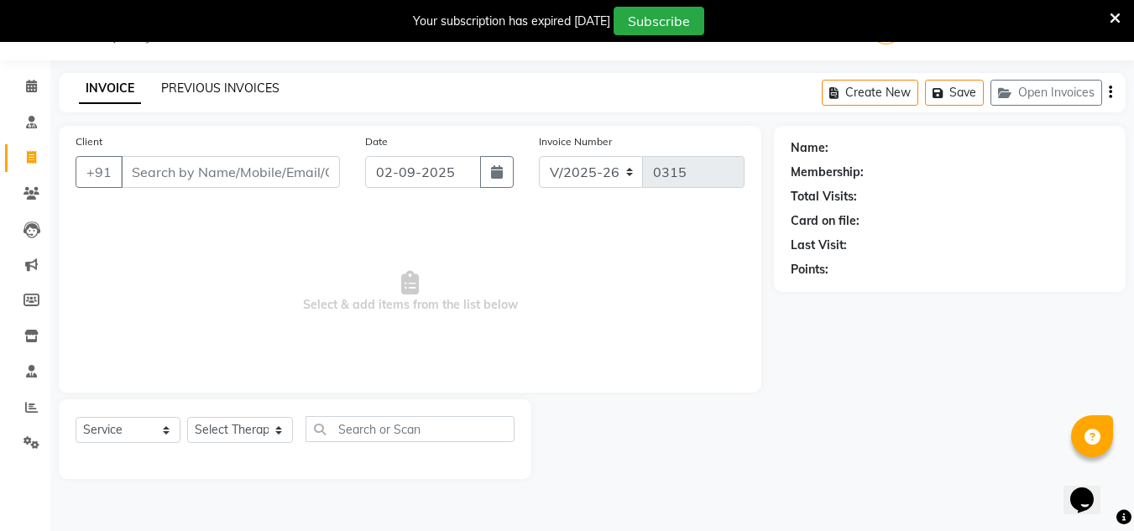
click at [220, 83] on link "PREVIOUS INVOICES" at bounding box center [220, 88] width 118 height 15
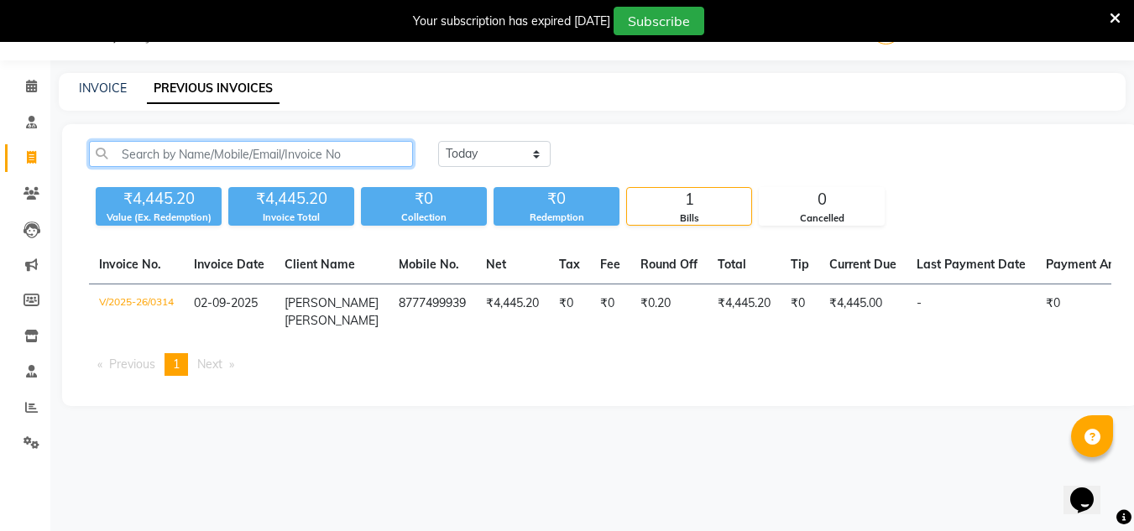
click at [331, 143] on input "text" at bounding box center [251, 154] width 324 height 26
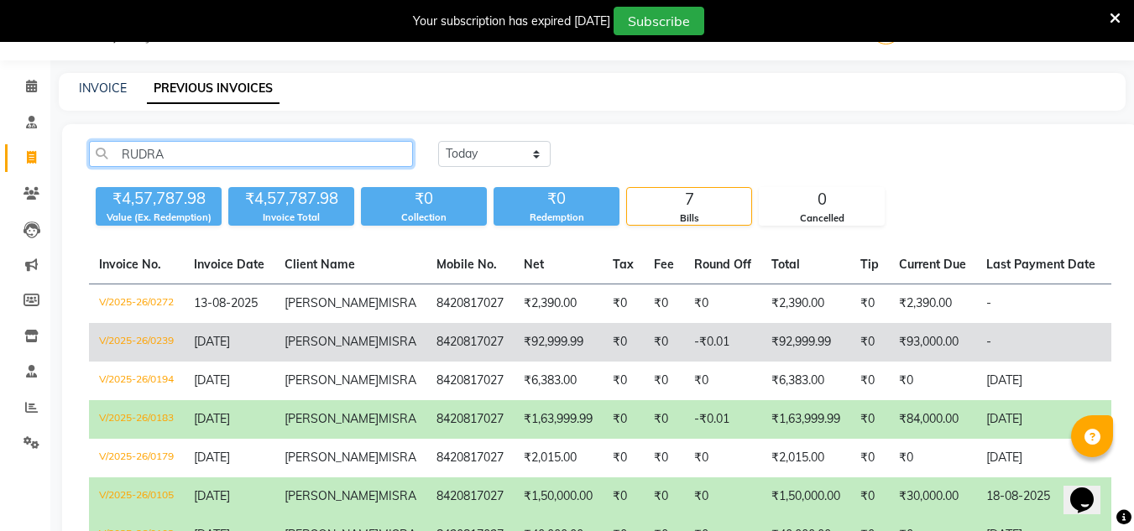
type input "RUDRA"
click at [443, 362] on td "8420817027" at bounding box center [469, 342] width 87 height 39
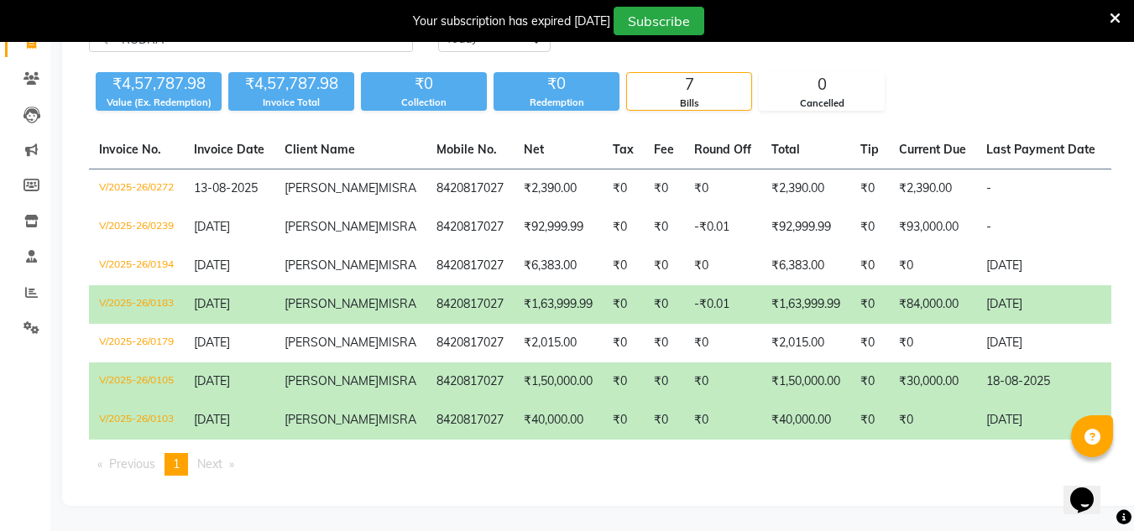
scroll to position [210, 0]
click at [513, 324] on td "₹1,63,999.99" at bounding box center [557, 304] width 89 height 39
click at [602, 362] on td "₹0" at bounding box center [622, 381] width 41 height 39
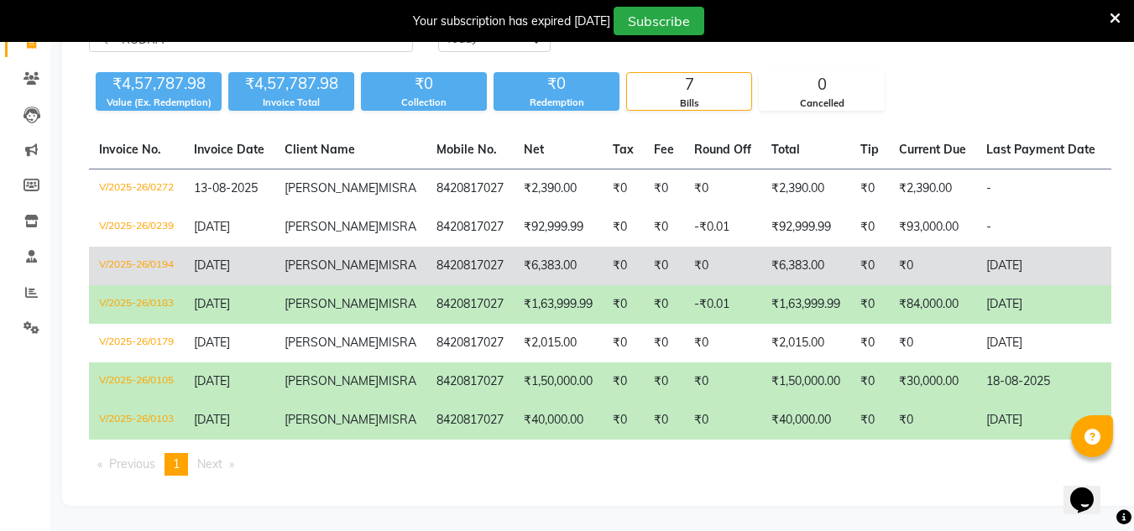
scroll to position [410, 0]
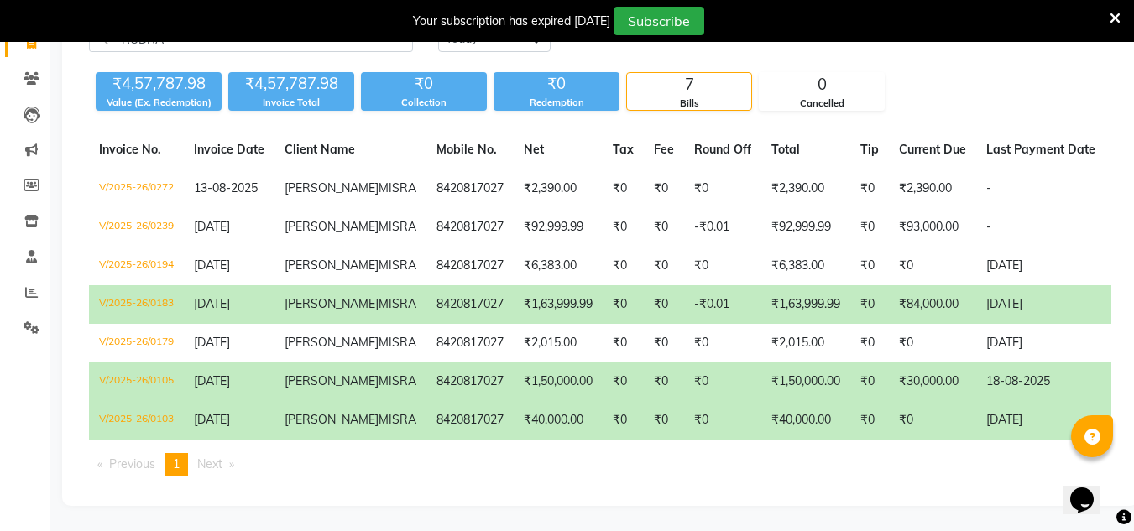
click at [426, 362] on td "8420817027" at bounding box center [469, 381] width 87 height 39
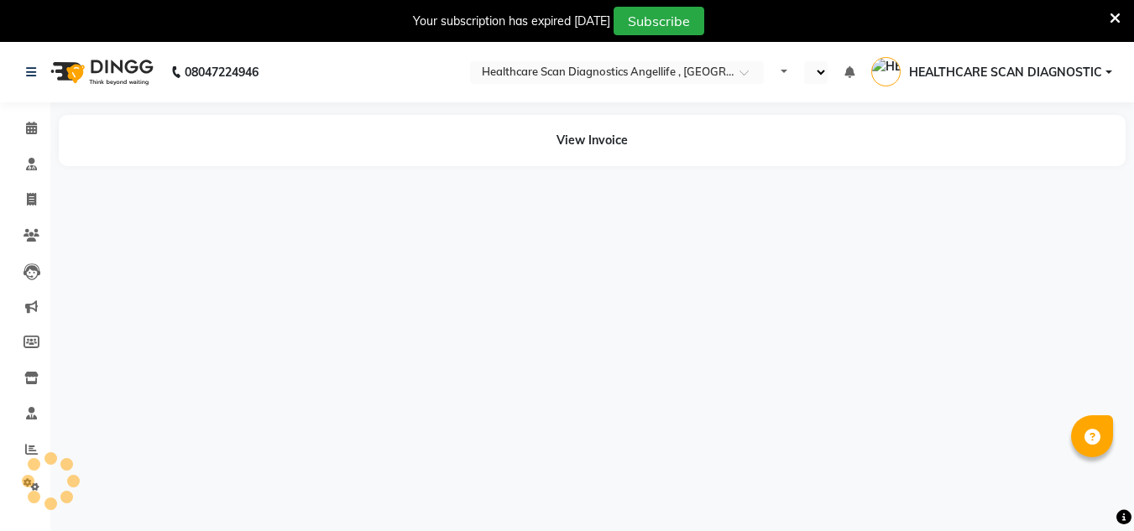
select select "en"
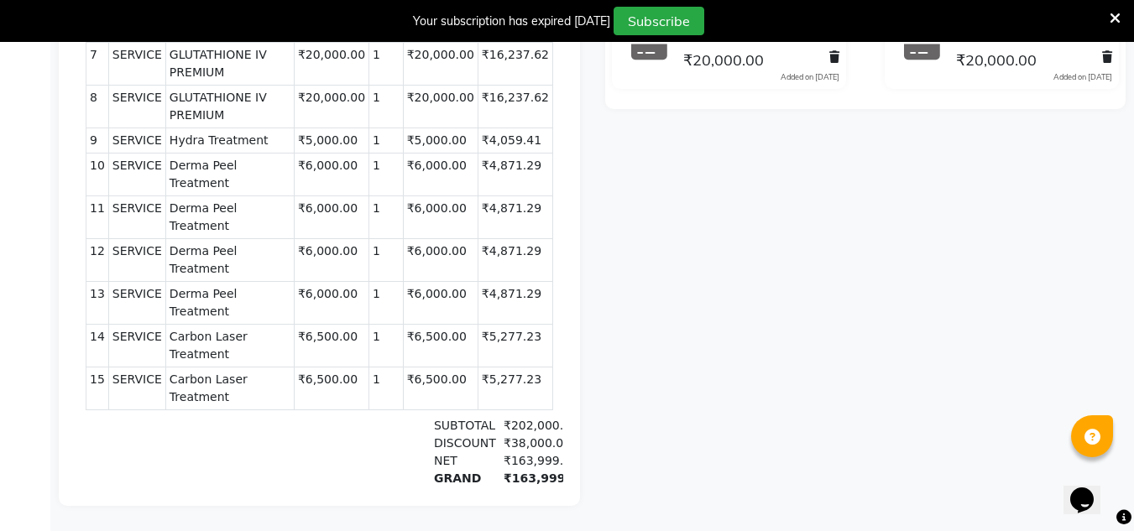
scroll to position [583, 0]
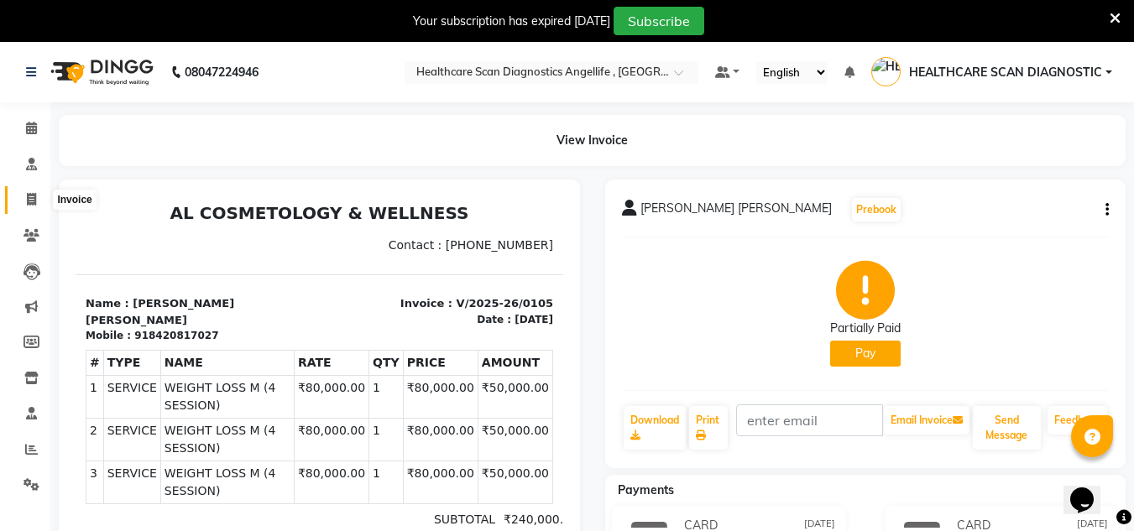
click at [28, 191] on span at bounding box center [31, 199] width 29 height 19
select select "5671"
select select "service"
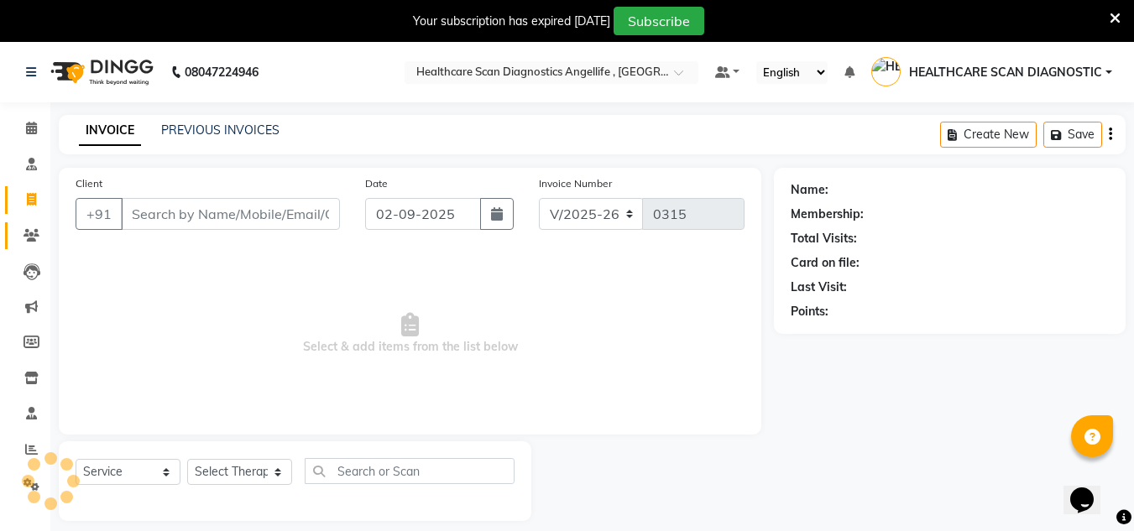
scroll to position [42, 0]
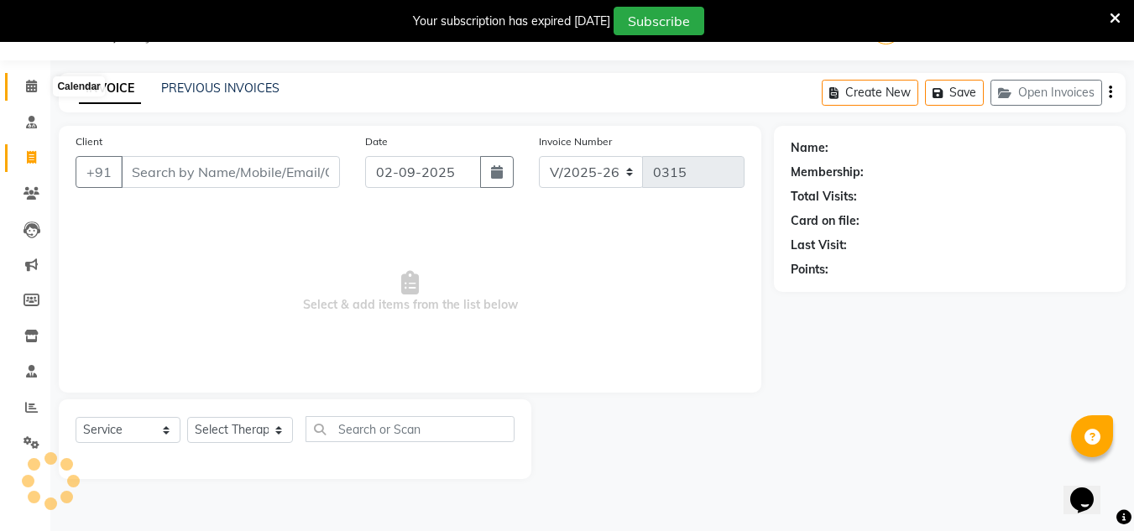
click at [37, 81] on icon at bounding box center [31, 86] width 11 height 13
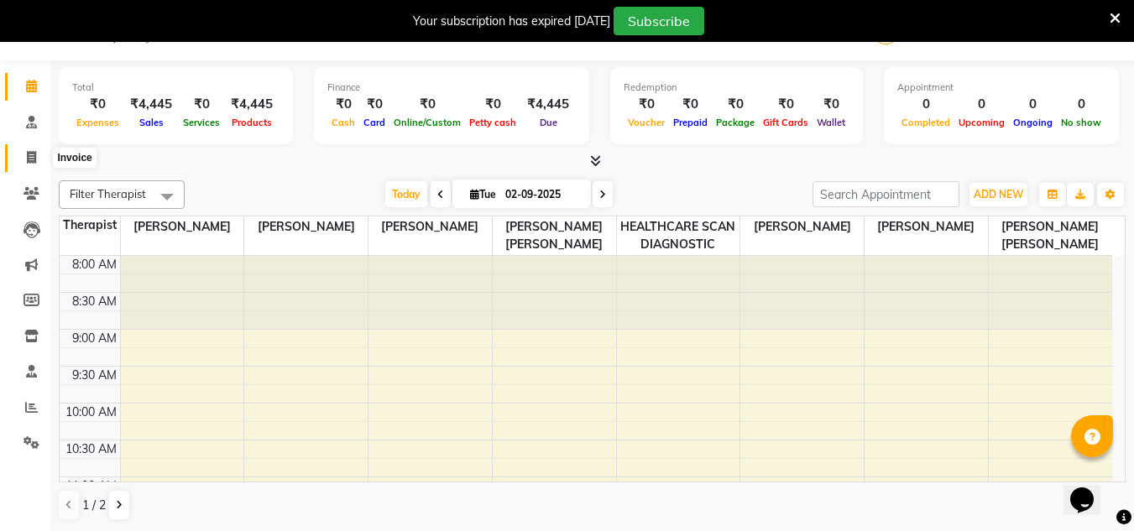
click at [23, 165] on span at bounding box center [31, 158] width 29 height 19
select select "5671"
select select "service"
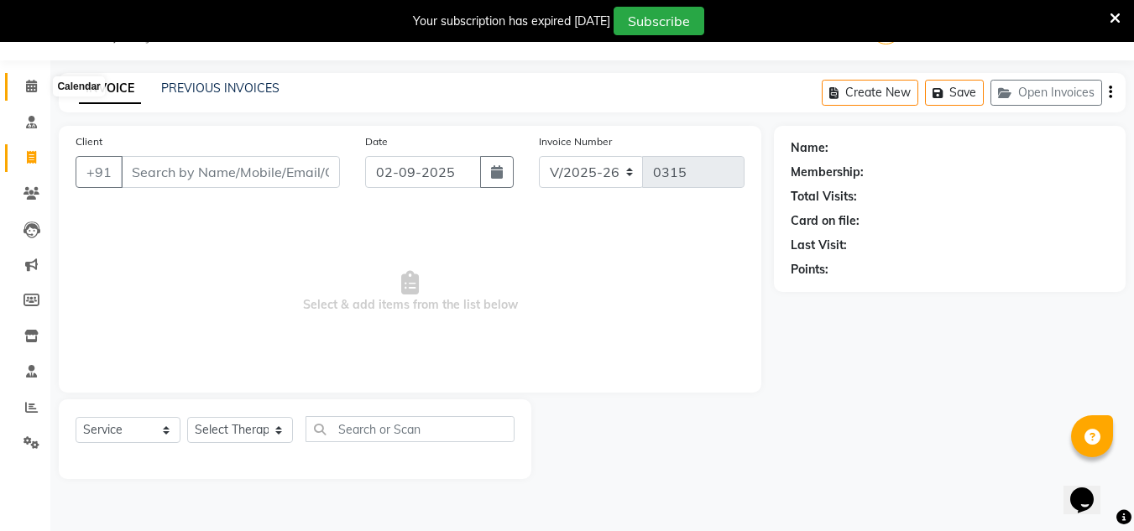
click at [29, 88] on icon at bounding box center [31, 86] width 11 height 13
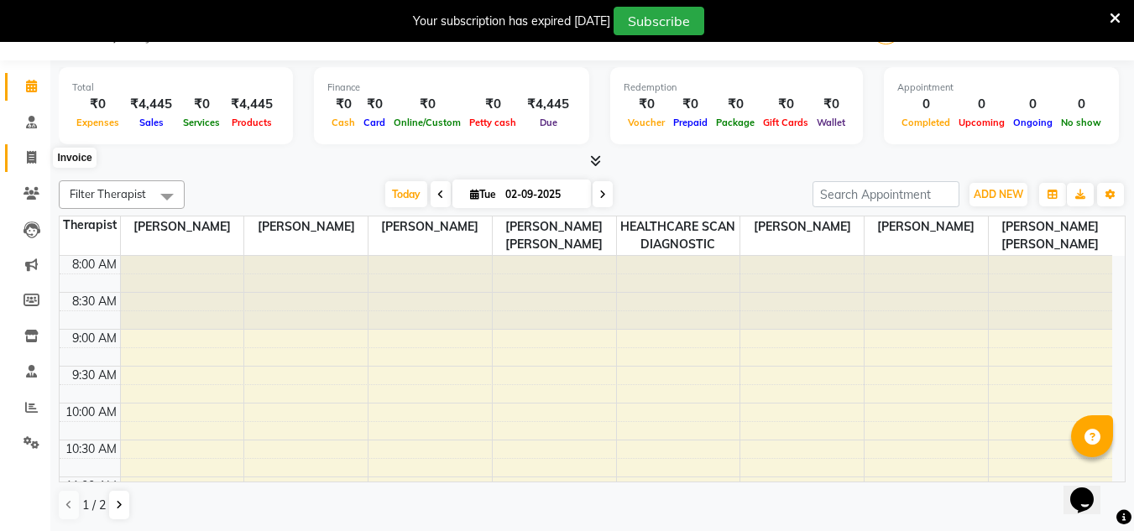
click at [34, 153] on icon at bounding box center [31, 157] width 9 height 13
select select "service"
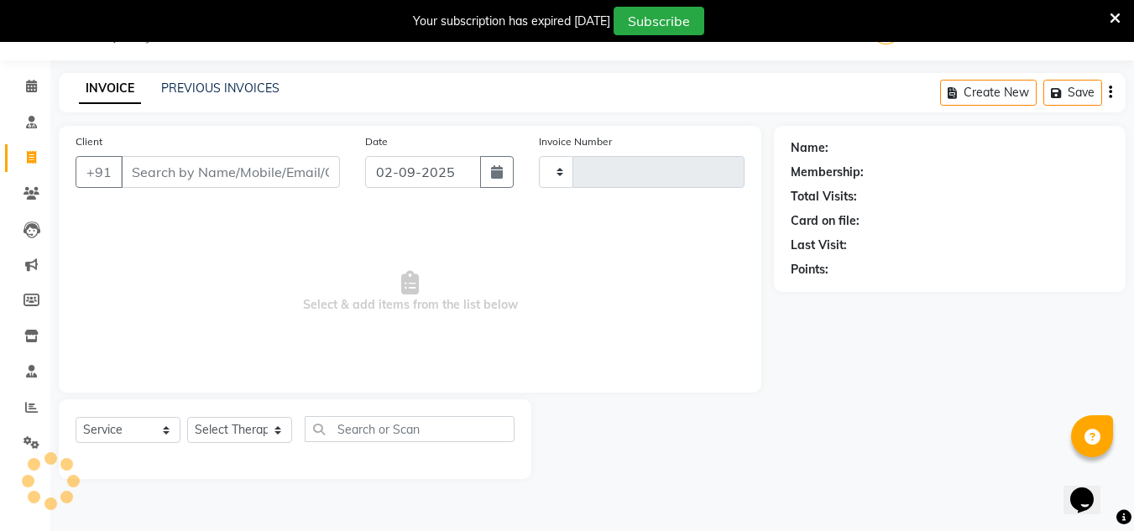
type input "0315"
select select "5671"
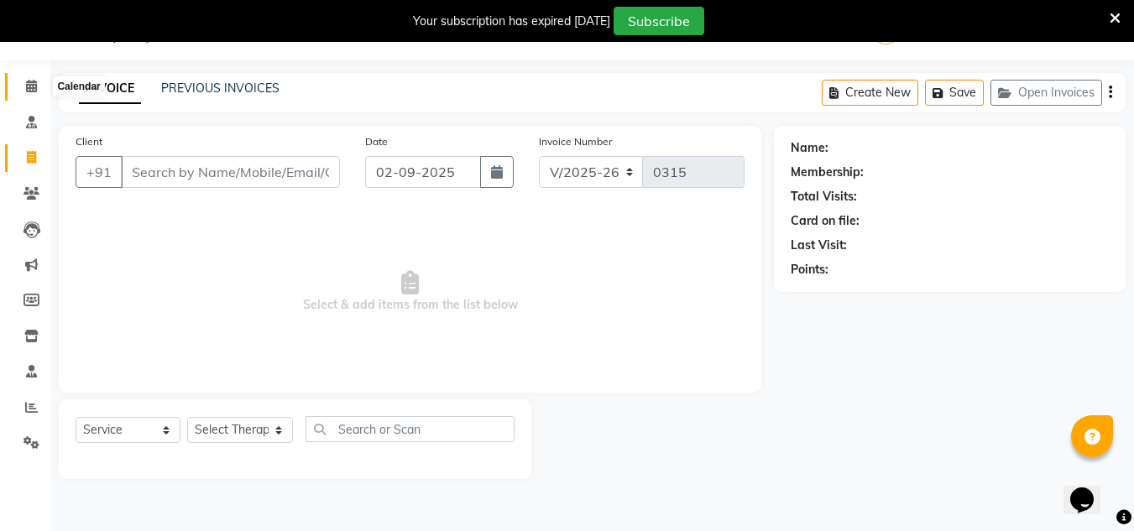
click at [33, 91] on icon at bounding box center [31, 86] width 11 height 13
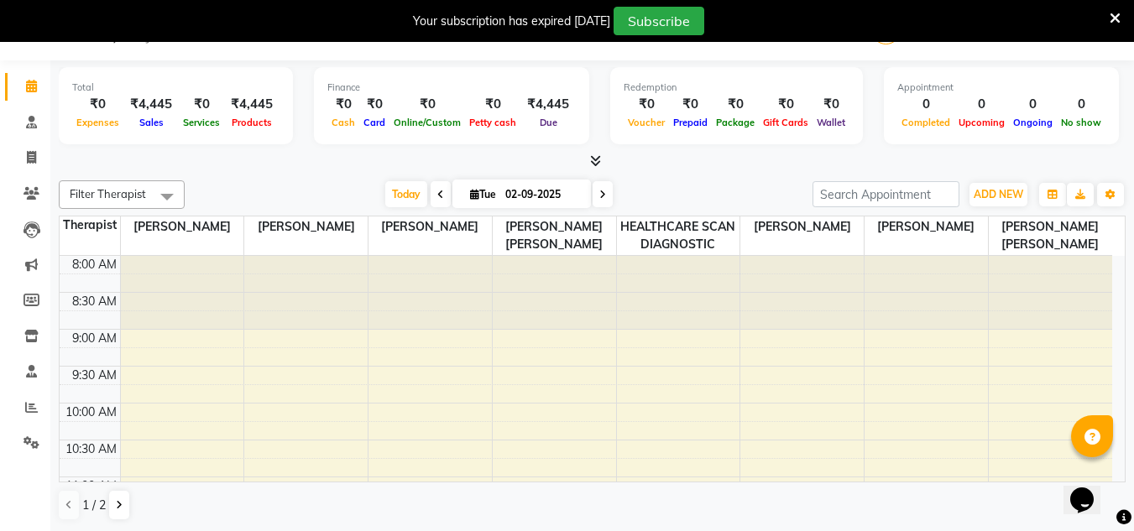
scroll to position [518, 0]
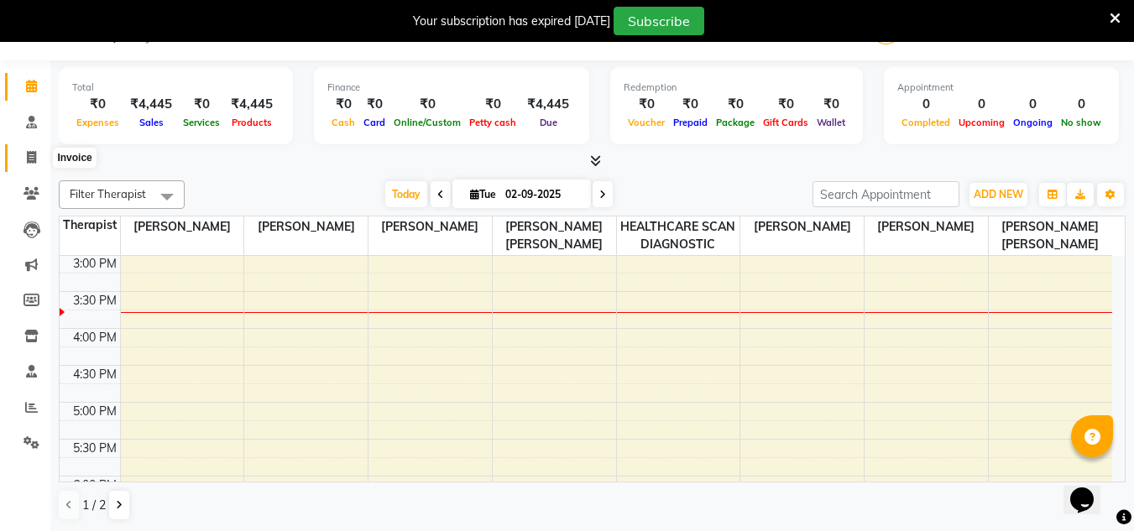
click at [27, 160] on icon at bounding box center [31, 157] width 9 height 13
select select "5671"
select select "service"
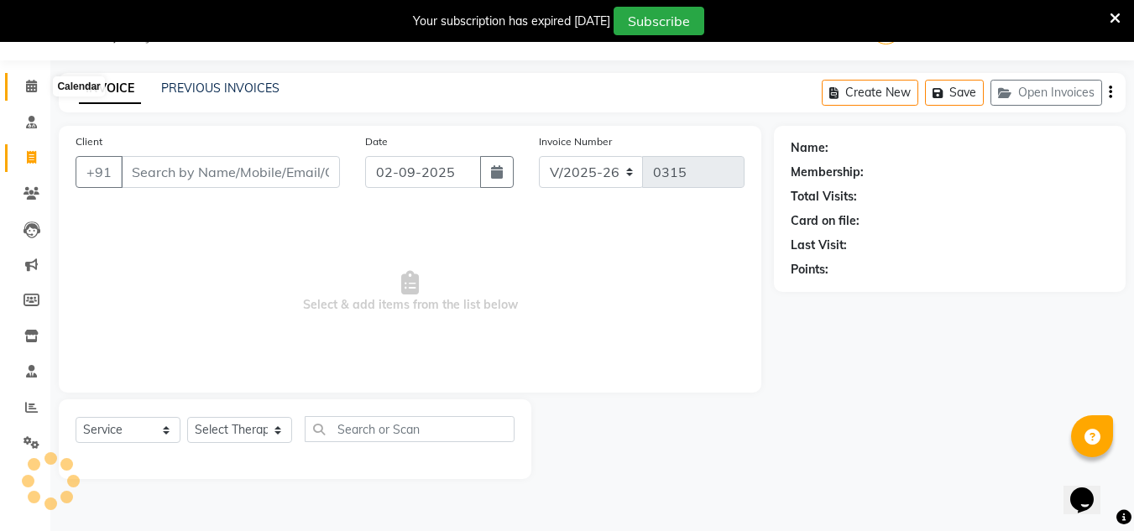
click at [35, 88] on icon at bounding box center [31, 86] width 11 height 13
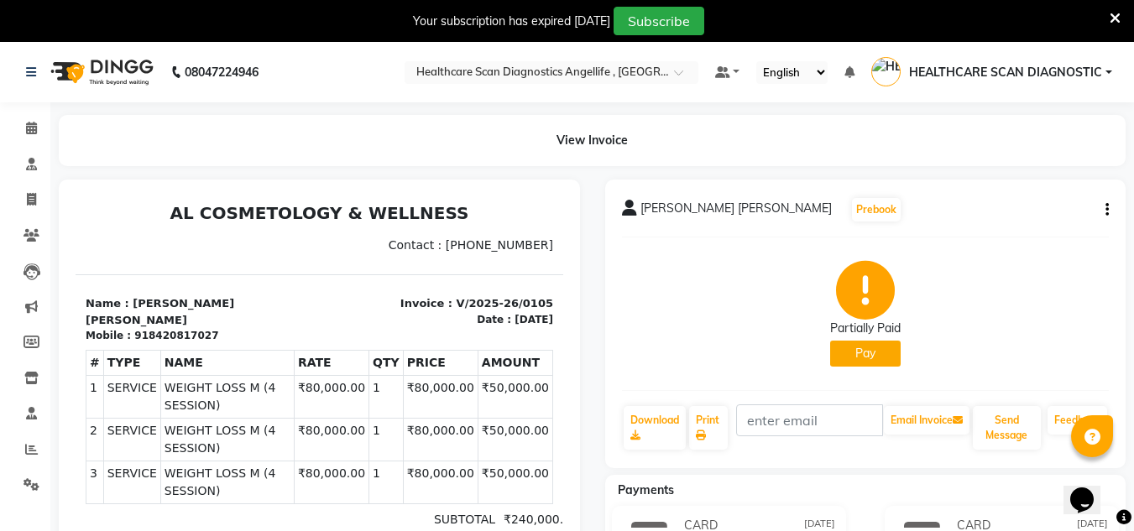
drag, startPoint x: 213, startPoint y: 326, endPoint x: 208, endPoint y: 316, distance: 10.5
click at [211, 328] on div "Mobile : 918420817027" at bounding box center [198, 335] width 224 height 15
click at [208, 328] on div "Mobile : 918420817027" at bounding box center [198, 335] width 224 height 15
drag, startPoint x: 208, startPoint y: 316, endPoint x: 84, endPoint y: 292, distance: 126.5
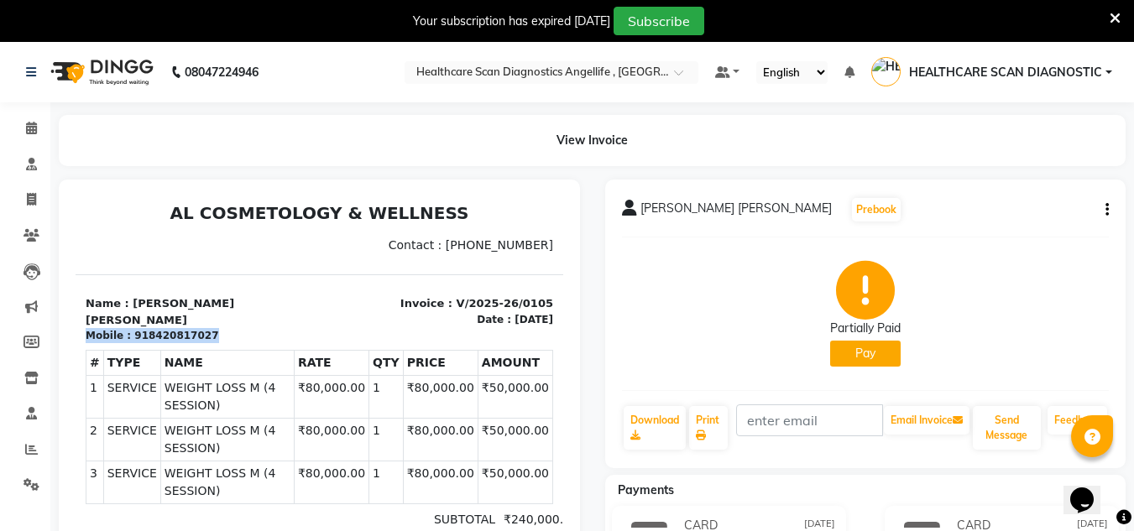
click at [207, 328] on div "Mobile : 918420817027" at bounding box center [198, 335] width 224 height 15
copy section "Mobile : 918420817027"
click at [730, 495] on div "Payments" at bounding box center [872, 491] width 534 height 18
click at [31, 268] on icon at bounding box center [31, 271] width 17 height 17
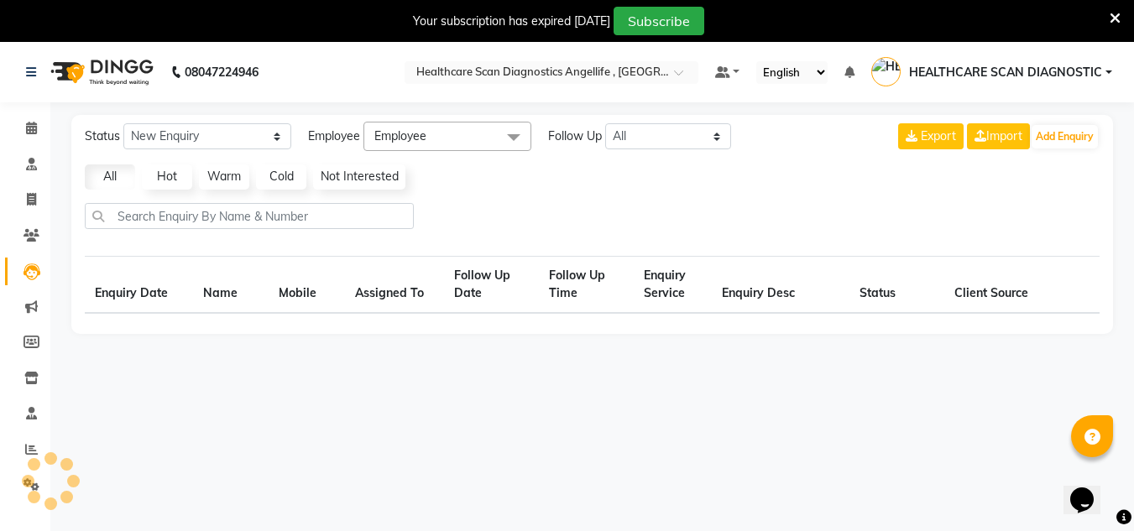
select select "10"
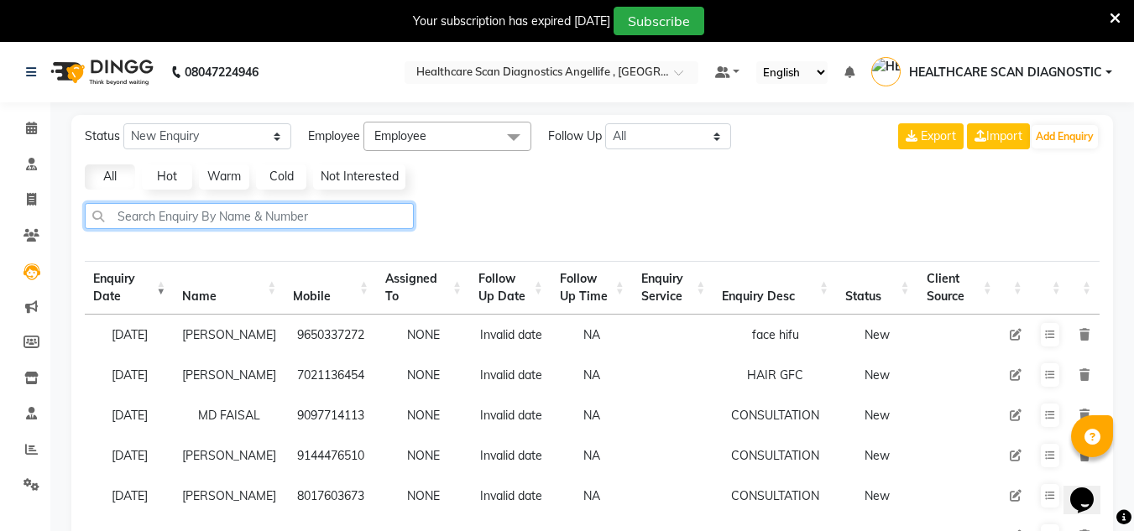
click at [209, 206] on input "text" at bounding box center [249, 216] width 329 height 26
drag, startPoint x: 349, startPoint y: 337, endPoint x: 273, endPoint y: 330, distance: 76.7
click at [284, 330] on td "9650337272" at bounding box center [330, 335] width 92 height 40
copy td "9650337272"
click at [397, 395] on td "NONE" at bounding box center [423, 375] width 93 height 40
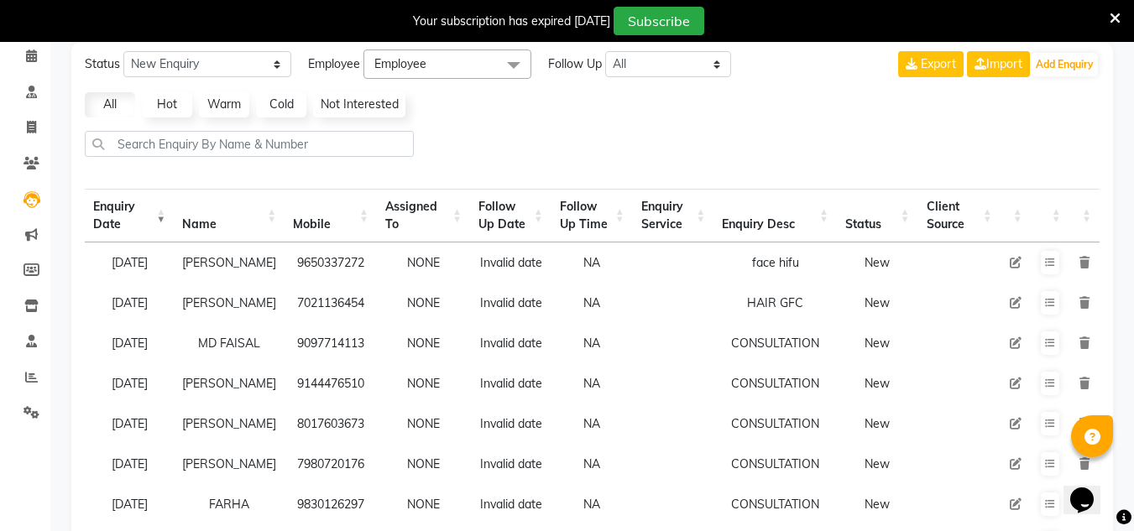
scroll to position [168, 0]
